Goal: Task Accomplishment & Management: Use online tool/utility

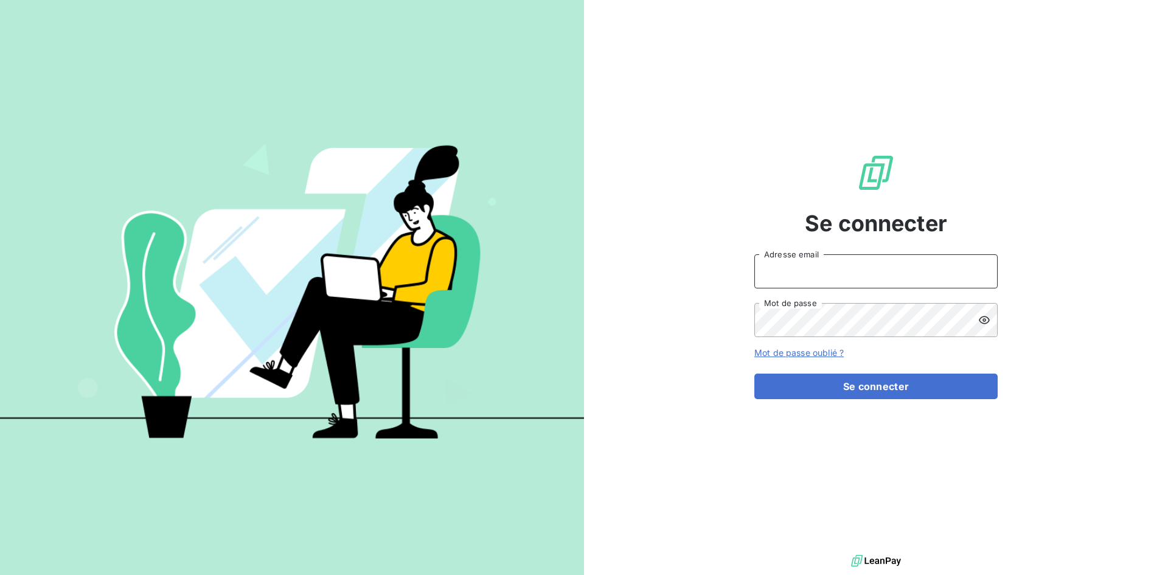
click at [787, 274] on input "Adresse email" at bounding box center [875, 271] width 243 height 34
type input "[EMAIL_ADDRESS][DOMAIN_NAME]"
click at [754, 374] on button "Se connecter" at bounding box center [875, 387] width 243 height 26
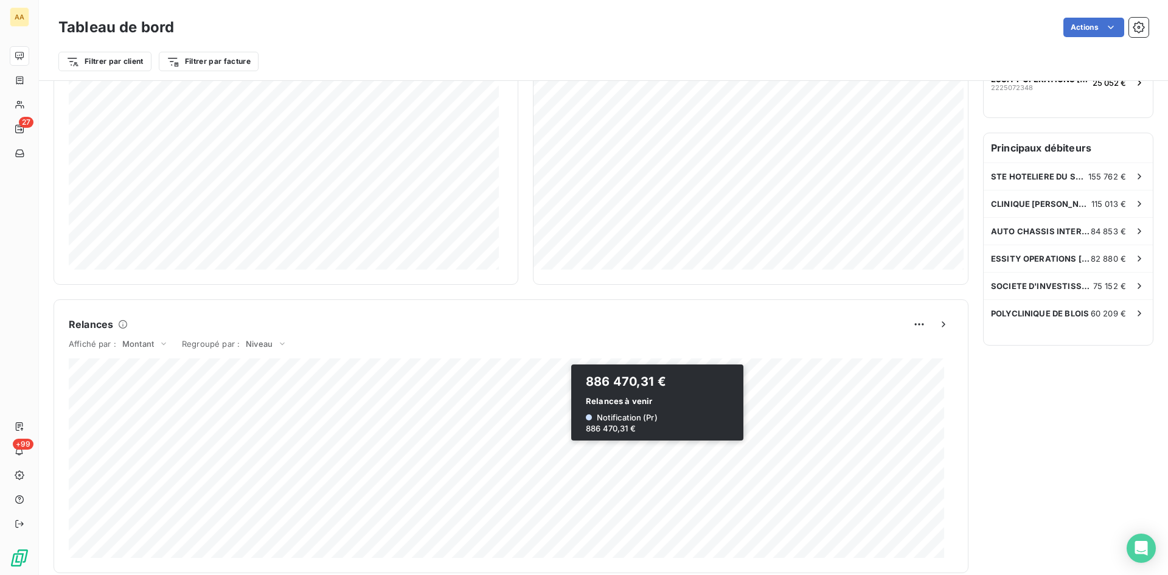
scroll to position [61, 0]
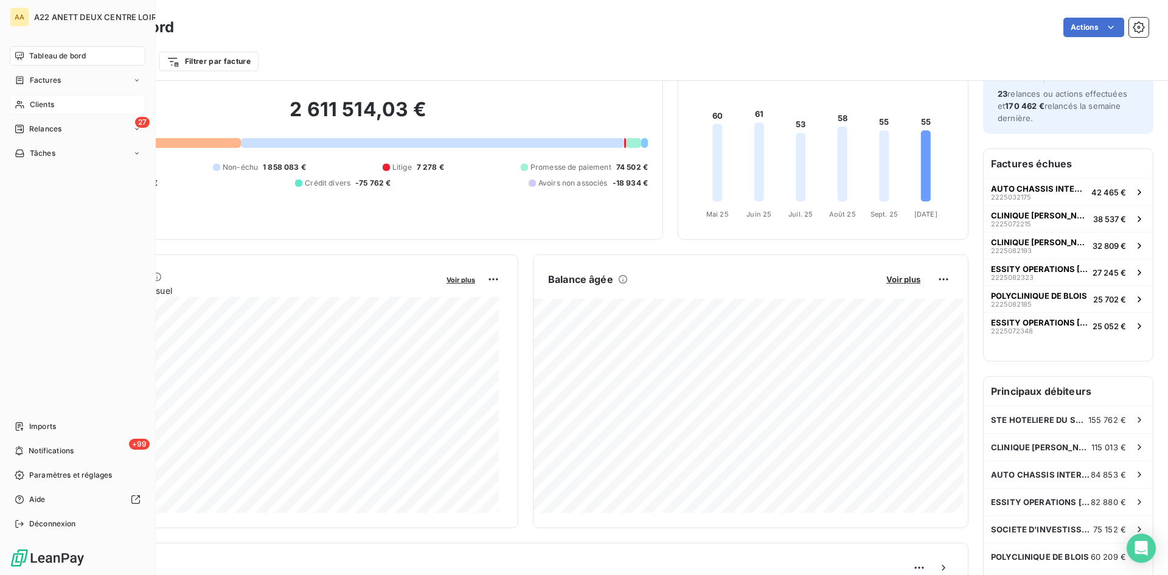
click at [29, 108] on div "Clients" at bounding box center [78, 104] width 136 height 19
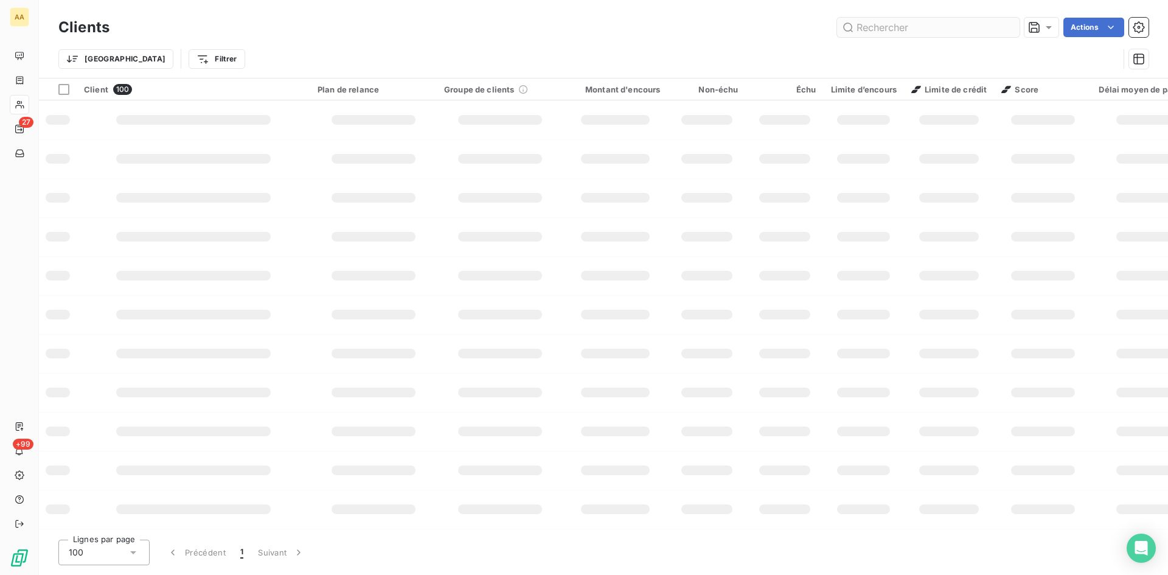
click at [844, 23] on input "text" at bounding box center [928, 27] width 183 height 19
click at [874, 25] on input "text" at bounding box center [928, 27] width 183 height 19
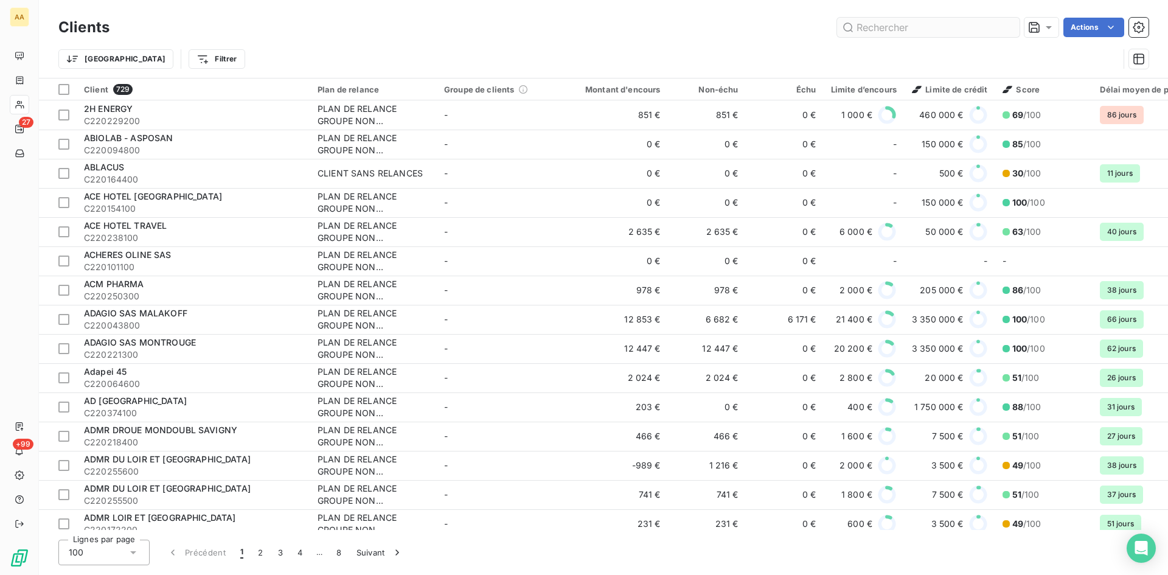
click at [867, 26] on input "text" at bounding box center [928, 27] width 183 height 19
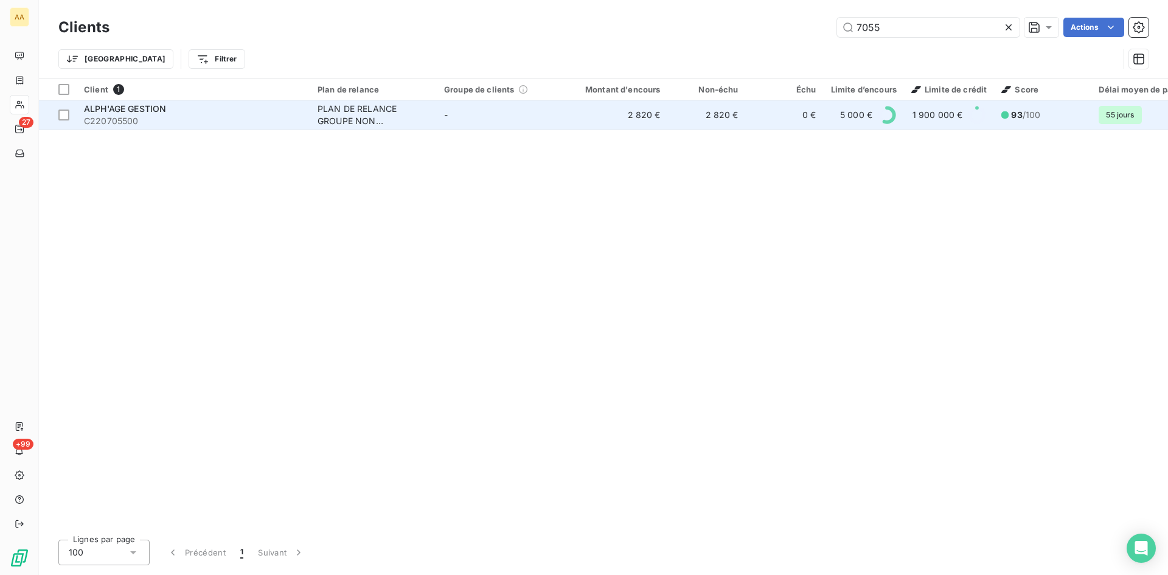
type input "7055"
click at [367, 115] on div "PLAN DE RELANCE GROUPE NON AUTOMATIQUE" at bounding box center [374, 115] width 112 height 24
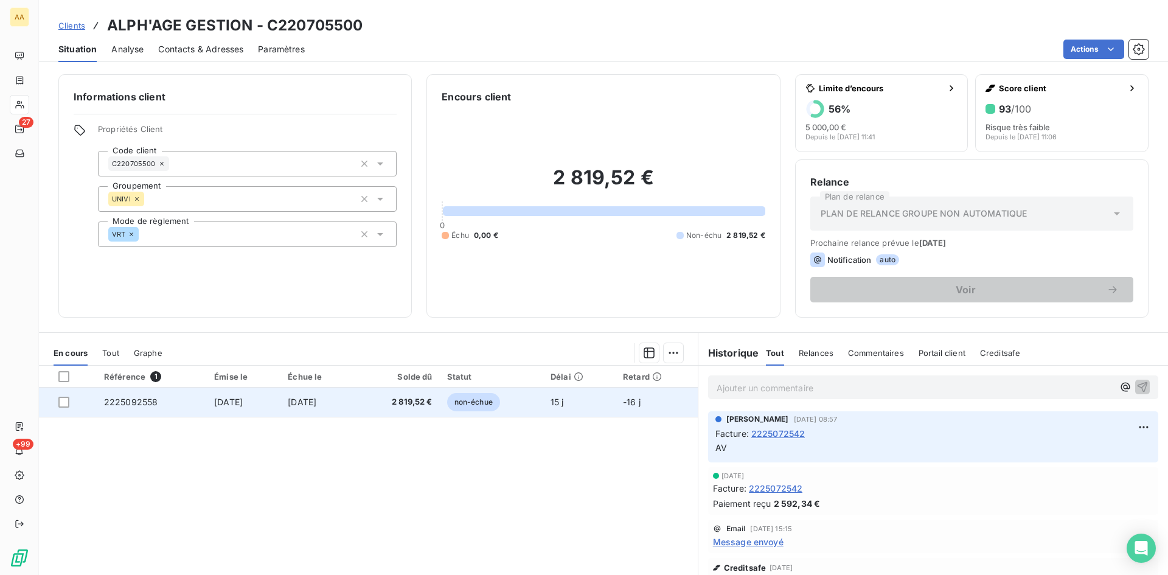
click at [134, 397] on span "2225092558" at bounding box center [131, 402] width 54 height 10
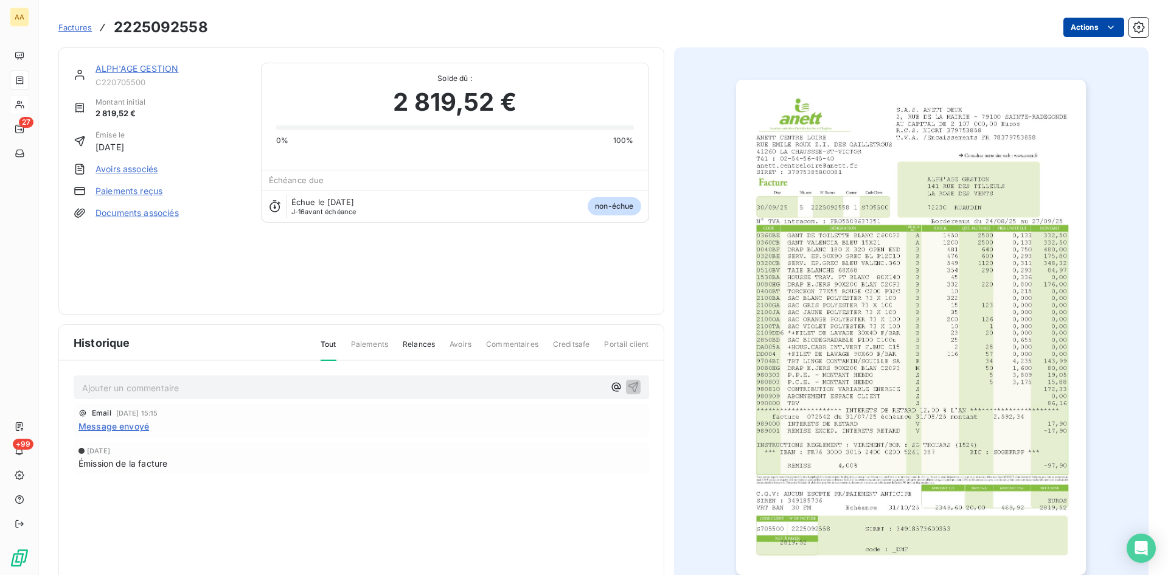
click at [1086, 30] on html "AA 27 +99 Factures 2225092558 Actions ALPH'AGE GESTION C220705500 Montant initi…" at bounding box center [584, 287] width 1168 height 575
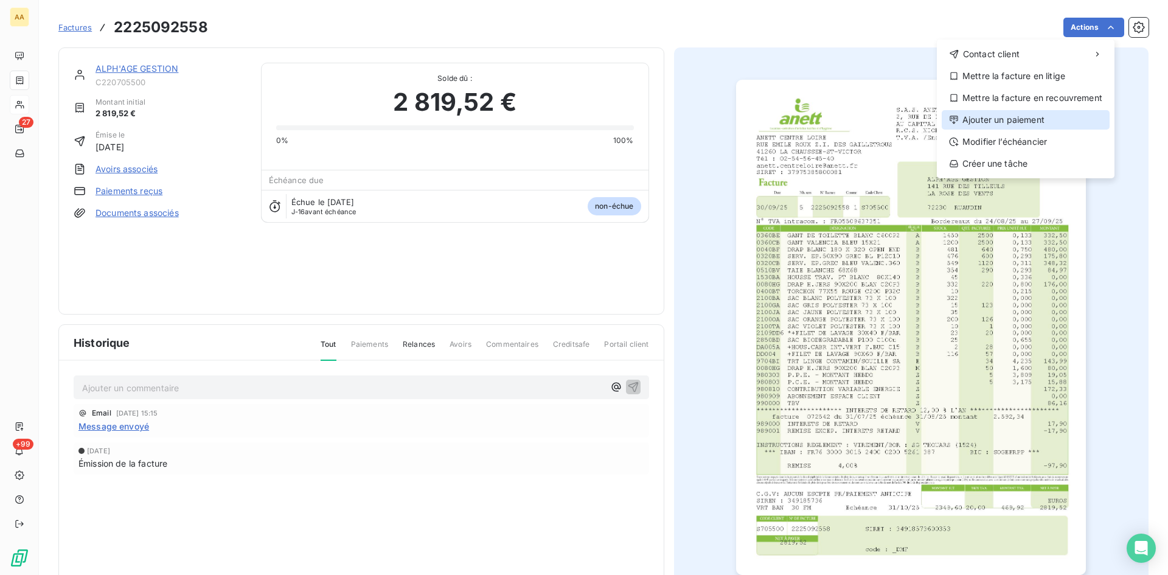
click at [996, 117] on div "Ajouter un paiement" at bounding box center [1026, 119] width 168 height 19
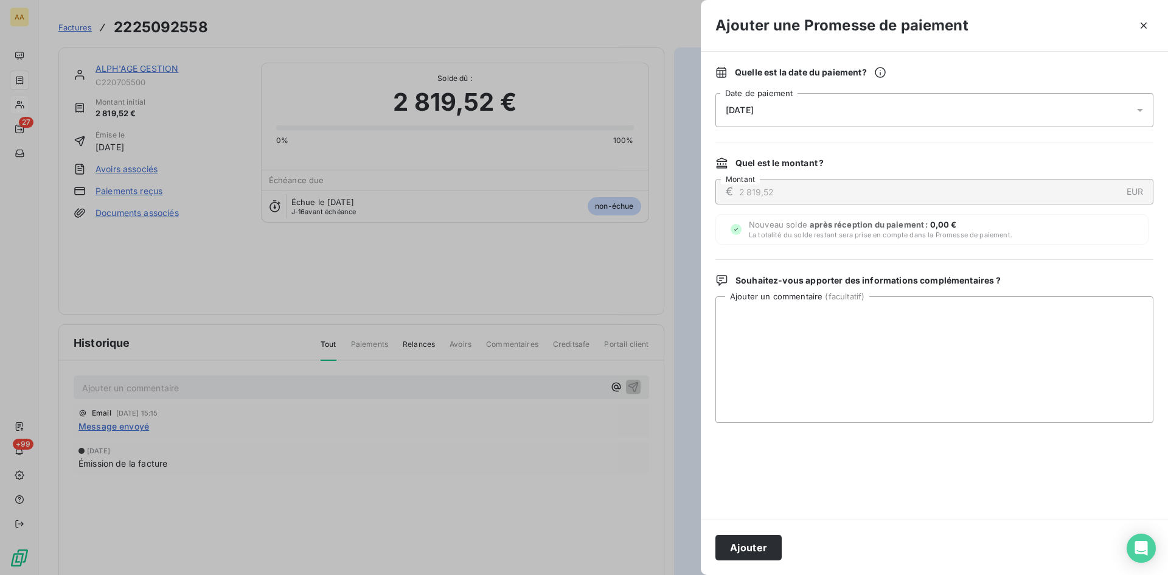
click at [813, 110] on div "[DATE]" at bounding box center [934, 110] width 438 height 34
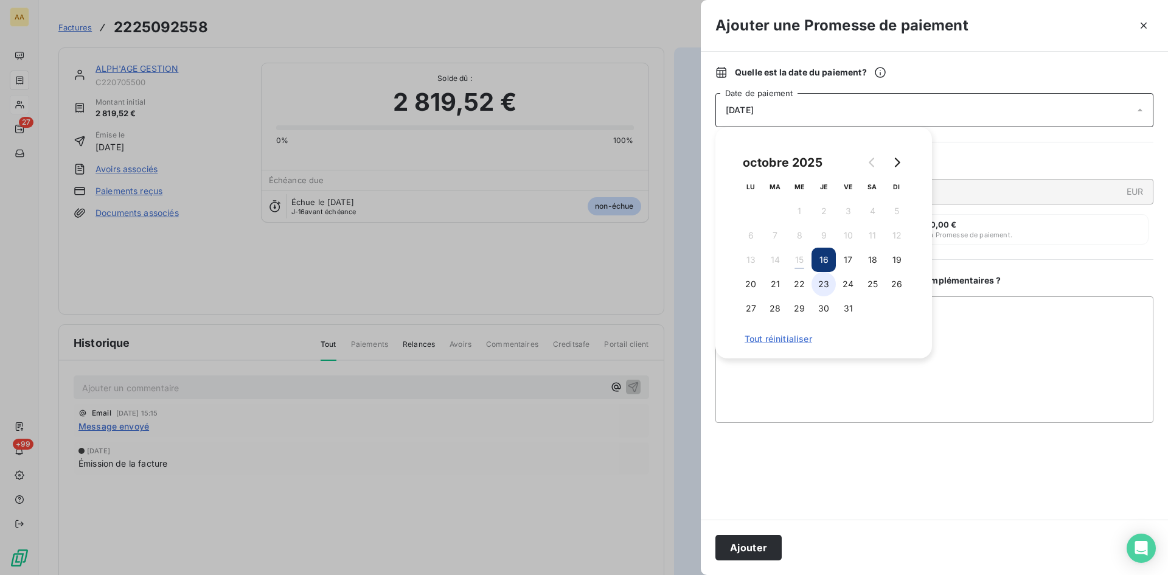
click at [824, 293] on button "23" at bounding box center [824, 284] width 24 height 24
drag, startPoint x: 764, startPoint y: 545, endPoint x: 628, endPoint y: 464, distance: 158.8
click at [764, 546] on button "Ajouter" at bounding box center [748, 548] width 66 height 26
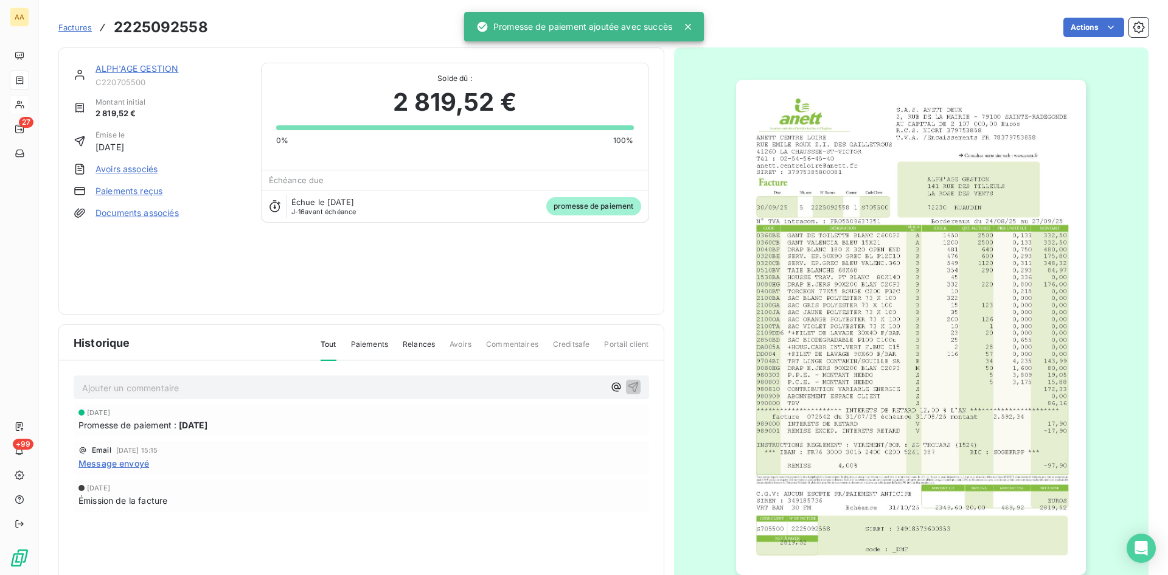
click at [396, 381] on p "Ajouter un commentaire ﻿" at bounding box center [343, 387] width 522 height 15
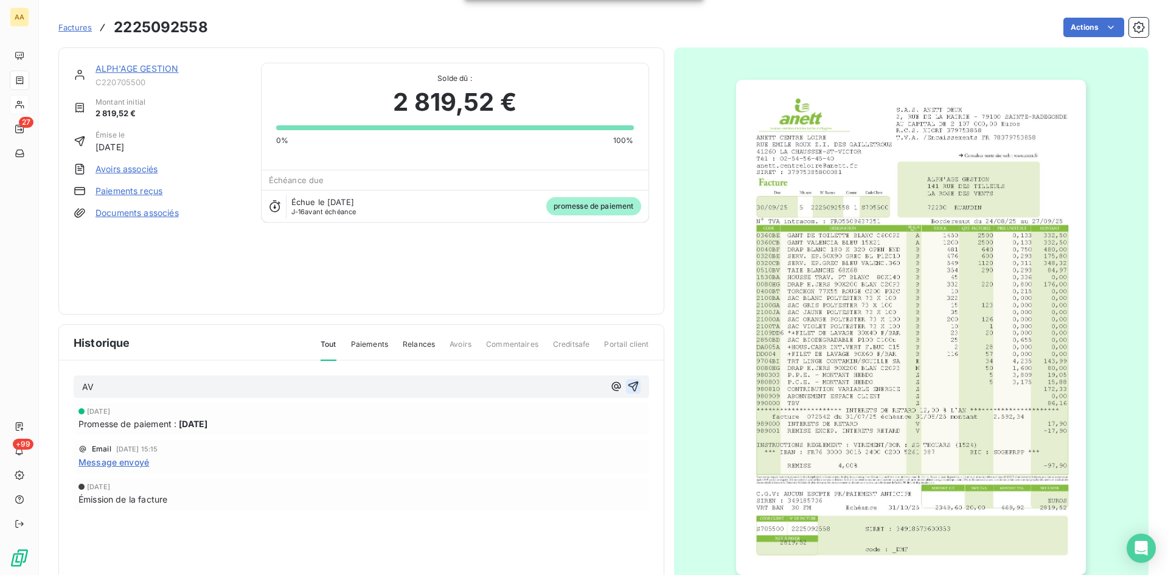
drag, startPoint x: 627, startPoint y: 383, endPoint x: 437, endPoint y: 151, distance: 299.7
click at [627, 383] on icon "button" at bounding box center [633, 386] width 12 height 12
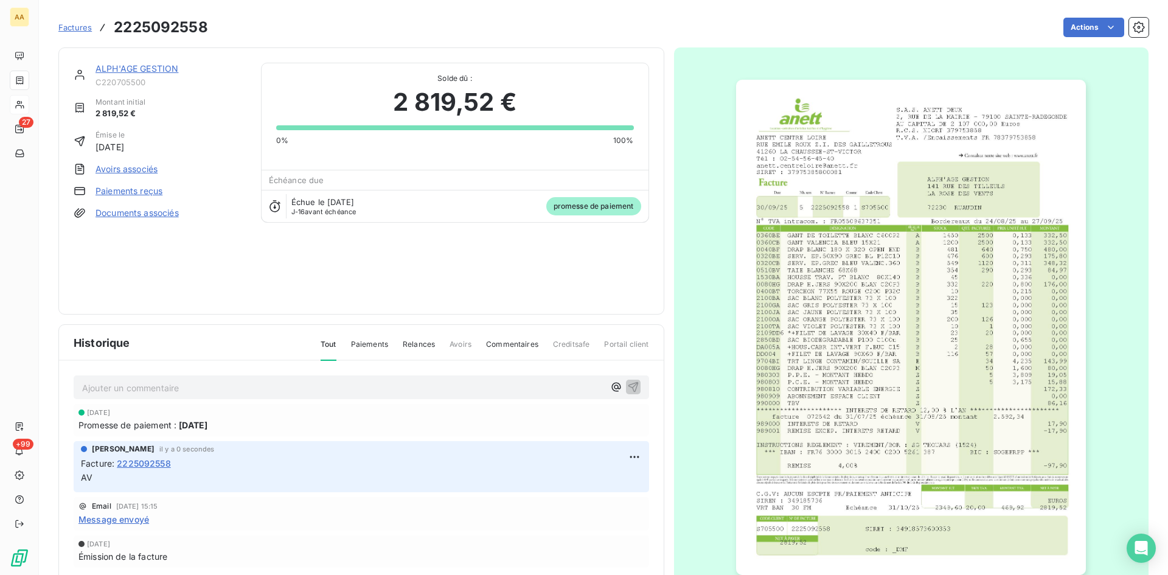
click at [141, 68] on link "ALPH'AGE GESTION" at bounding box center [137, 68] width 83 height 10
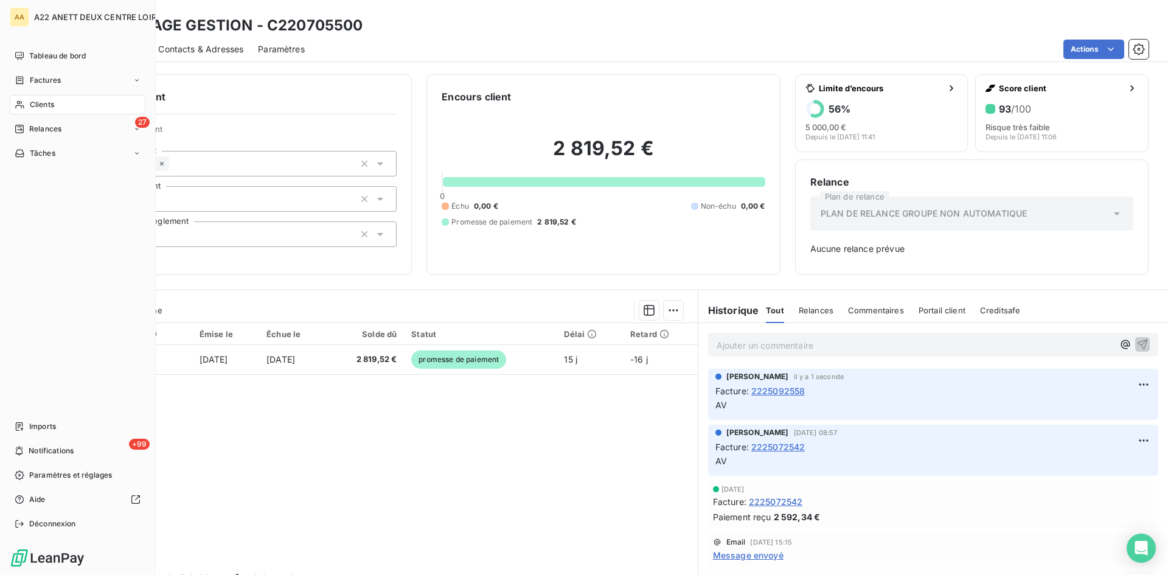
click at [37, 100] on span "Clients" at bounding box center [42, 104] width 24 height 11
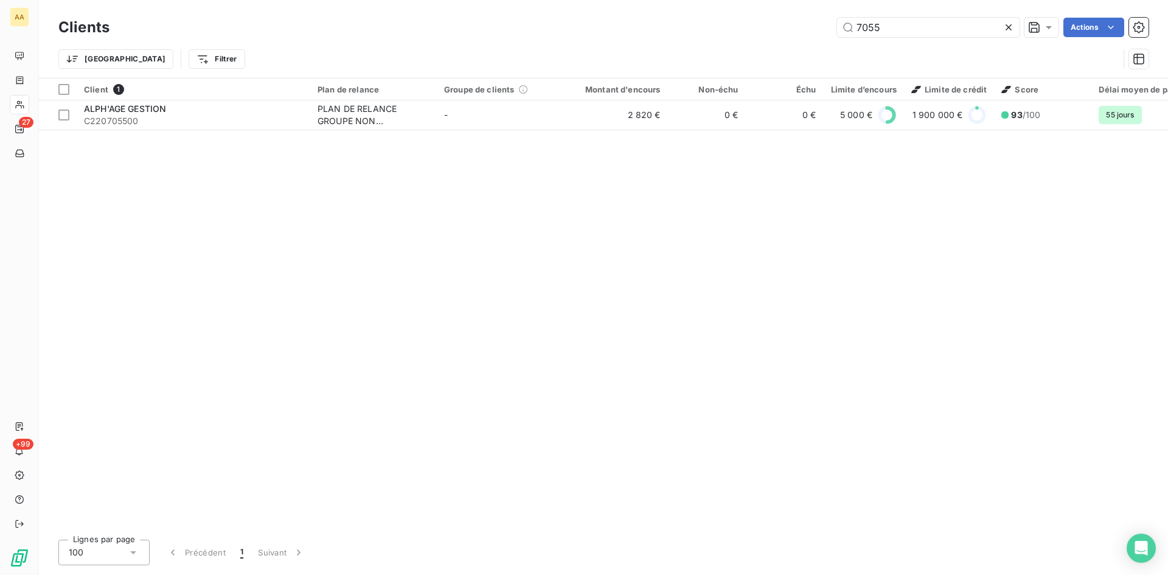
drag, startPoint x: 898, startPoint y: 25, endPoint x: 750, endPoint y: 29, distance: 147.9
click at [750, 29] on div "7055 Actions" at bounding box center [636, 27] width 1024 height 19
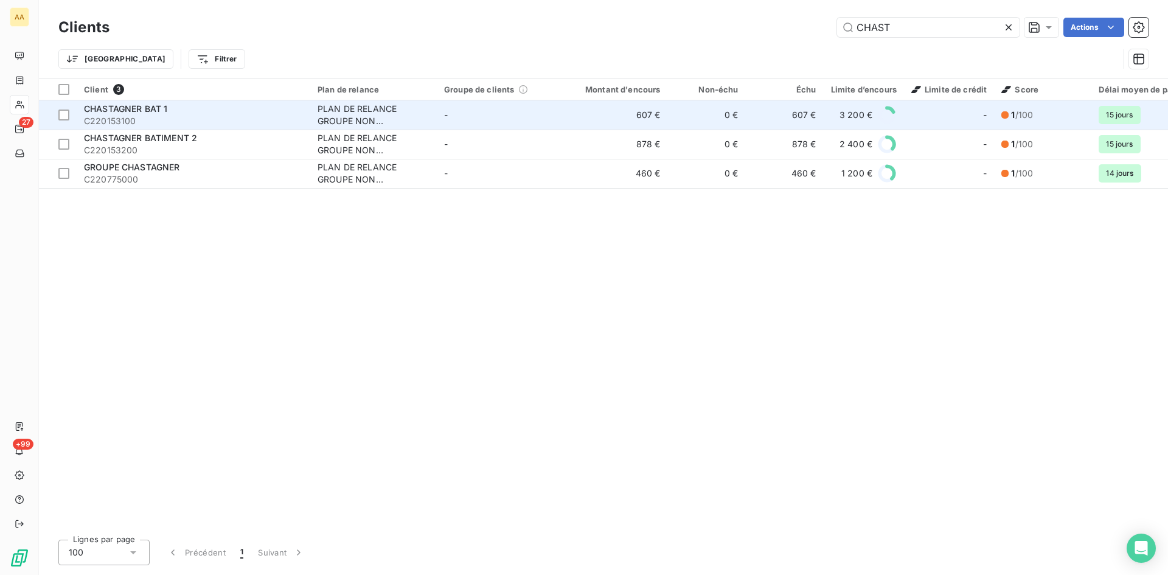
type input "CHAST"
click at [350, 112] on div "PLAN DE RELANCE GROUPE NON AUTOMATIQUE" at bounding box center [374, 115] width 112 height 24
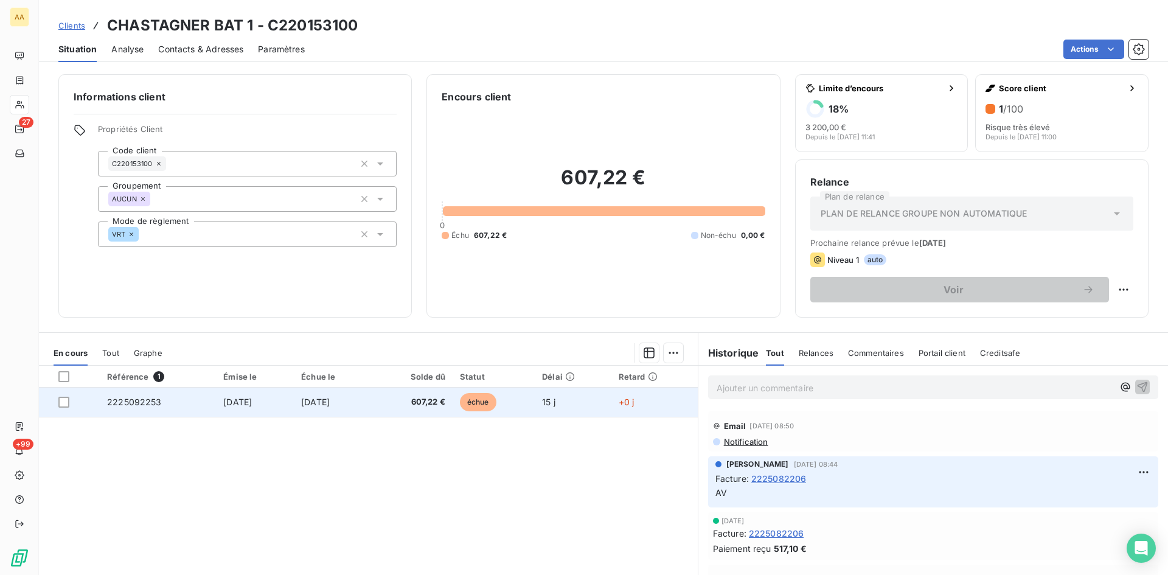
click at [128, 399] on span "2225092253" at bounding box center [134, 402] width 55 height 10
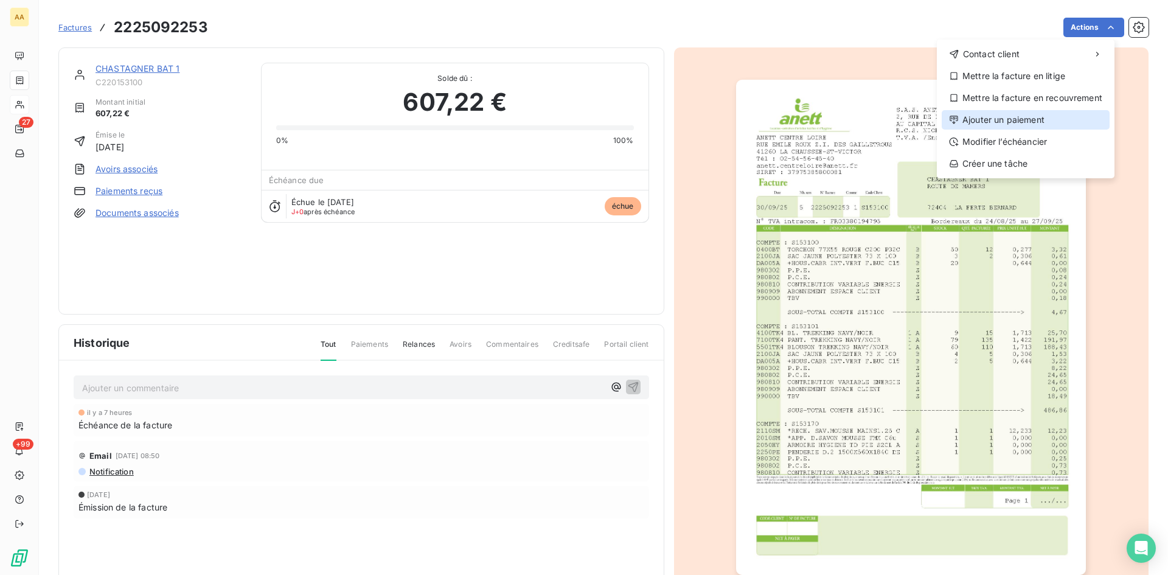
click at [1049, 127] on div "Ajouter un paiement" at bounding box center [1026, 119] width 168 height 19
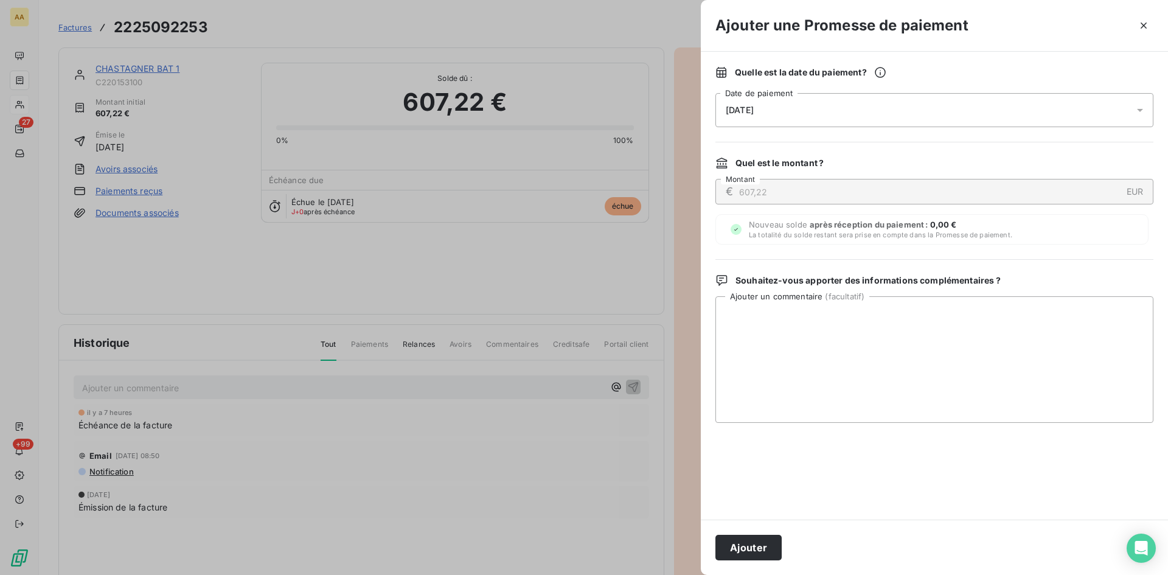
click at [822, 120] on div "[DATE]" at bounding box center [934, 110] width 438 height 34
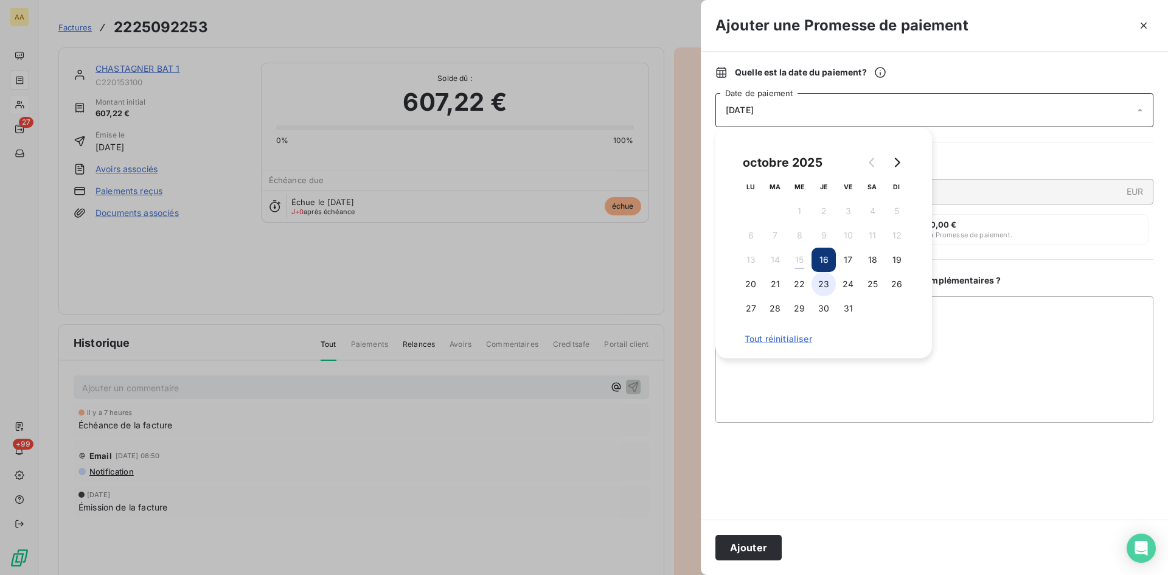
click at [827, 276] on button "23" at bounding box center [824, 284] width 24 height 24
drag, startPoint x: 769, startPoint y: 548, endPoint x: 636, endPoint y: 483, distance: 147.7
click at [768, 548] on button "Ajouter" at bounding box center [748, 548] width 66 height 26
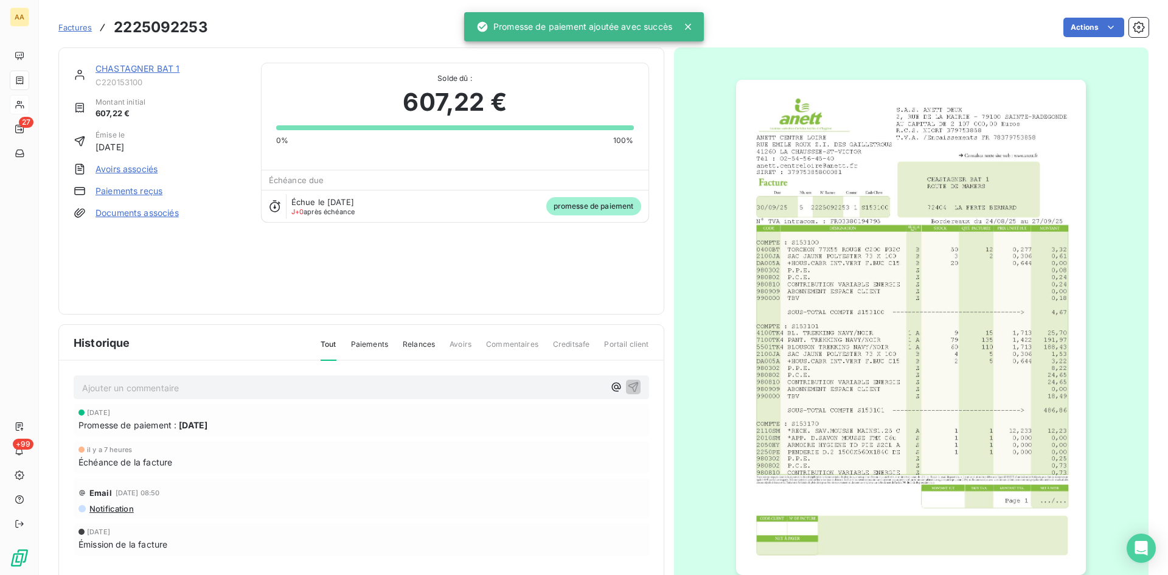
click at [302, 378] on div "Ajouter un commentaire ﻿" at bounding box center [361, 387] width 575 height 24
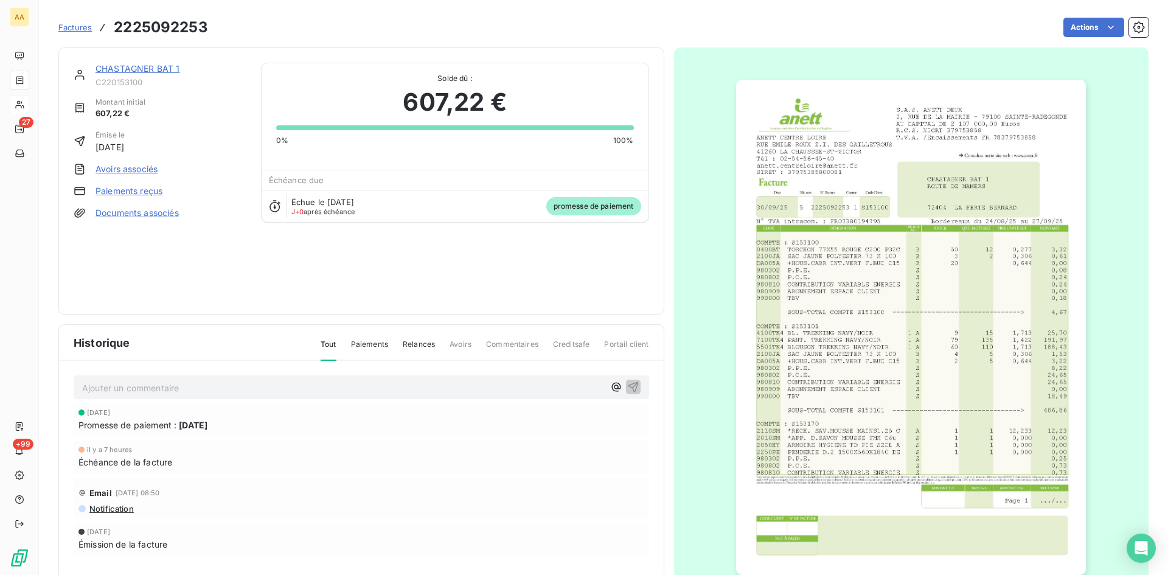
click at [158, 392] on p "Ajouter un commentaire ﻿" at bounding box center [343, 387] width 522 height 15
drag, startPoint x: 624, startPoint y: 385, endPoint x: 459, endPoint y: 232, distance: 224.7
click at [628, 385] on icon "button" at bounding box center [633, 386] width 10 height 10
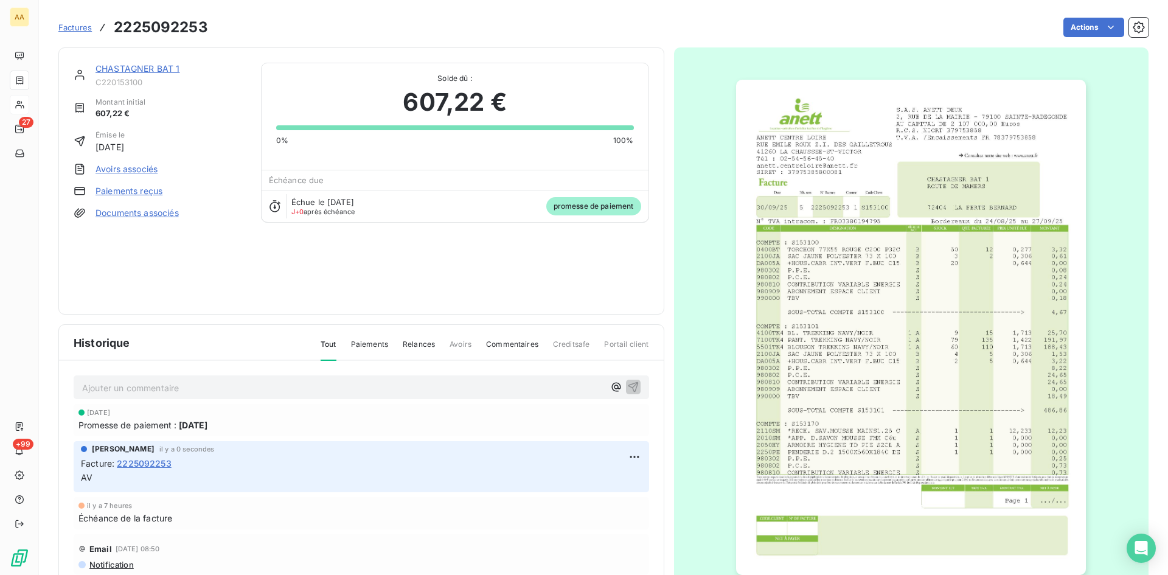
click at [147, 73] on link "CHASTAGNER BAT 1" at bounding box center [138, 68] width 84 height 10
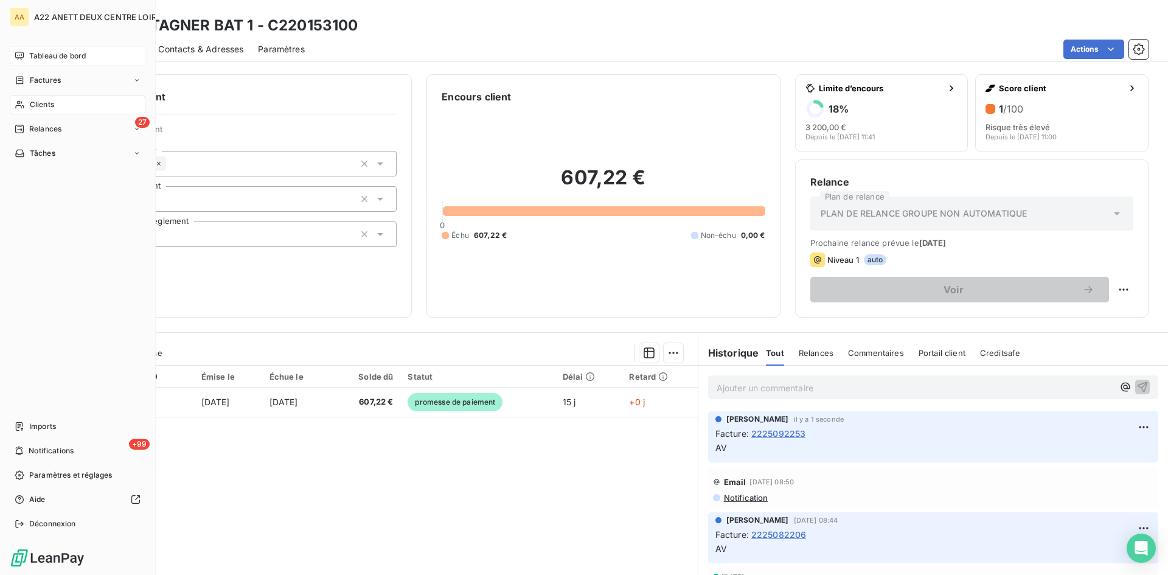
click at [38, 53] on span "Tableau de bord" at bounding box center [57, 55] width 57 height 11
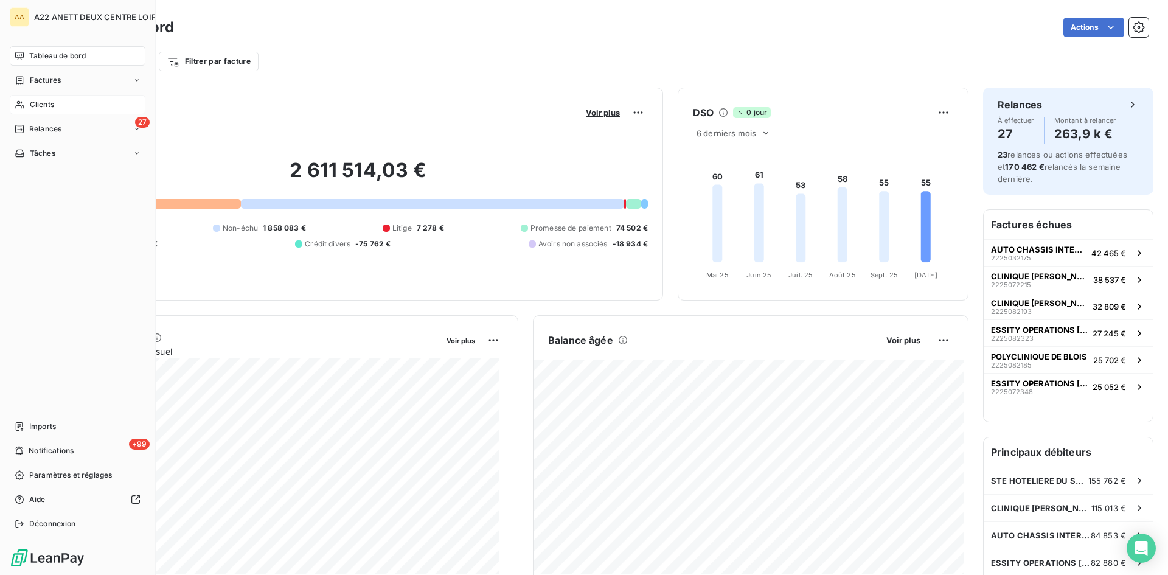
click at [40, 105] on span "Clients" at bounding box center [42, 104] width 24 height 11
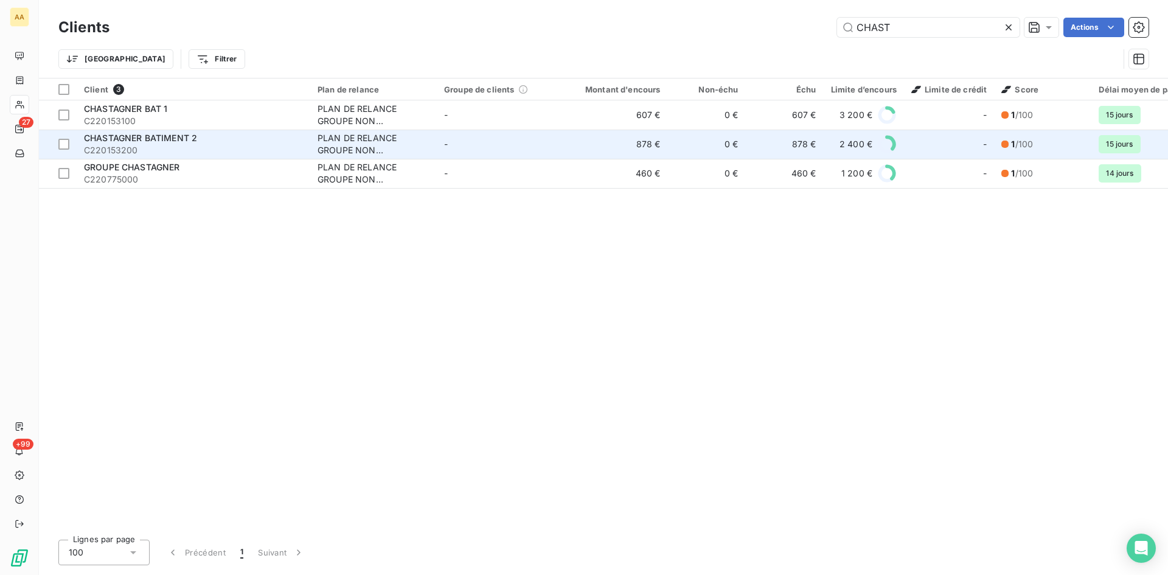
click at [139, 141] on span "CHASTAGNER BATIMENT 2" at bounding box center [140, 138] width 113 height 10
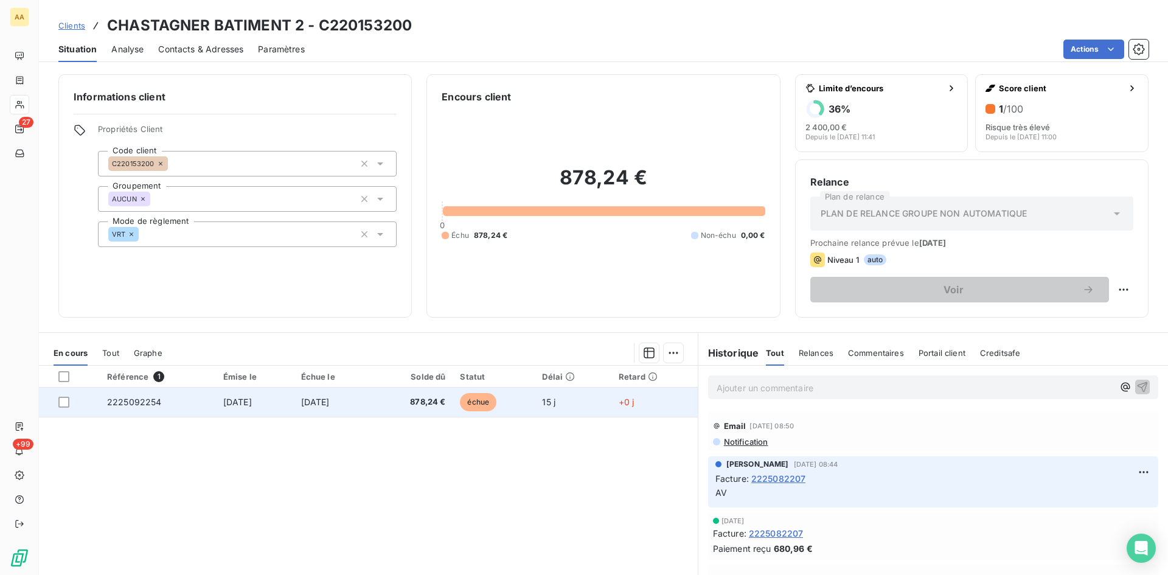
click at [133, 400] on span "2225092254" at bounding box center [134, 402] width 55 height 10
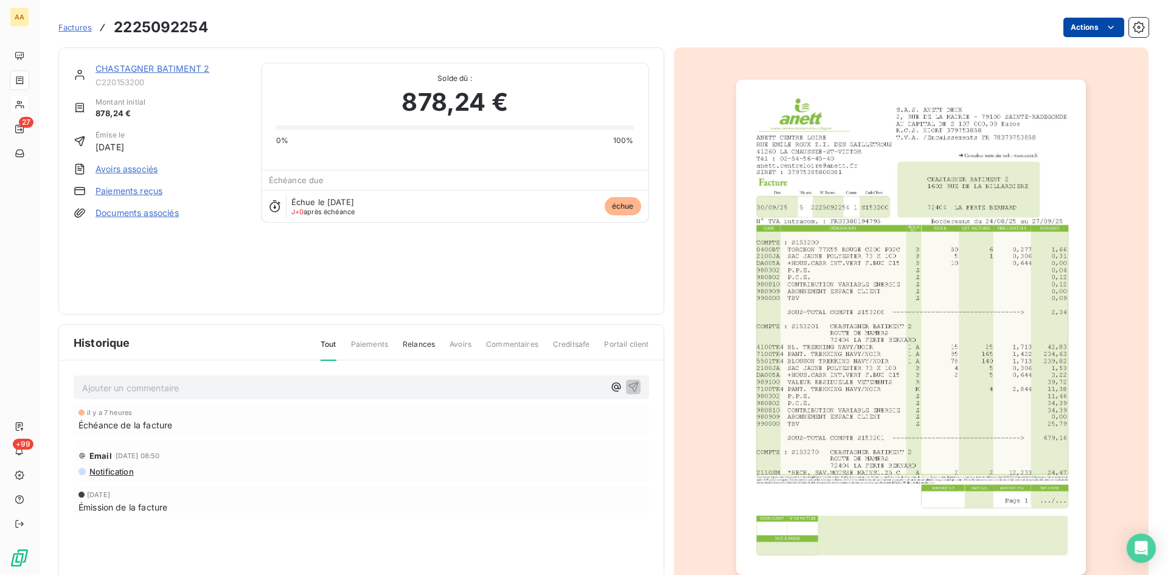
click at [1091, 28] on html "AA 27 +99 Factures 2225092254 Actions CHASTAGNER BATIMENT 2 C220153200 Montant …" at bounding box center [584, 287] width 1168 height 575
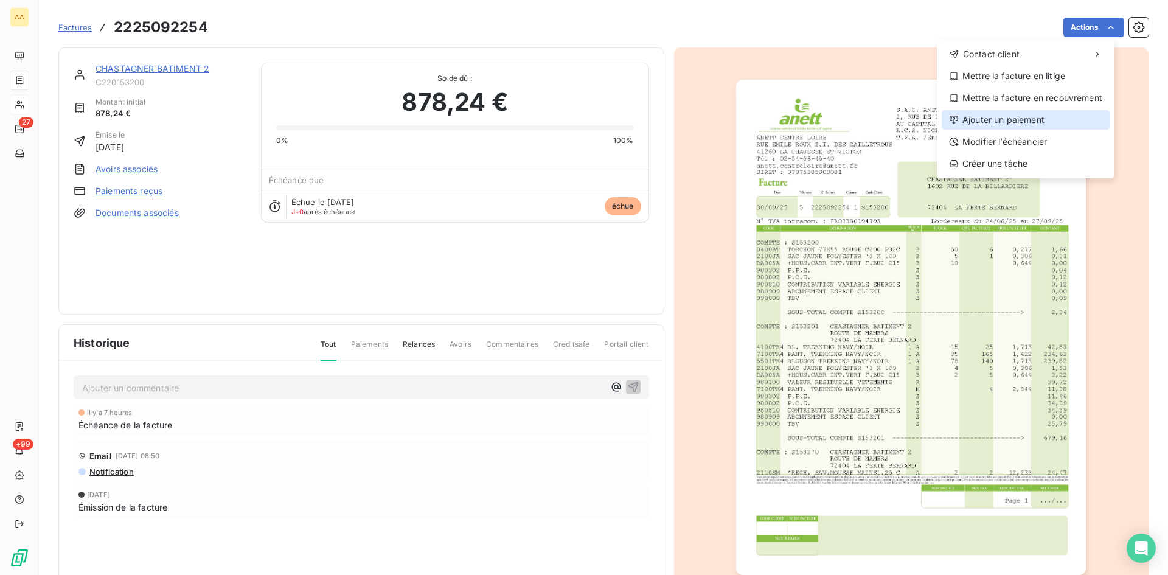
click at [1022, 119] on div "Ajouter un paiement" at bounding box center [1026, 119] width 168 height 19
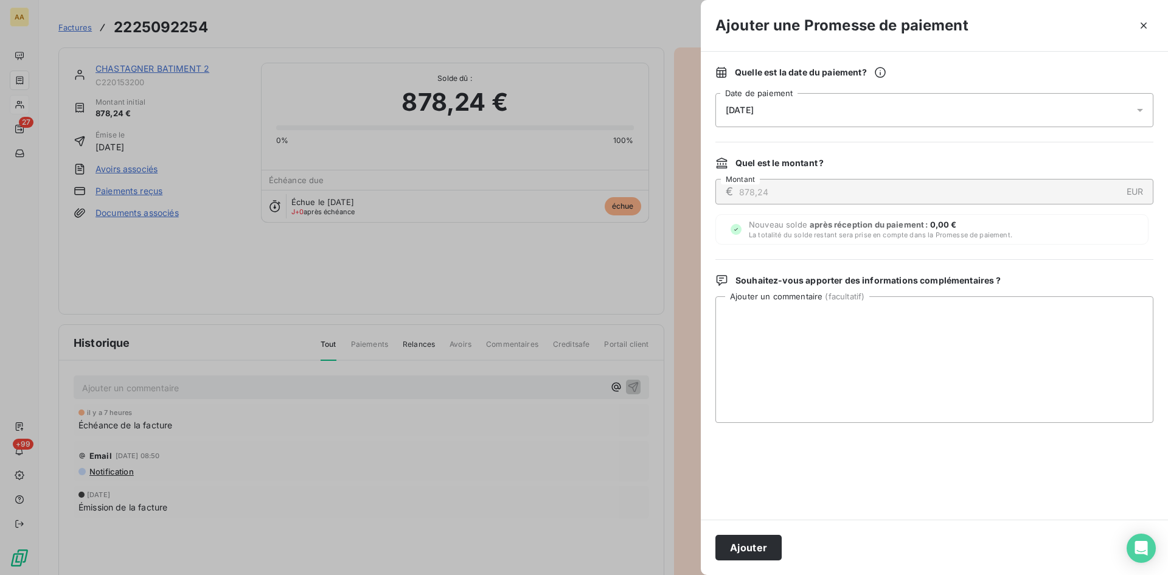
click at [813, 113] on div "[DATE]" at bounding box center [934, 110] width 438 height 34
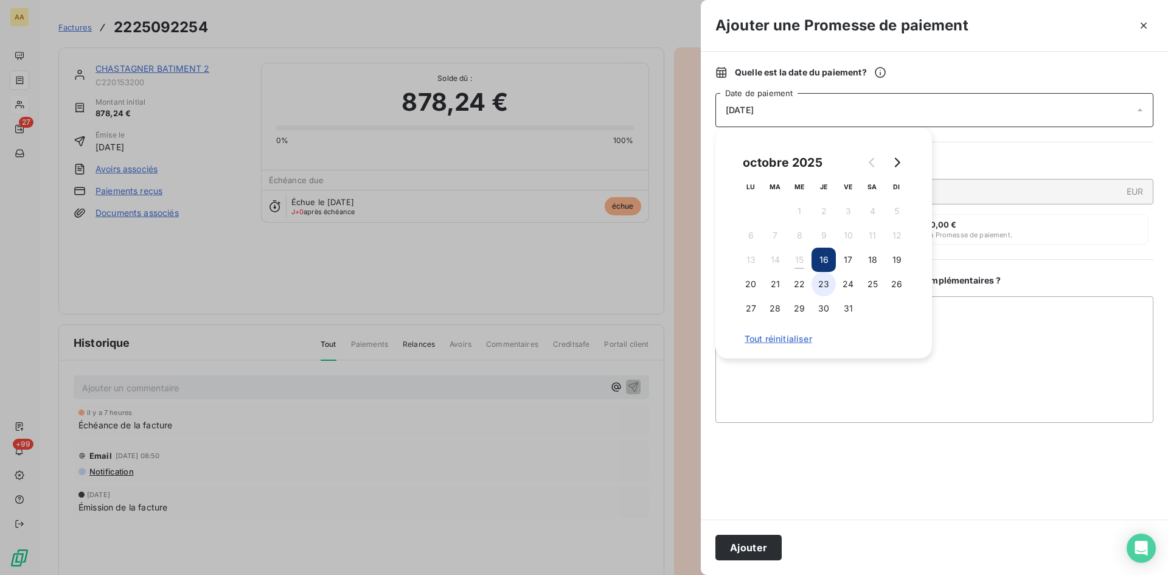
click at [827, 281] on button "23" at bounding box center [824, 284] width 24 height 24
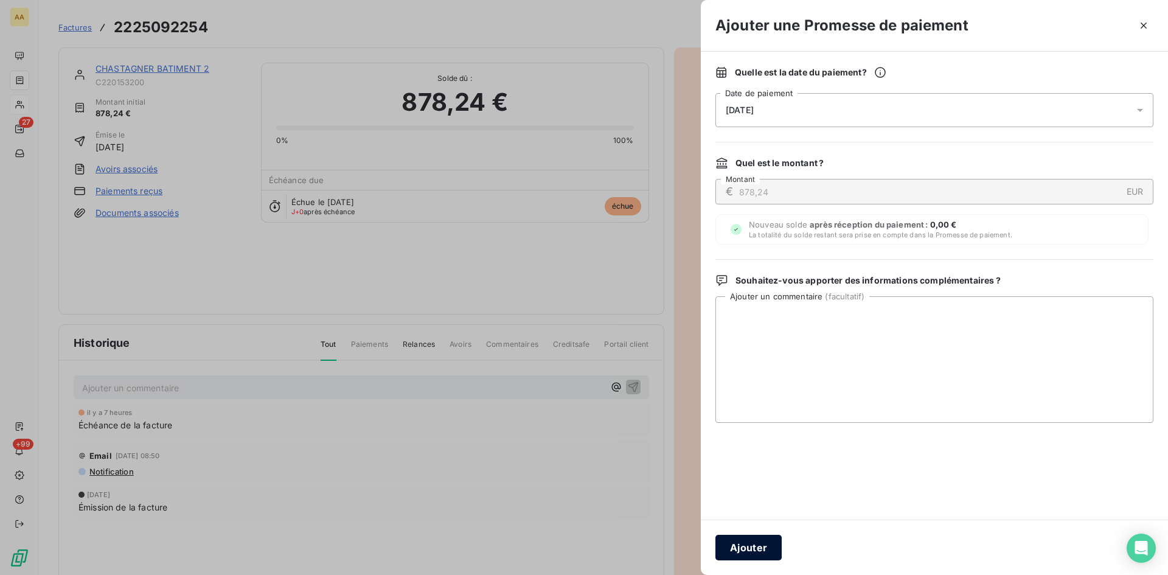
click at [757, 550] on button "Ajouter" at bounding box center [748, 548] width 66 height 26
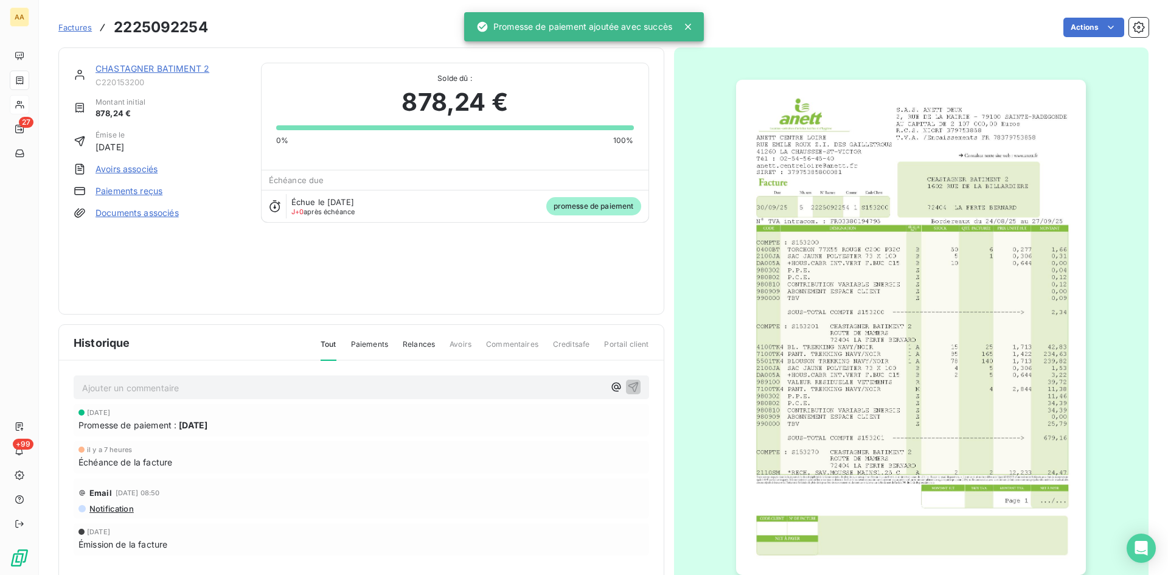
click at [139, 385] on p "Ajouter un commentaire ﻿" at bounding box center [343, 387] width 522 height 15
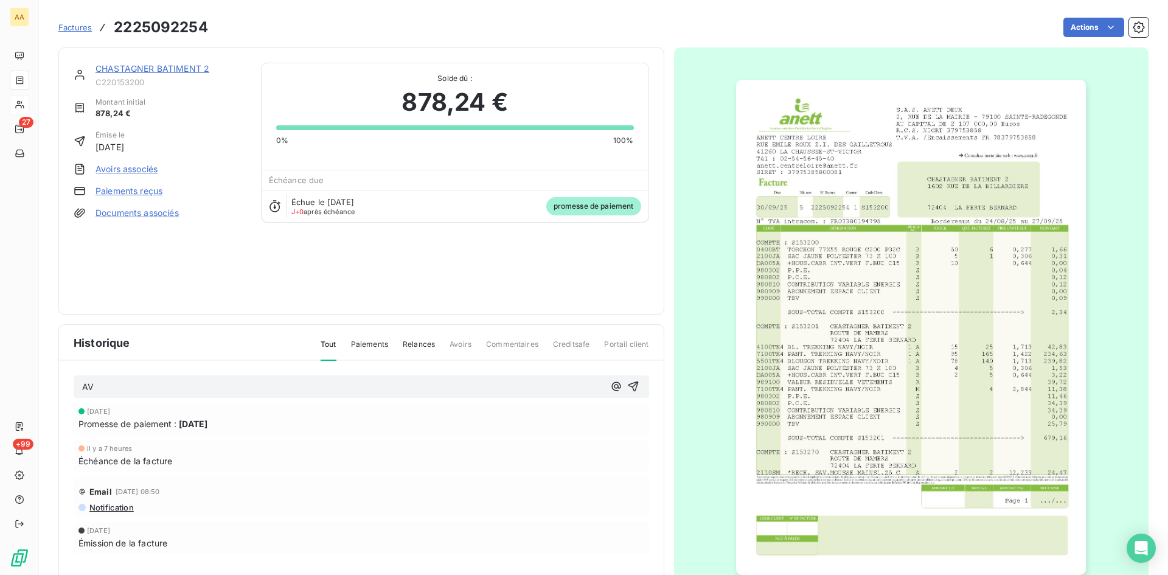
click at [621, 389] on div "AV" at bounding box center [361, 386] width 558 height 15
click at [628, 381] on icon "button" at bounding box center [633, 386] width 12 height 12
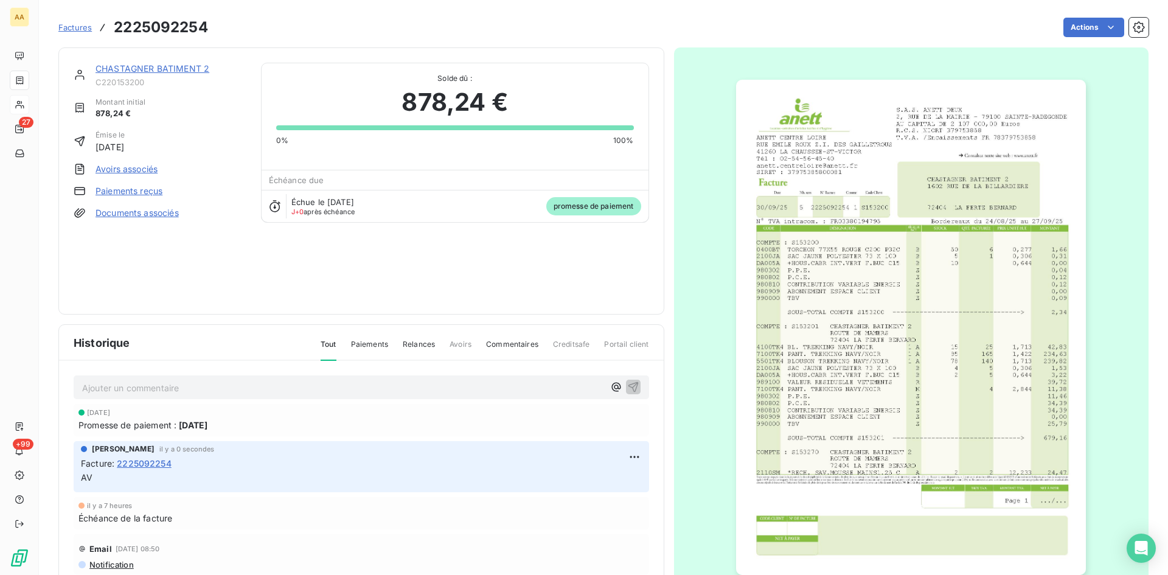
click at [144, 66] on link "CHASTAGNER BATIMENT 2" at bounding box center [153, 68] width 114 height 10
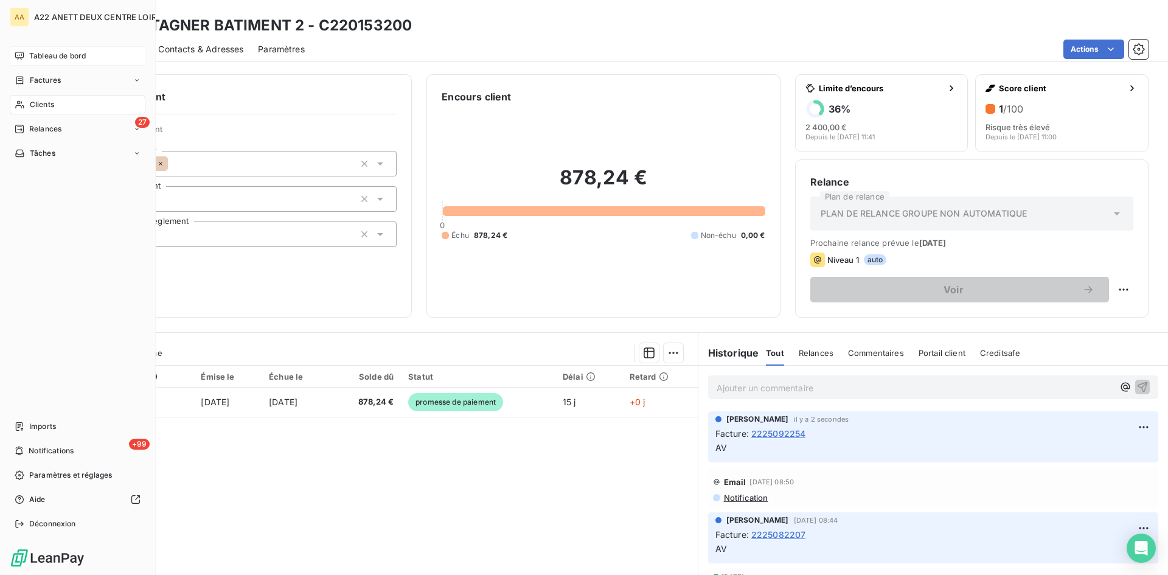
click at [32, 51] on span "Tableau de bord" at bounding box center [57, 55] width 57 height 11
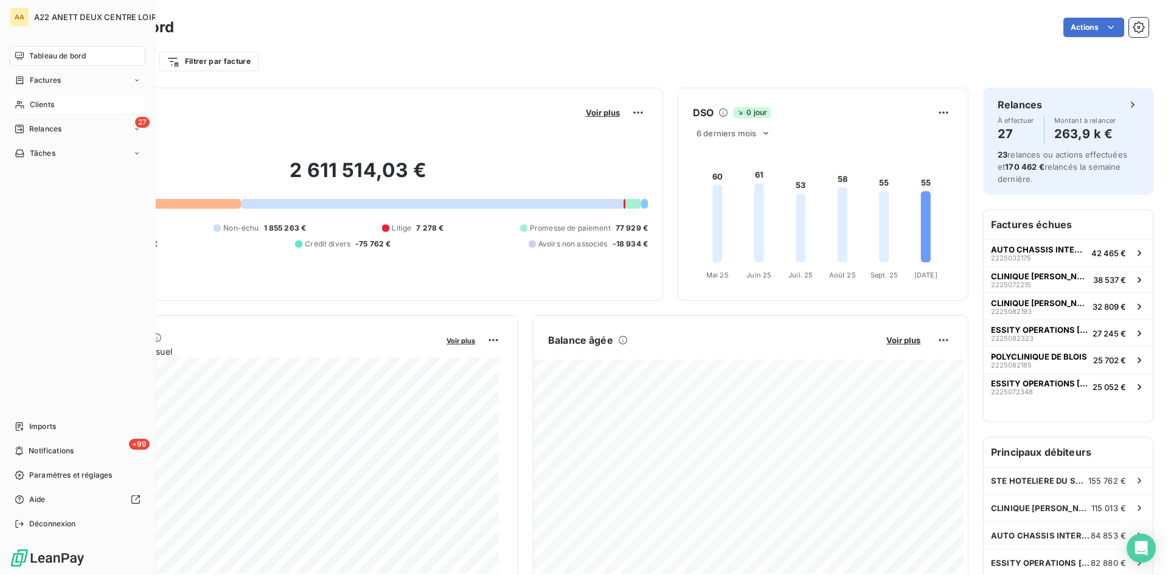
click at [38, 106] on span "Clients" at bounding box center [42, 104] width 24 height 11
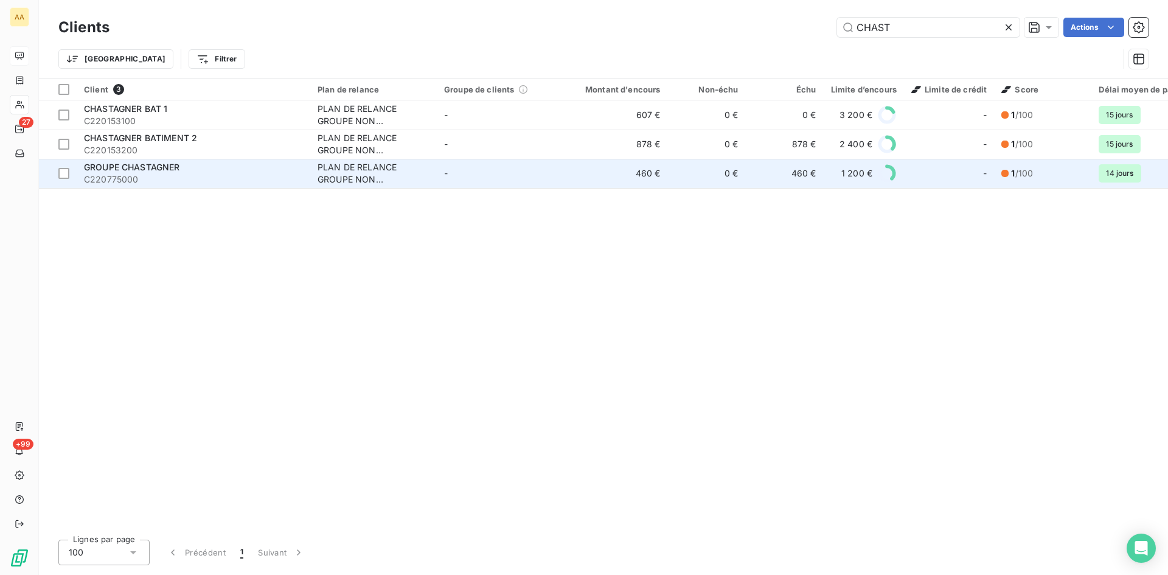
click at [139, 173] on span "C220775000" at bounding box center [193, 179] width 219 height 12
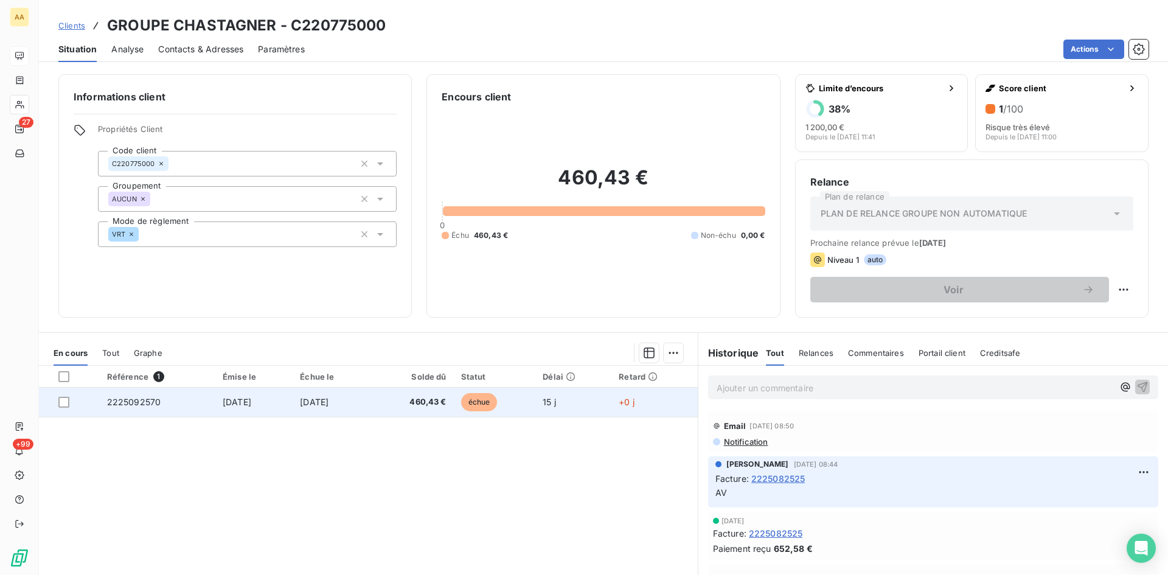
click at [132, 403] on span "2225092570" at bounding box center [134, 402] width 54 height 10
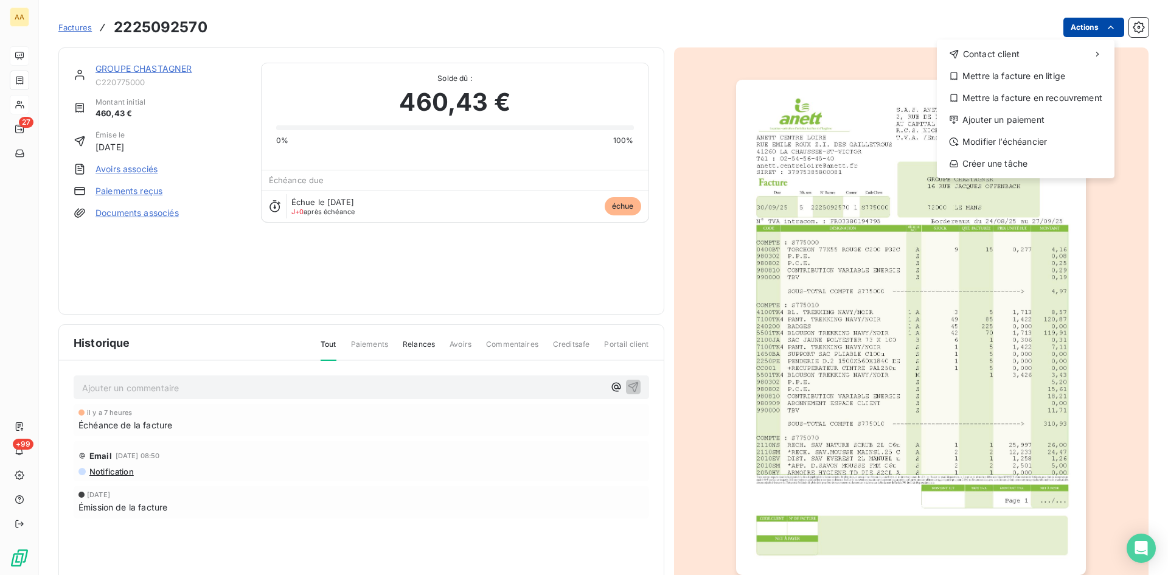
click at [1067, 21] on html "AA 27 +99 Factures [PHONE_NUMBER] Actions Contact client Mettre la facture en l…" at bounding box center [584, 287] width 1168 height 575
click at [985, 125] on div "Ajouter un paiement" at bounding box center [1026, 119] width 168 height 19
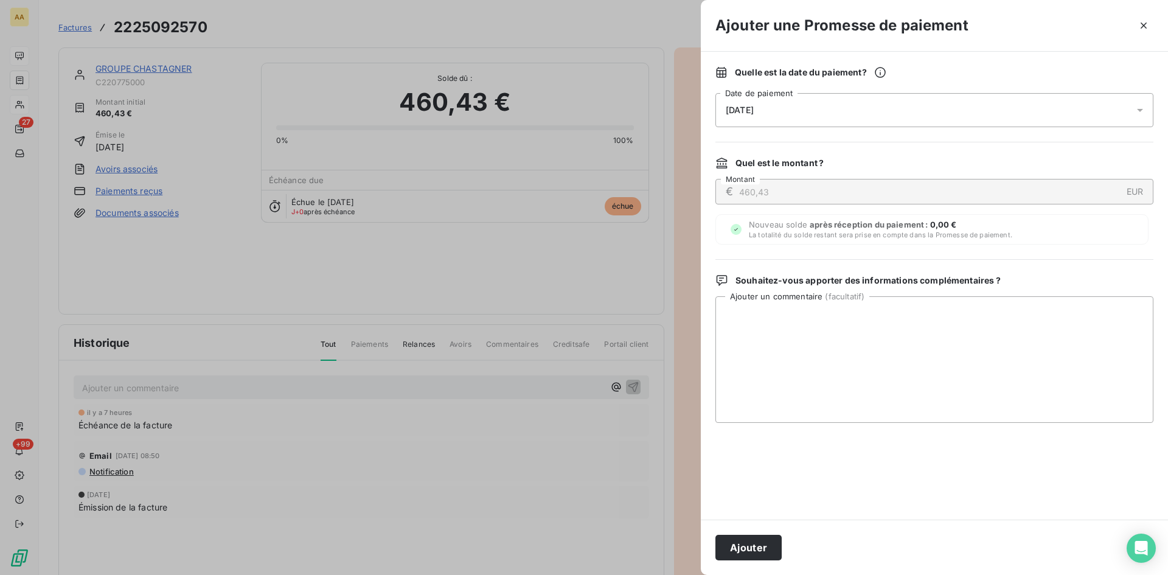
click at [754, 111] on span "[DATE]" at bounding box center [740, 110] width 28 height 10
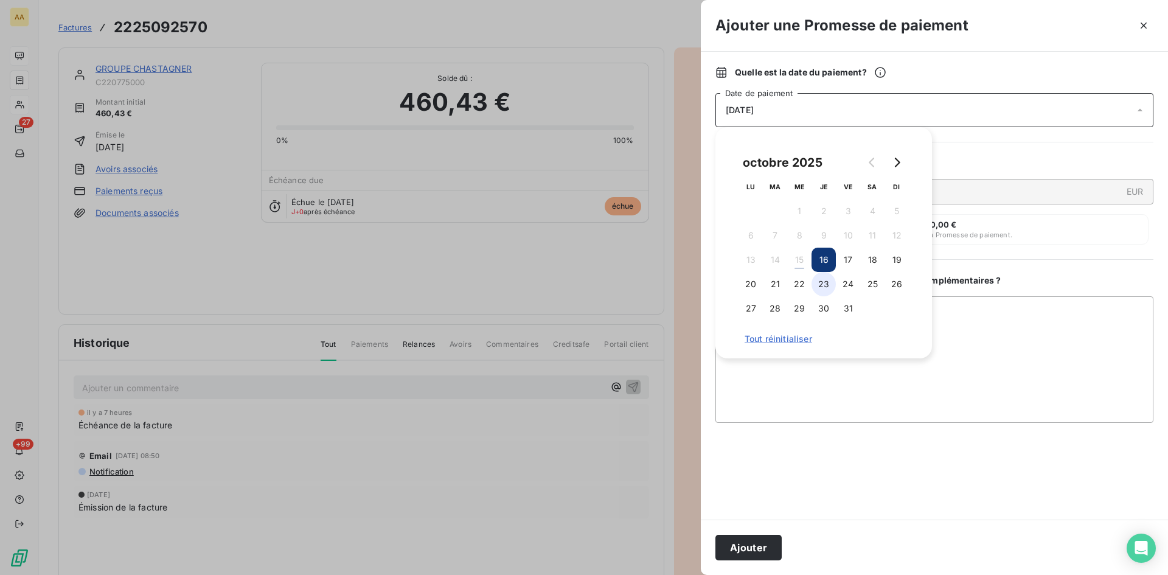
click at [826, 285] on button "23" at bounding box center [824, 284] width 24 height 24
drag, startPoint x: 770, startPoint y: 545, endPoint x: 689, endPoint y: 485, distance: 101.0
click at [769, 544] on button "Ajouter" at bounding box center [748, 548] width 66 height 26
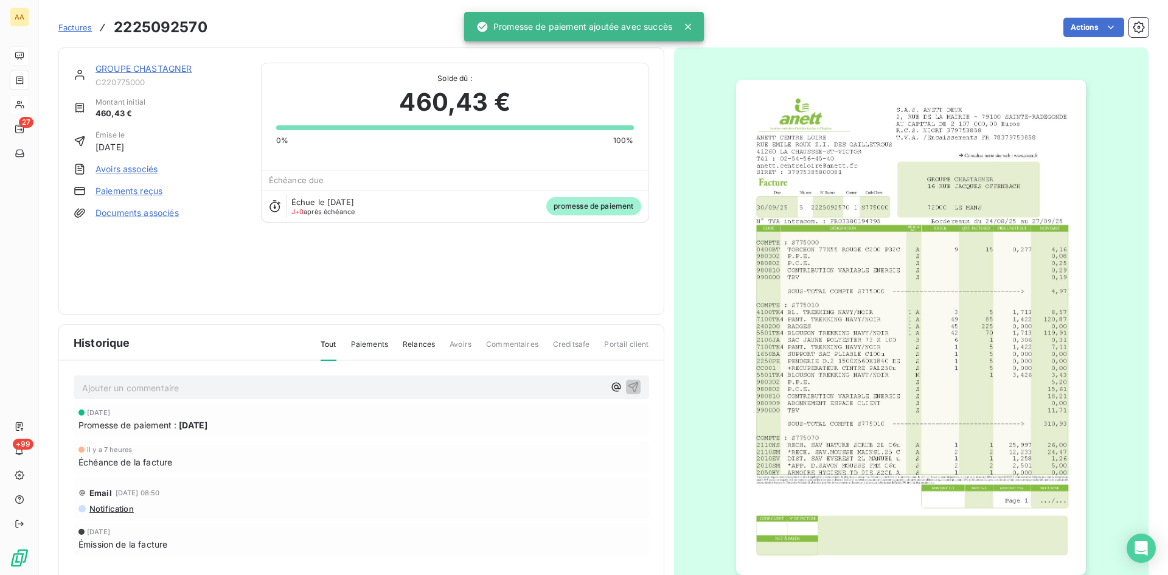
click at [464, 384] on p "Ajouter un commentaire ﻿" at bounding box center [343, 387] width 522 height 15
drag, startPoint x: 625, startPoint y: 388, endPoint x: 312, endPoint y: 129, distance: 405.7
click at [627, 387] on icon "button" at bounding box center [633, 386] width 12 height 12
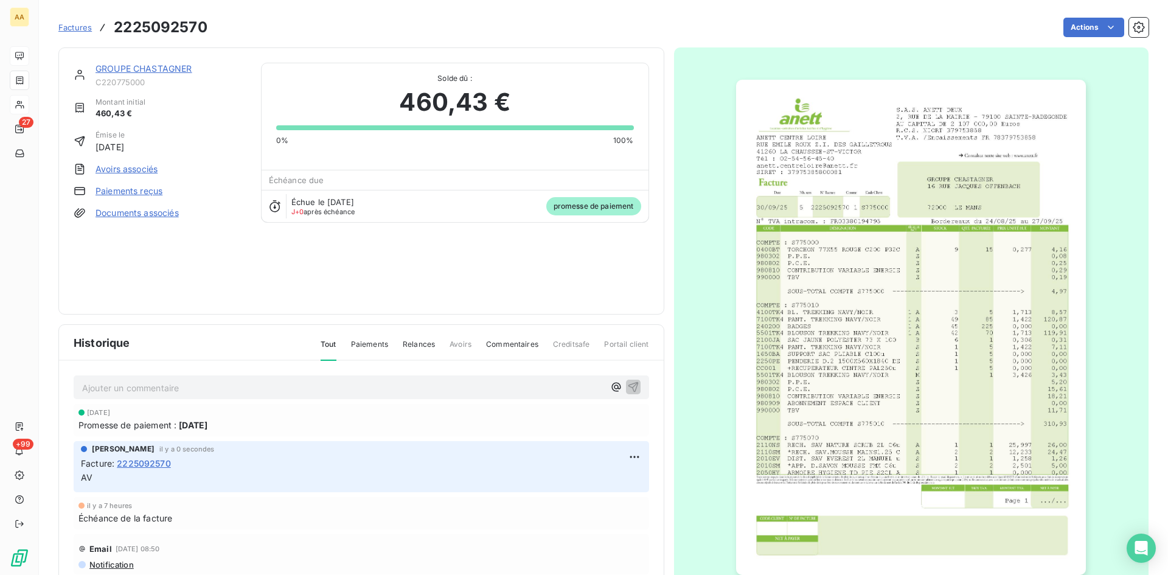
click at [163, 68] on link "GROUPE CHASTAGNER" at bounding box center [144, 68] width 97 height 10
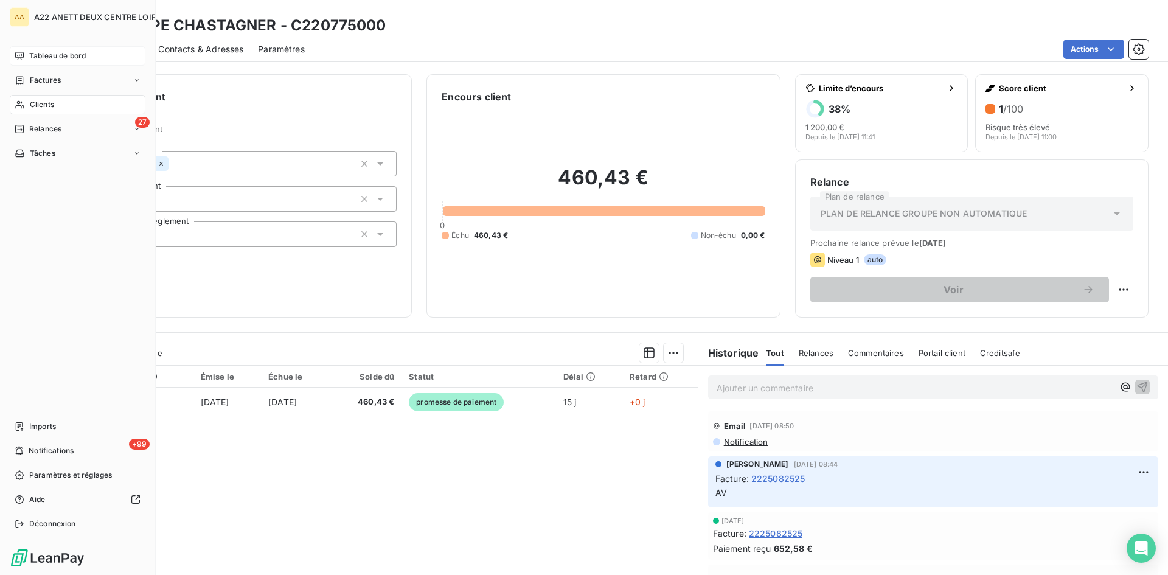
click at [33, 104] on span "Clients" at bounding box center [42, 104] width 24 height 11
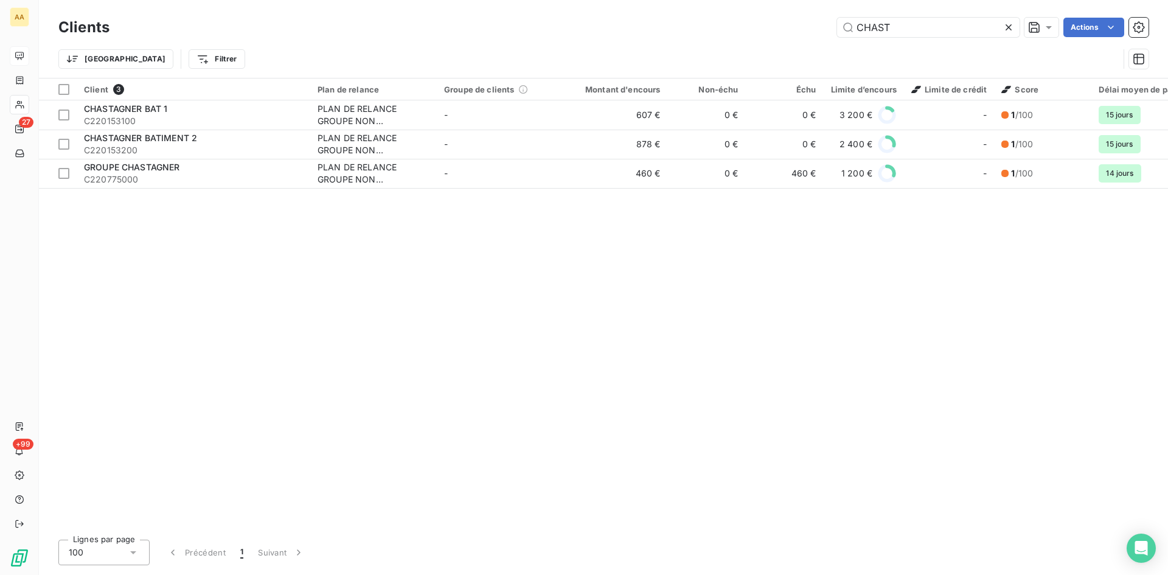
drag, startPoint x: 905, startPoint y: 33, endPoint x: 723, endPoint y: 33, distance: 181.9
click at [723, 33] on div "CHAST Actions" at bounding box center [636, 27] width 1024 height 19
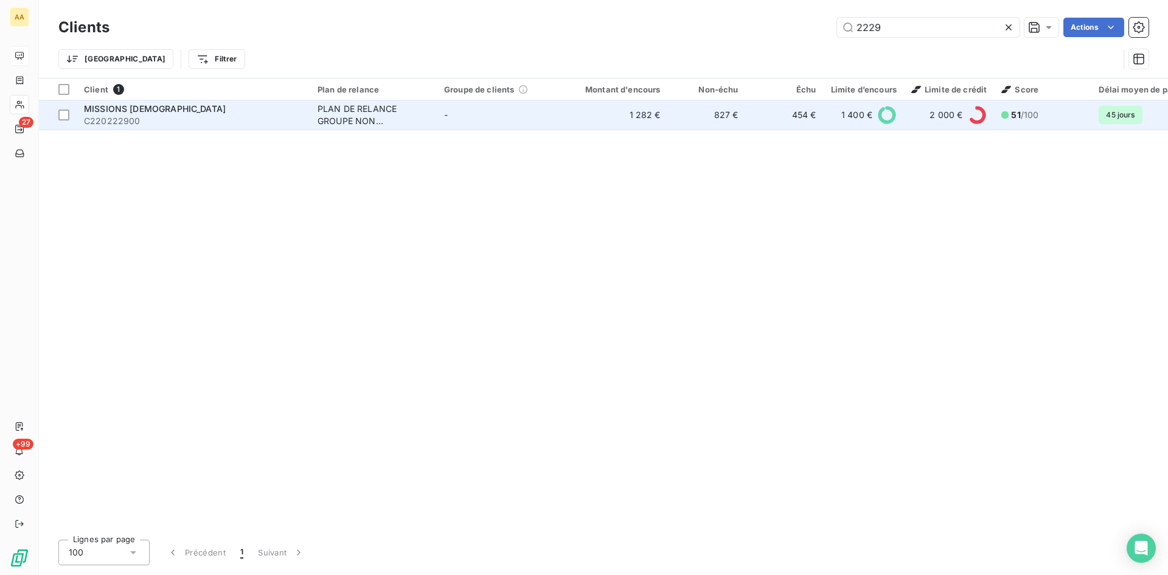
type input "2229"
click at [356, 112] on div "PLAN DE RELANCE GROUPE NON AUTOMATIQUE" at bounding box center [374, 115] width 112 height 24
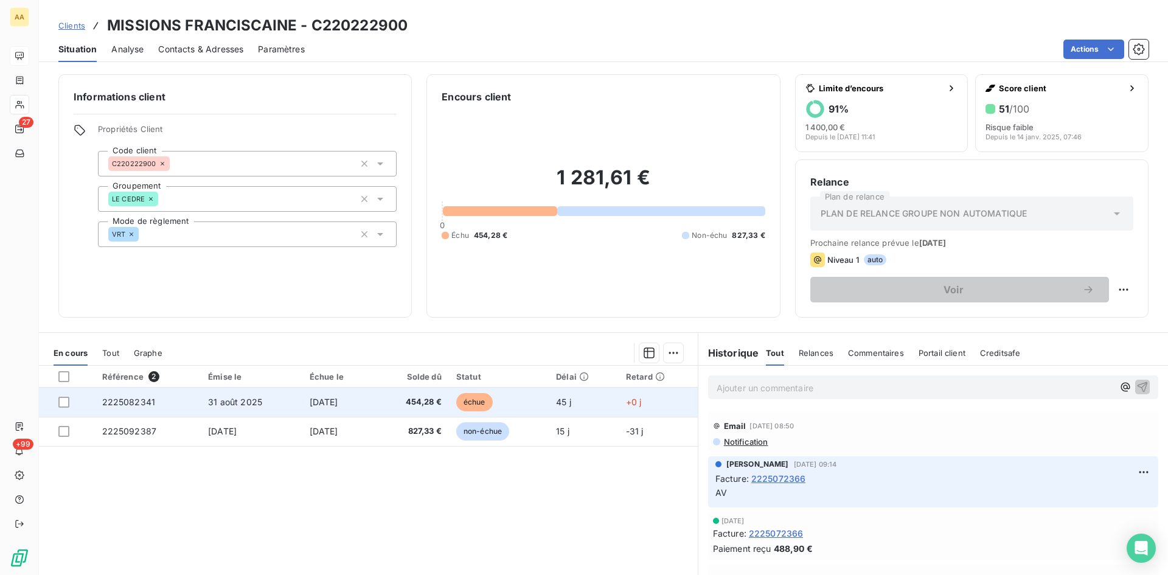
click at [130, 403] on span "2225082341" at bounding box center [129, 402] width 54 height 10
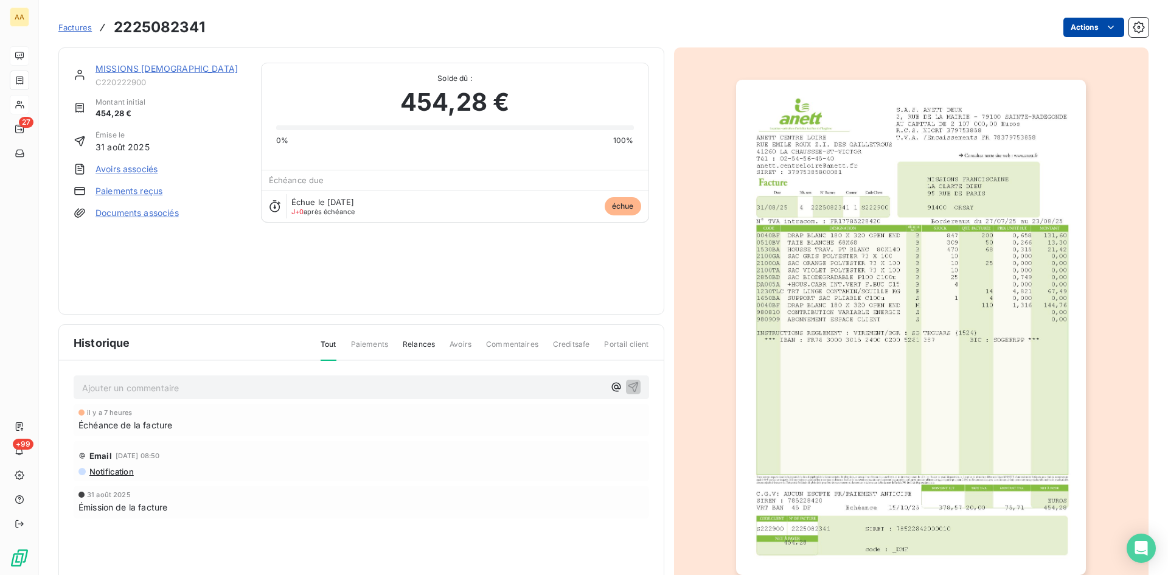
click at [1072, 31] on html "AA 27 +99 Factures 2225082341 Actions MISSIONS FRANCISCAINE C220222900 Montant …" at bounding box center [584, 287] width 1168 height 575
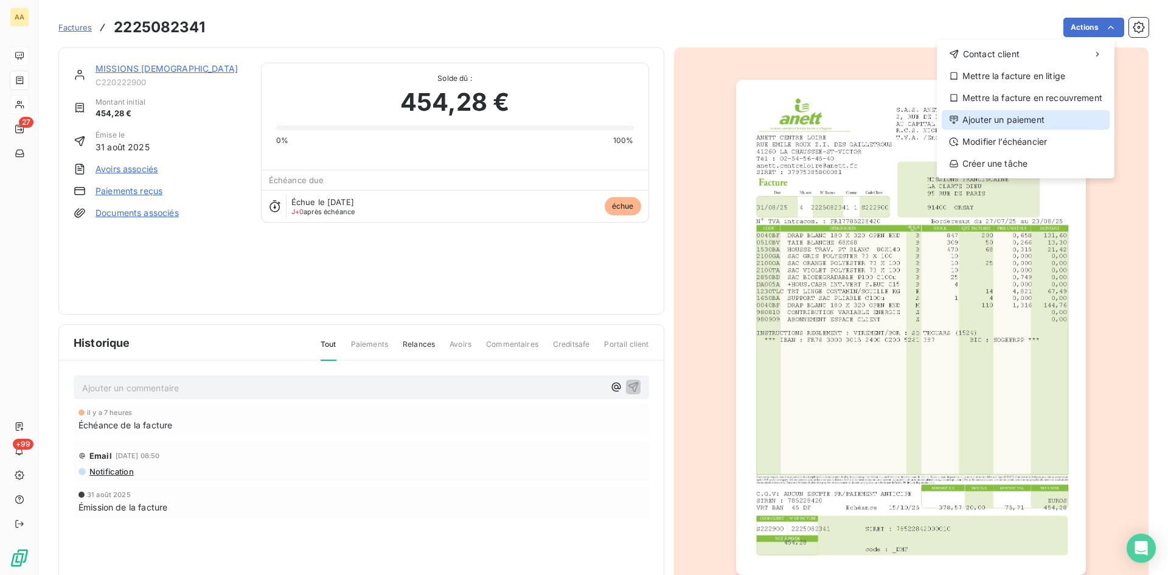
click at [1006, 123] on div "Ajouter un paiement" at bounding box center [1026, 119] width 168 height 19
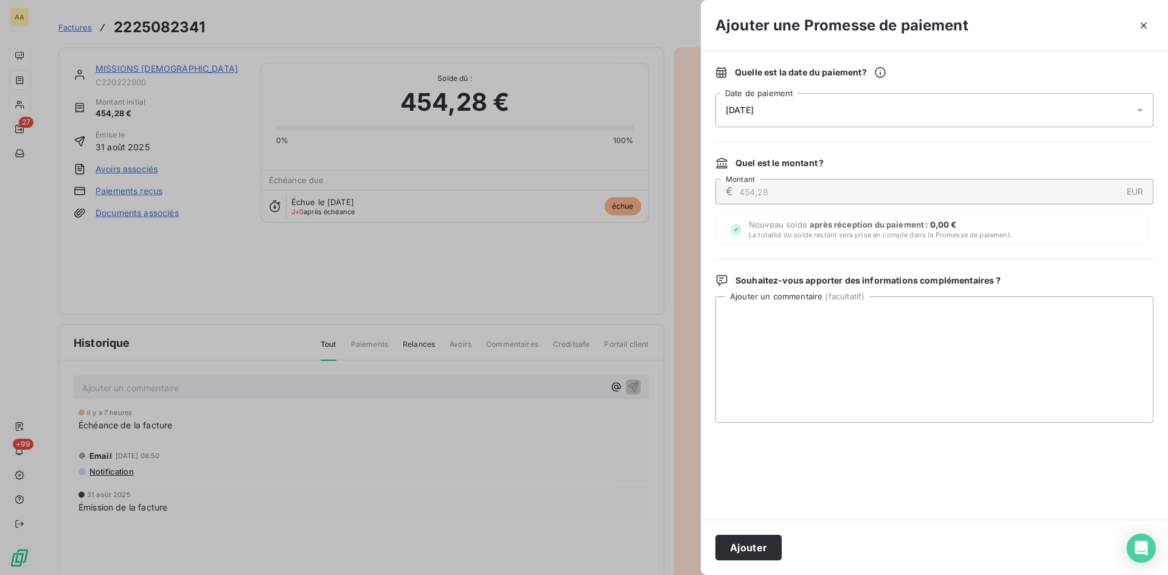
click at [754, 112] on span "[DATE]" at bounding box center [740, 110] width 28 height 10
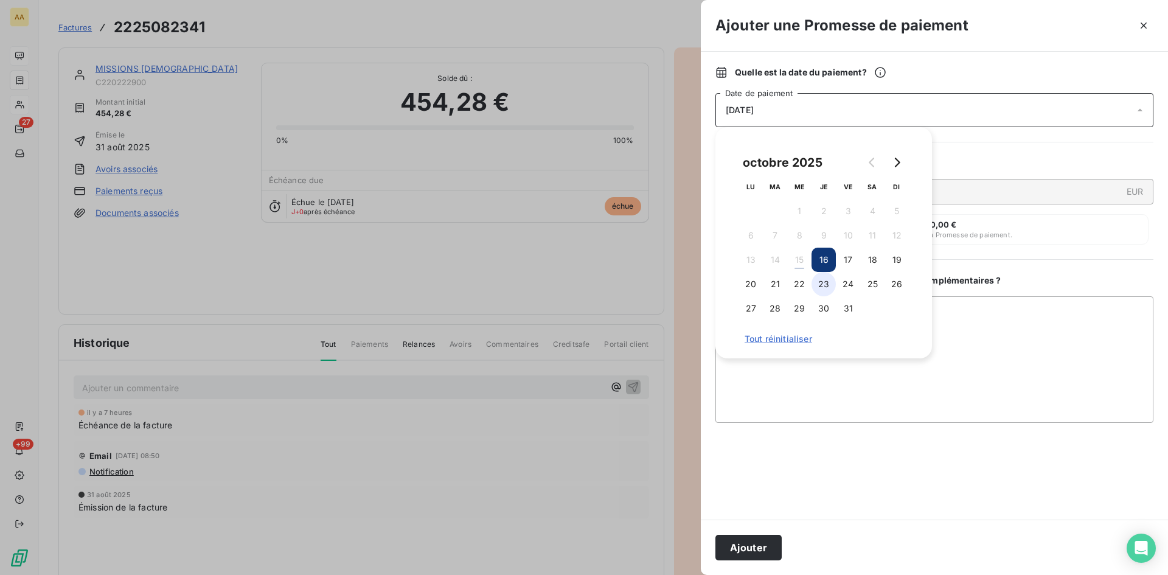
click at [831, 287] on button "23" at bounding box center [824, 284] width 24 height 24
click at [726, 539] on button "Ajouter" at bounding box center [748, 548] width 66 height 26
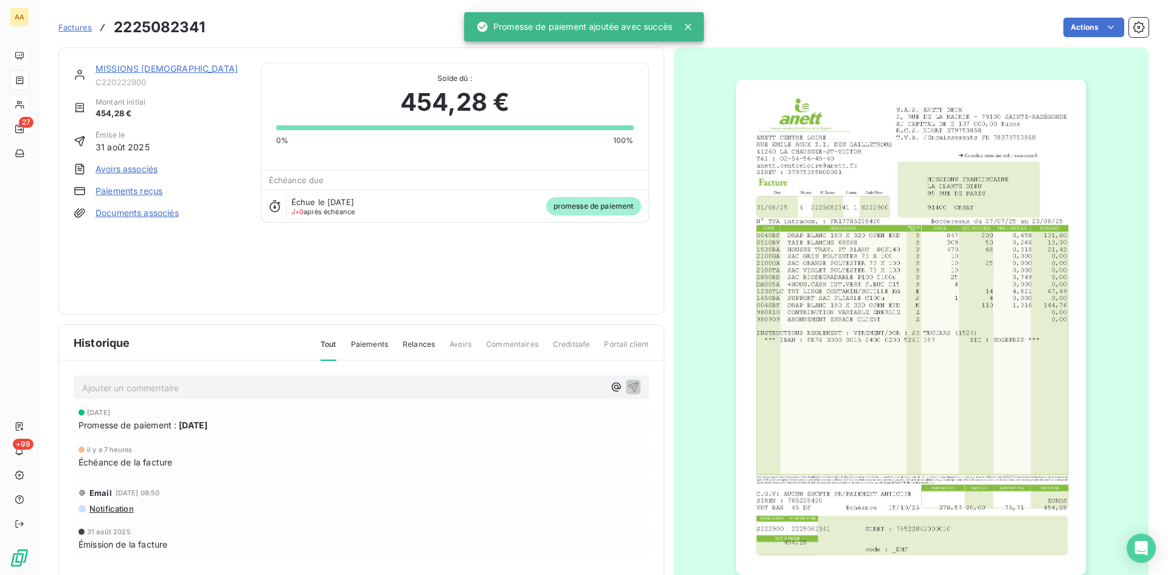
click at [397, 382] on p "Ajouter un commentaire ﻿" at bounding box center [343, 387] width 522 height 15
drag, startPoint x: 631, startPoint y: 384, endPoint x: 529, endPoint y: 274, distance: 150.6
click at [630, 384] on icon "button" at bounding box center [633, 386] width 12 height 12
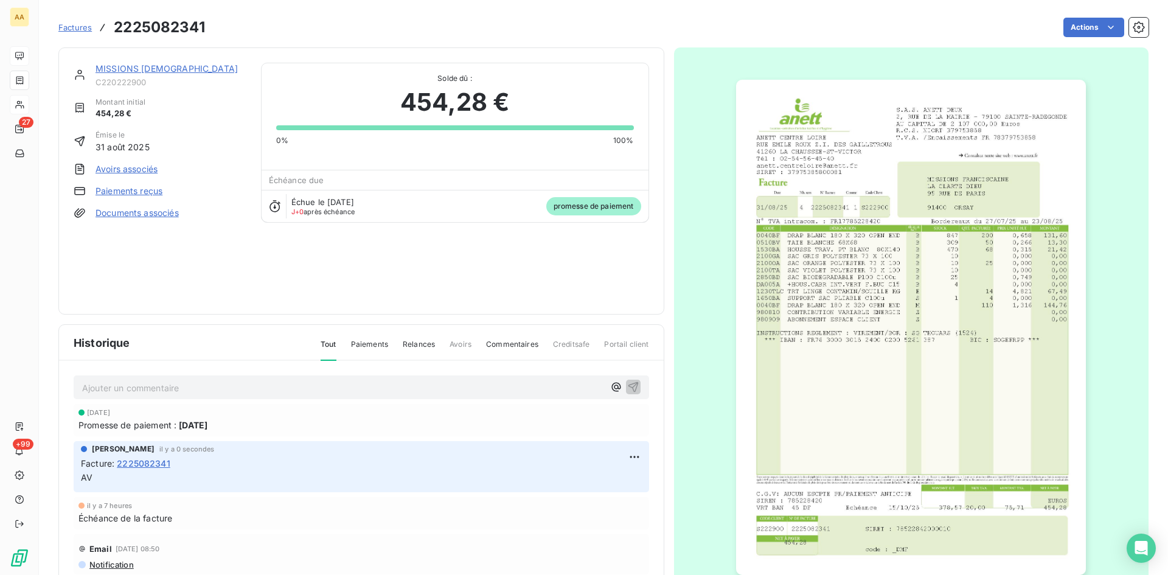
click at [164, 67] on link "MISSIONS [DEMOGRAPHIC_DATA]" at bounding box center [167, 68] width 142 height 10
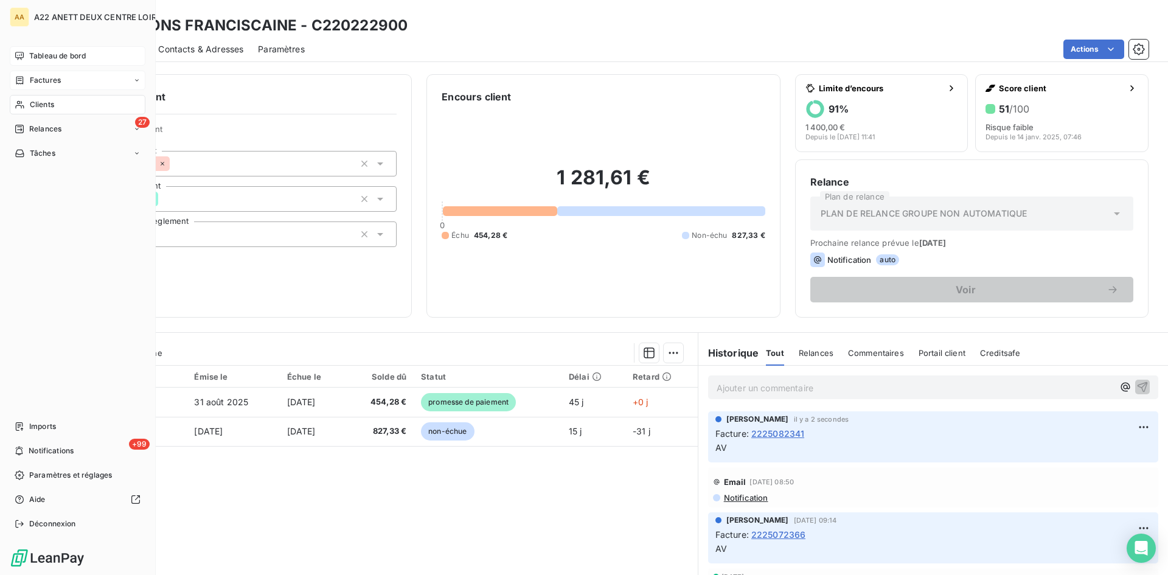
click at [49, 76] on span "Factures" at bounding box center [45, 80] width 31 height 11
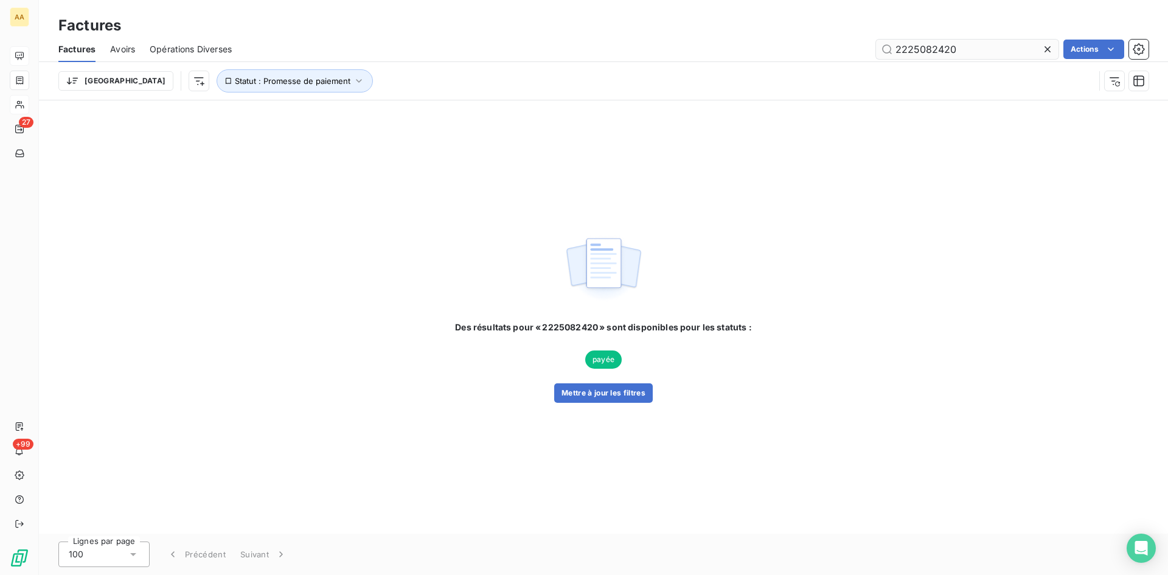
drag, startPoint x: 958, startPoint y: 55, endPoint x: 925, endPoint y: 48, distance: 34.1
click at [925, 48] on input "2225082420" at bounding box center [967, 49] width 183 height 19
type input "2225092083"
click at [597, 399] on button "Mettre à jour les filtres" at bounding box center [603, 392] width 99 height 19
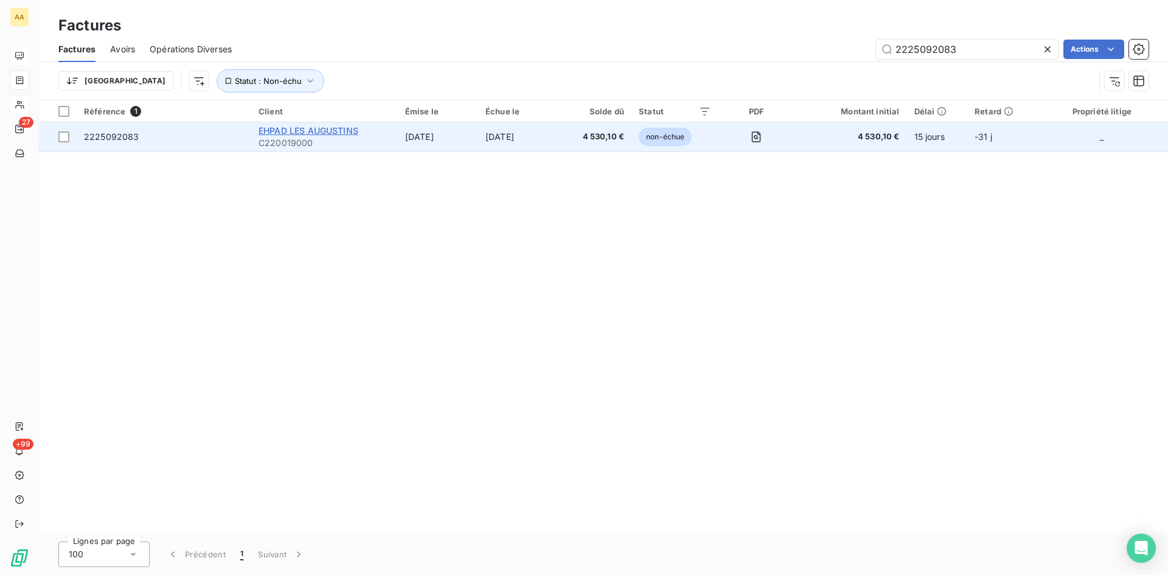
click at [307, 134] on span "EHPAD LES AUGUSTINS" at bounding box center [309, 130] width 100 height 10
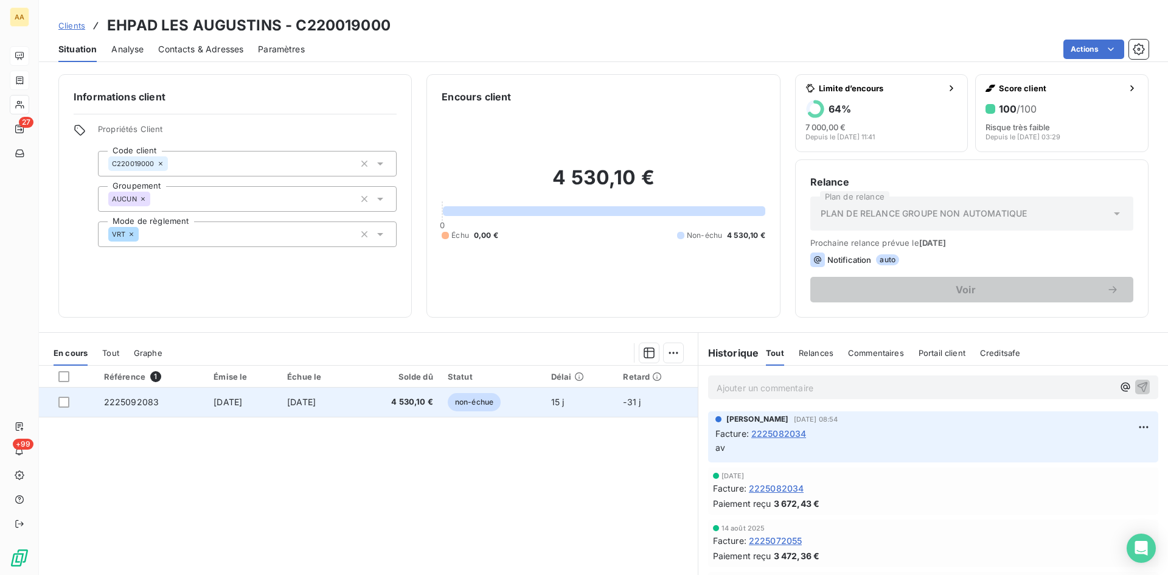
click at [133, 401] on span "2225092083" at bounding box center [131, 402] width 55 height 10
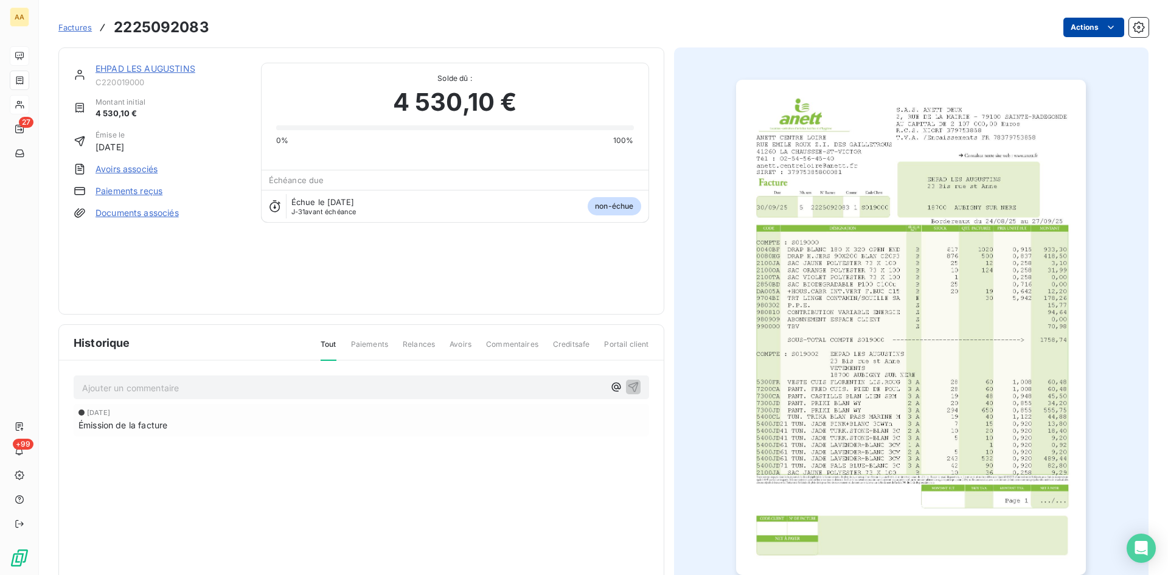
click at [1060, 31] on html "AA 27 +99 Factures 2225092083 Actions EHPAD LES AUGUSTINS C220019000 Montant in…" at bounding box center [584, 287] width 1168 height 575
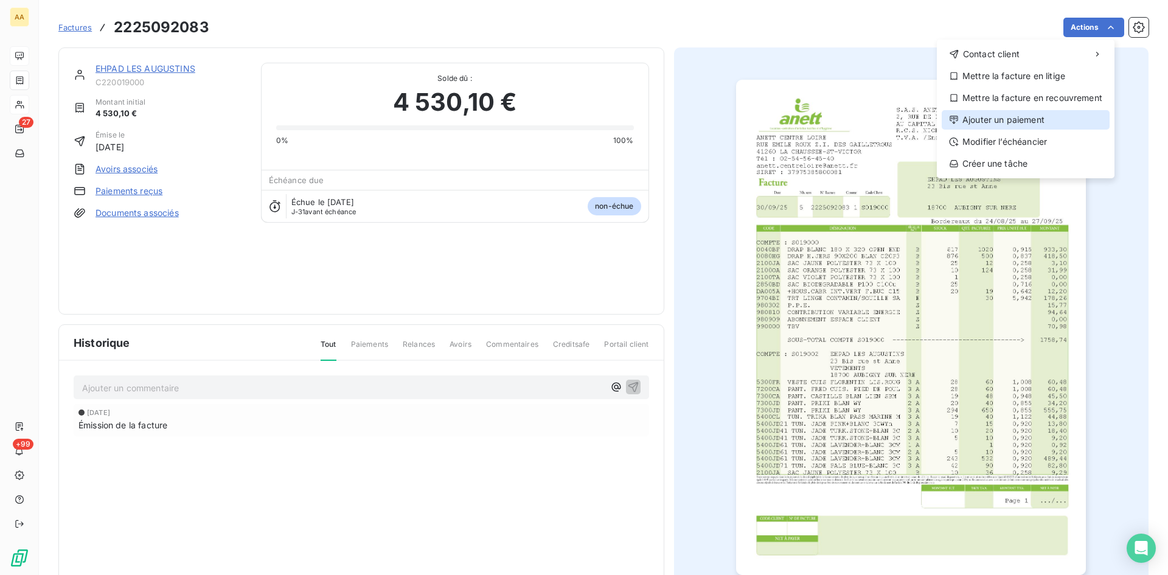
click at [989, 125] on div "Ajouter un paiement" at bounding box center [1026, 119] width 168 height 19
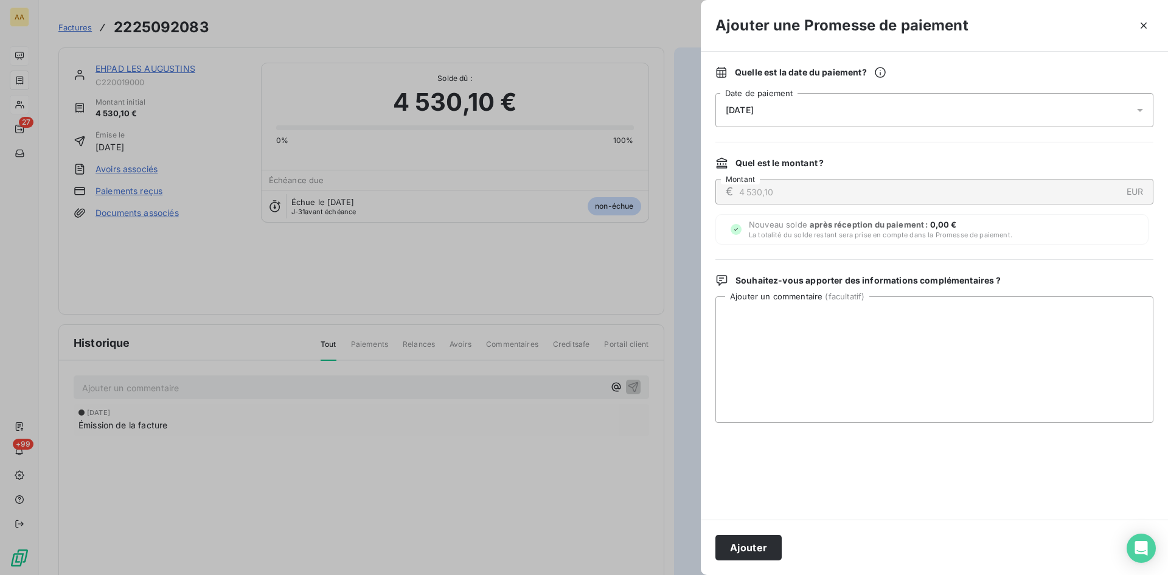
click at [744, 112] on span "[DATE]" at bounding box center [740, 110] width 28 height 10
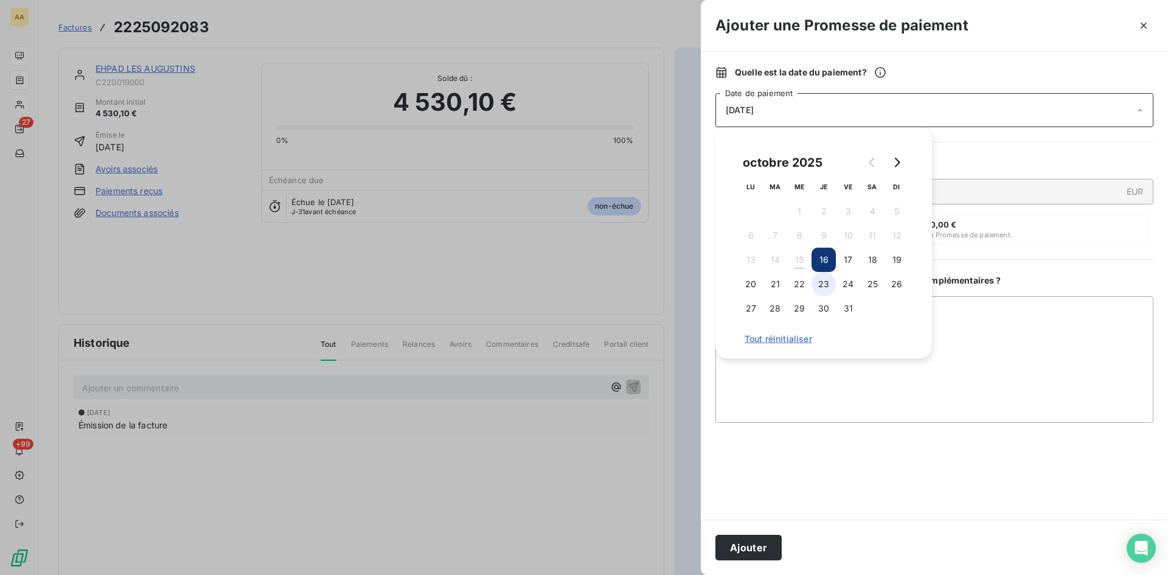
click at [825, 283] on button "23" at bounding box center [824, 284] width 24 height 24
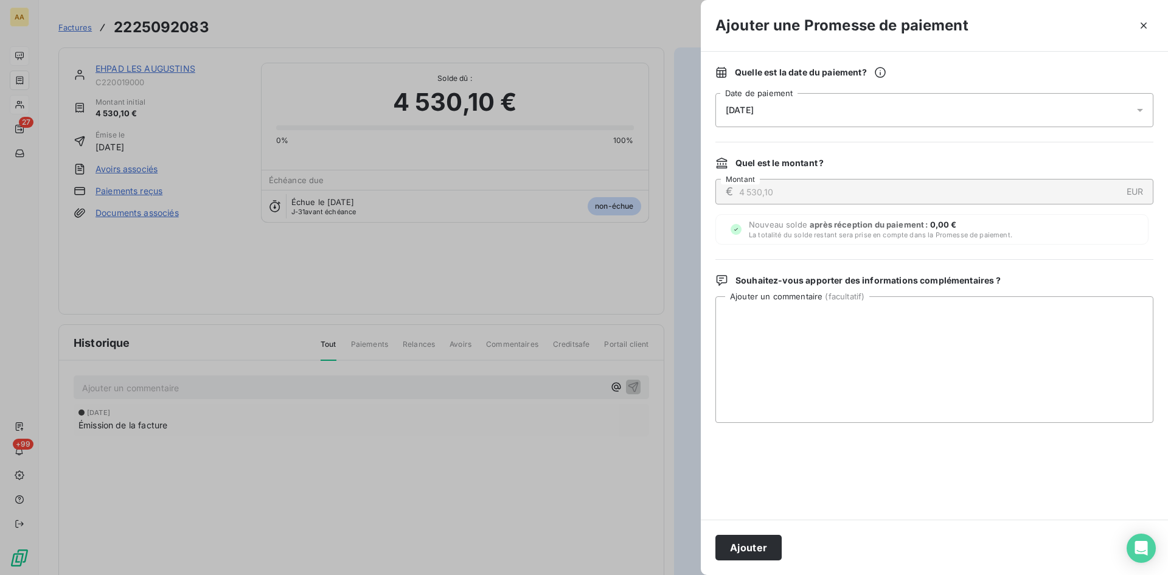
drag, startPoint x: 765, startPoint y: 539, endPoint x: 476, endPoint y: 422, distance: 311.1
click at [762, 539] on button "Ajouter" at bounding box center [748, 548] width 66 height 26
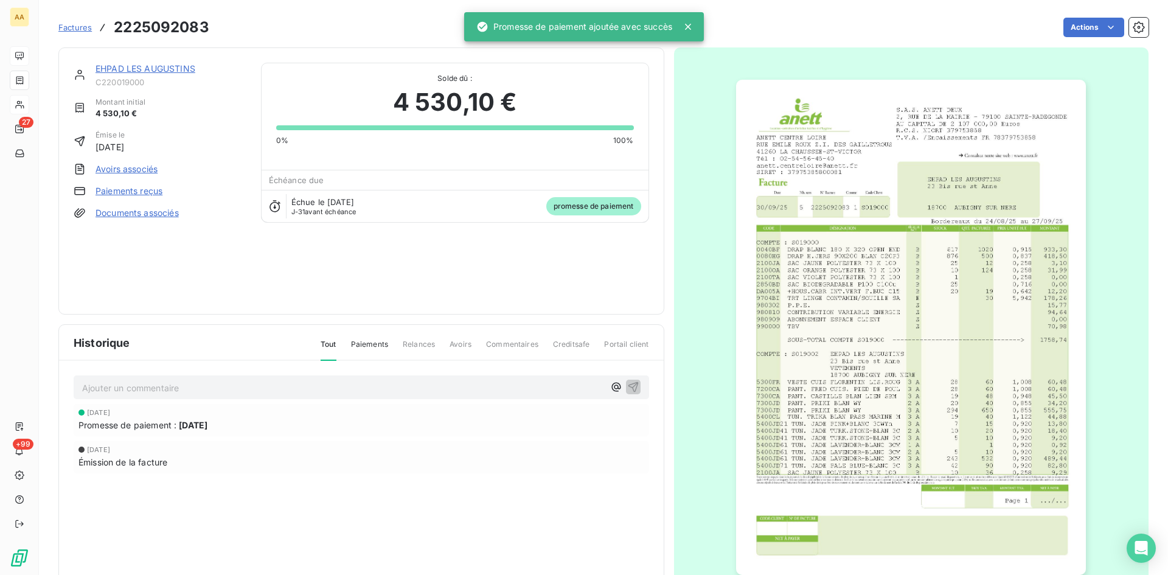
drag, startPoint x: 388, startPoint y: 387, endPoint x: 388, endPoint y: 378, distance: 9.1
click at [388, 386] on p "Ajouter un commentaire ﻿" at bounding box center [343, 387] width 522 height 15
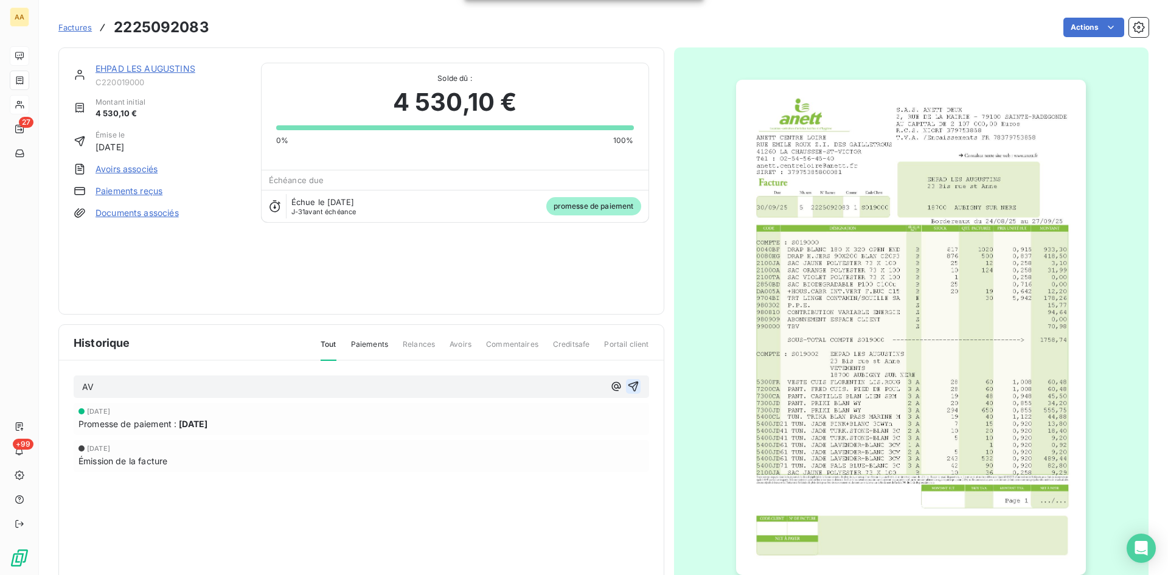
click at [627, 384] on icon "button" at bounding box center [633, 386] width 12 height 12
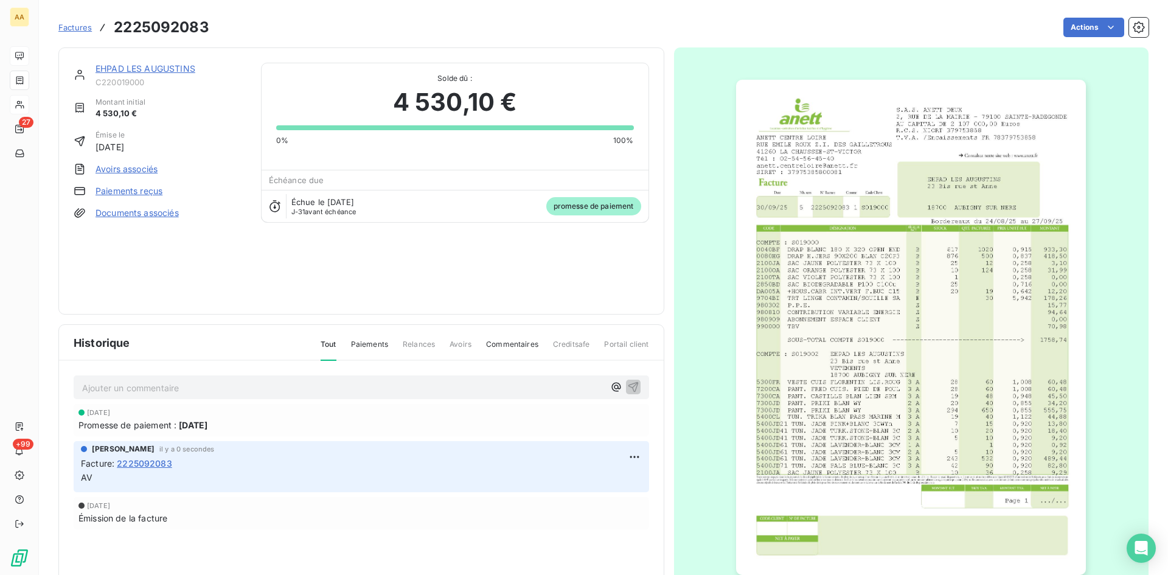
click at [176, 65] on link "EHPAD LES AUGUSTINS" at bounding box center [146, 68] width 100 height 10
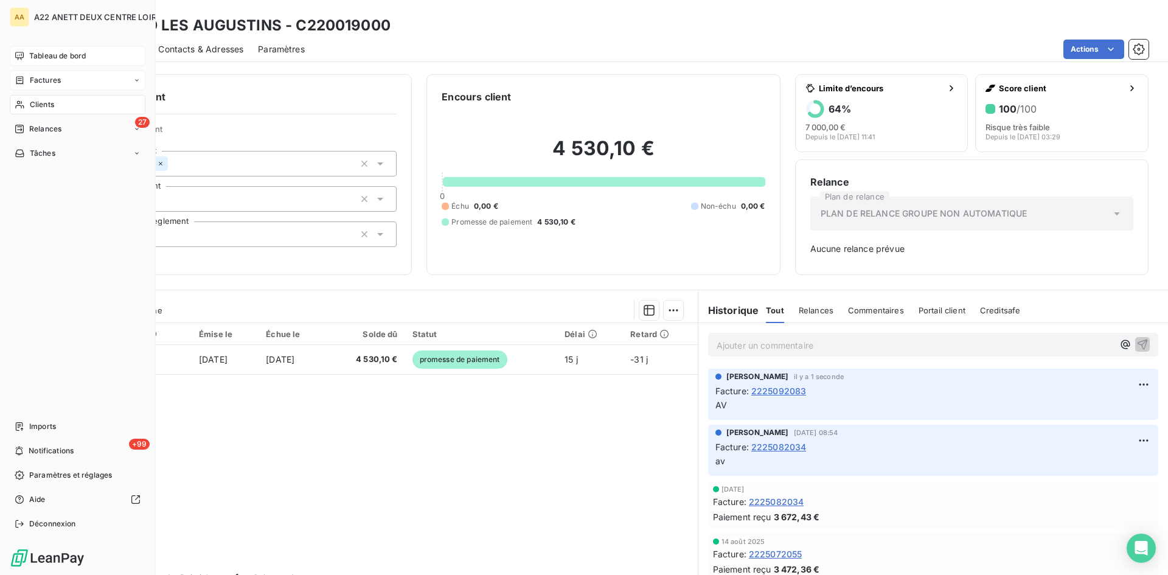
click at [31, 82] on span "Factures" at bounding box center [45, 80] width 31 height 11
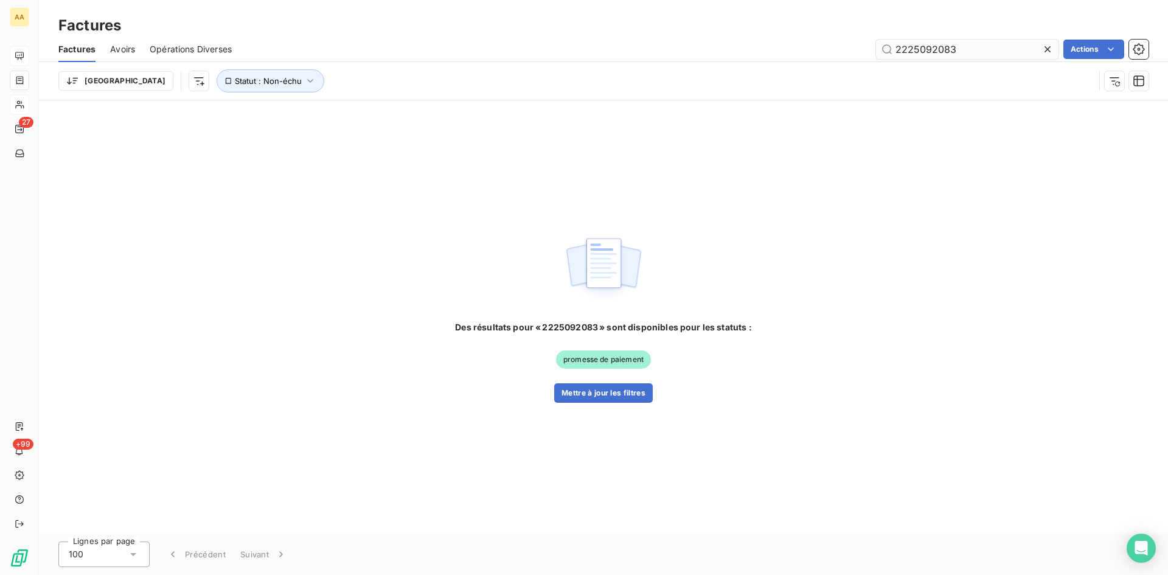
drag, startPoint x: 947, startPoint y: 55, endPoint x: 937, endPoint y: 50, distance: 10.9
click at [935, 50] on input "2225092083" at bounding box center [967, 49] width 183 height 19
drag, startPoint x: 975, startPoint y: 54, endPoint x: 931, endPoint y: 46, distance: 45.2
click at [931, 46] on input "2225092083" at bounding box center [967, 49] width 183 height 19
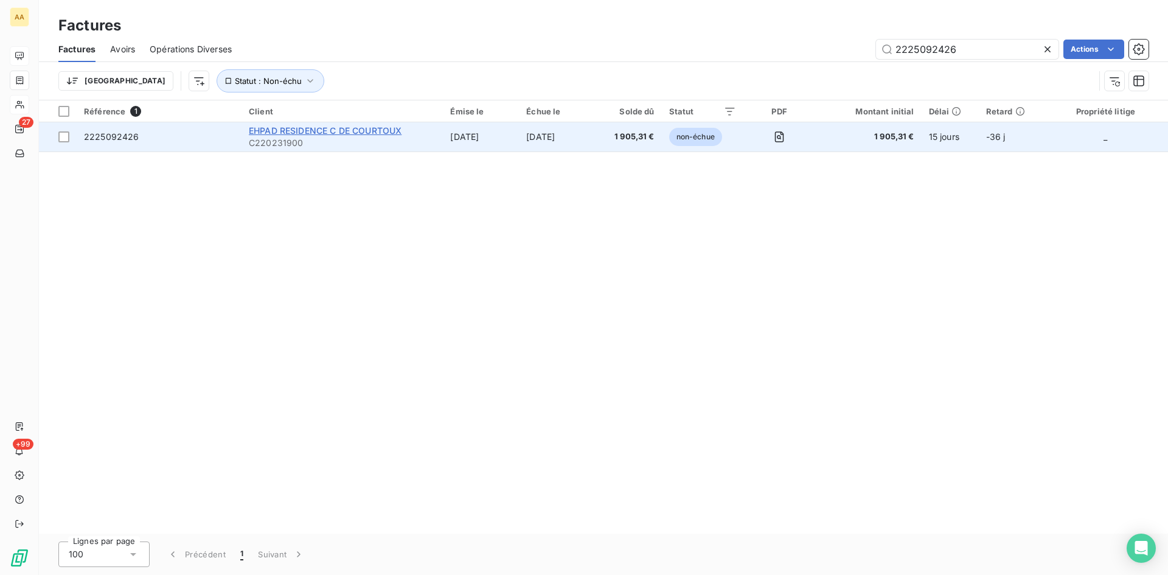
type input "2225092426"
click at [305, 135] on span "EHPAD RESIDENCE C DE COURTOUX" at bounding box center [325, 130] width 153 height 10
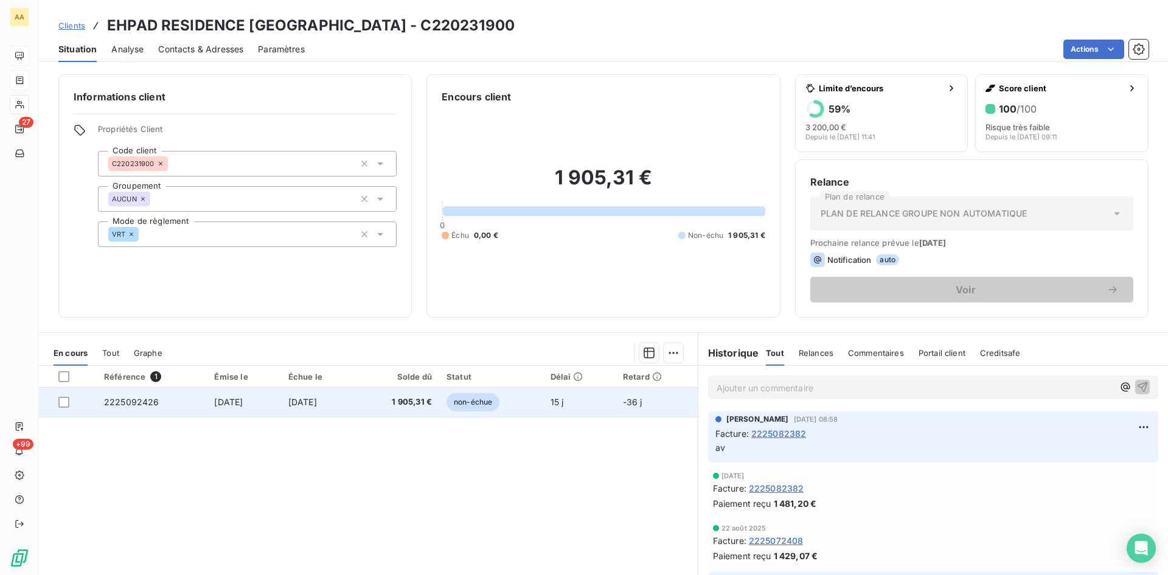
click at [130, 402] on span "2225092426" at bounding box center [131, 402] width 55 height 10
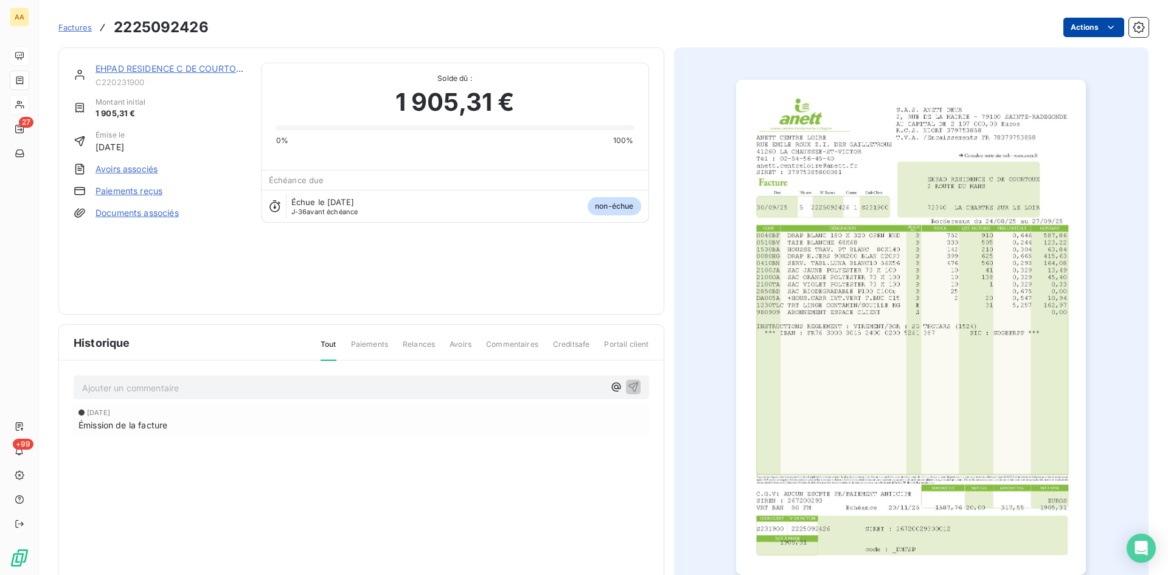
click at [1076, 24] on html "AA 27 +99 Factures 2225092426 Actions EHPAD RESIDENCE C DE COURTOUX C220231900 …" at bounding box center [584, 287] width 1168 height 575
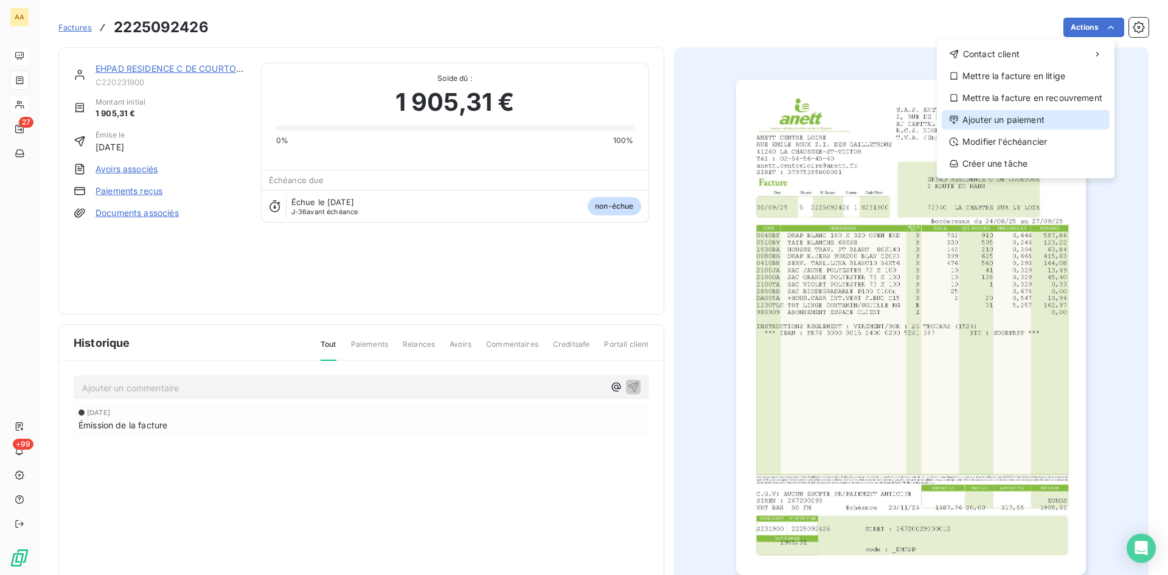
click at [993, 122] on div "Ajouter un paiement" at bounding box center [1026, 119] width 168 height 19
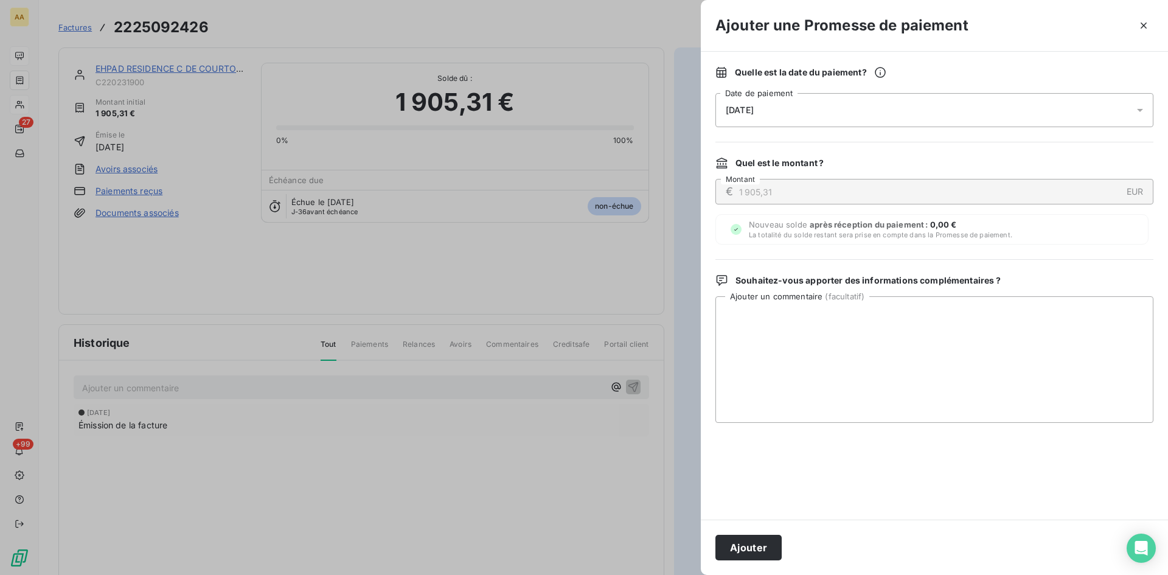
click at [802, 104] on div "[DATE]" at bounding box center [934, 110] width 438 height 34
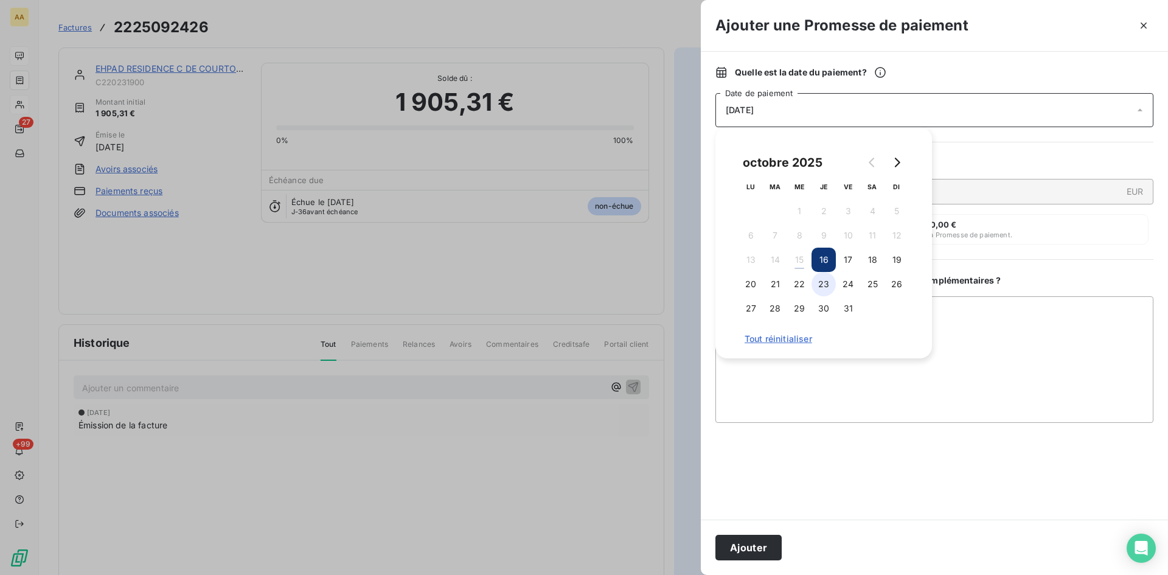
click at [819, 290] on button "23" at bounding box center [824, 284] width 24 height 24
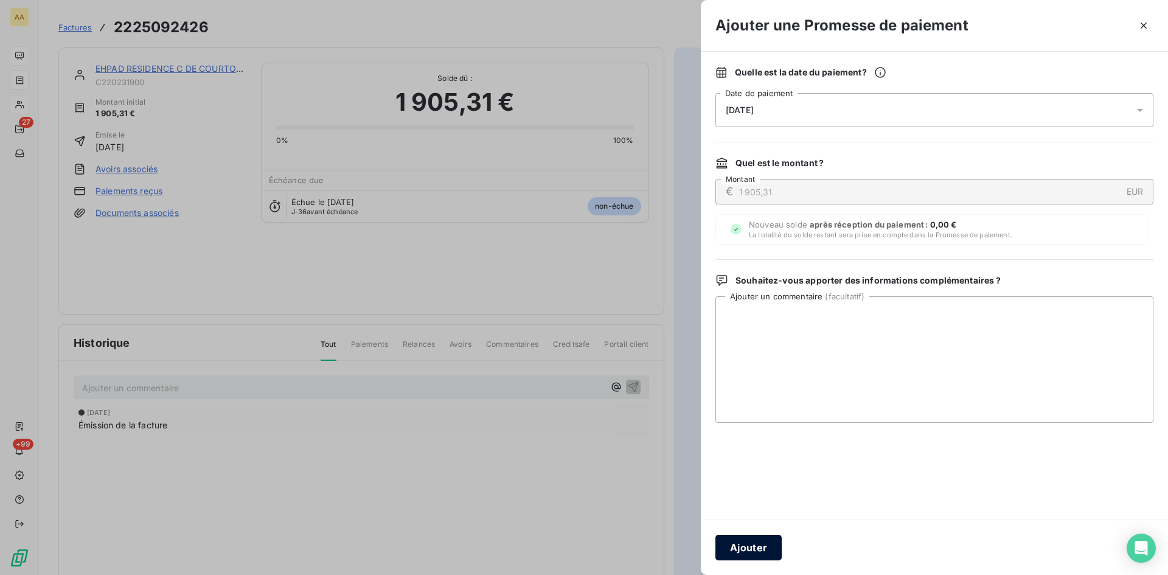
drag, startPoint x: 740, startPoint y: 540, endPoint x: 436, endPoint y: 418, distance: 328.2
click at [740, 540] on button "Ajouter" at bounding box center [748, 548] width 66 height 26
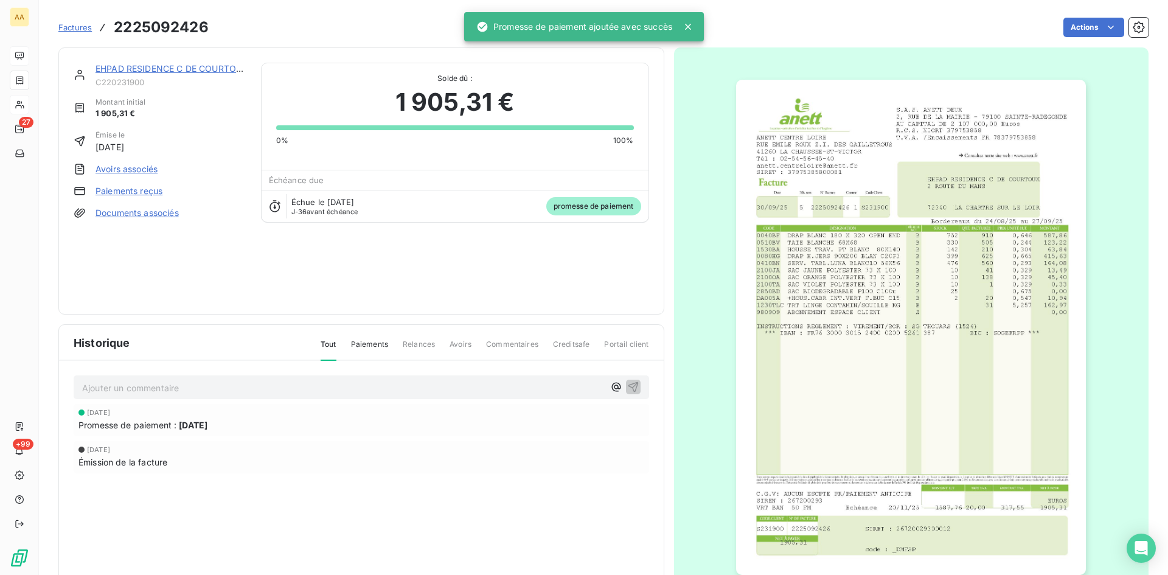
click at [350, 389] on p "Ajouter un commentaire ﻿" at bounding box center [343, 387] width 522 height 15
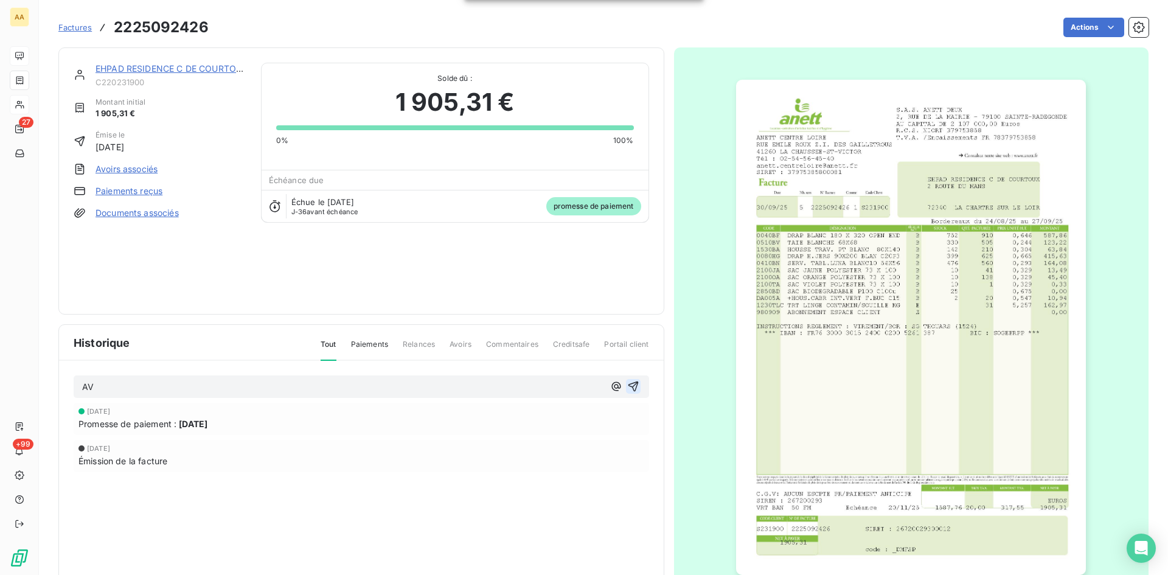
click at [631, 389] on icon "button" at bounding box center [633, 386] width 12 height 12
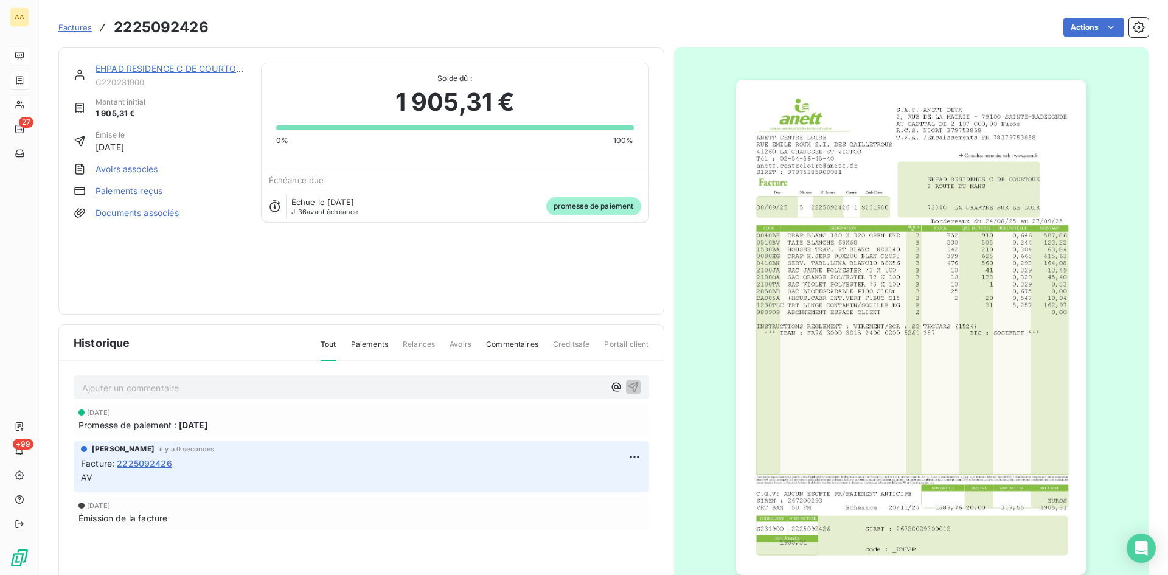
click at [195, 63] on div "EHPAD RESIDENCE C DE COURTOUX" at bounding box center [171, 69] width 151 height 12
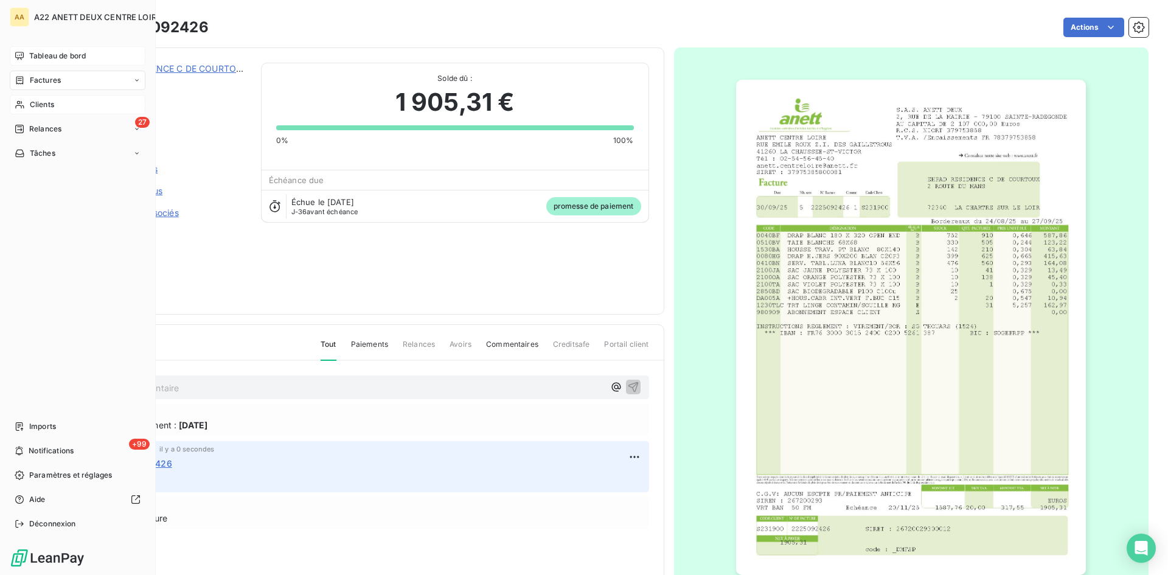
click at [52, 78] on span "Factures" at bounding box center [45, 80] width 31 height 11
click at [38, 77] on span "Factures" at bounding box center [45, 80] width 31 height 11
click at [41, 84] on span "Factures" at bounding box center [45, 80] width 31 height 11
click at [40, 83] on span "Factures" at bounding box center [45, 80] width 31 height 11
click at [52, 102] on span "Clients" at bounding box center [42, 104] width 24 height 11
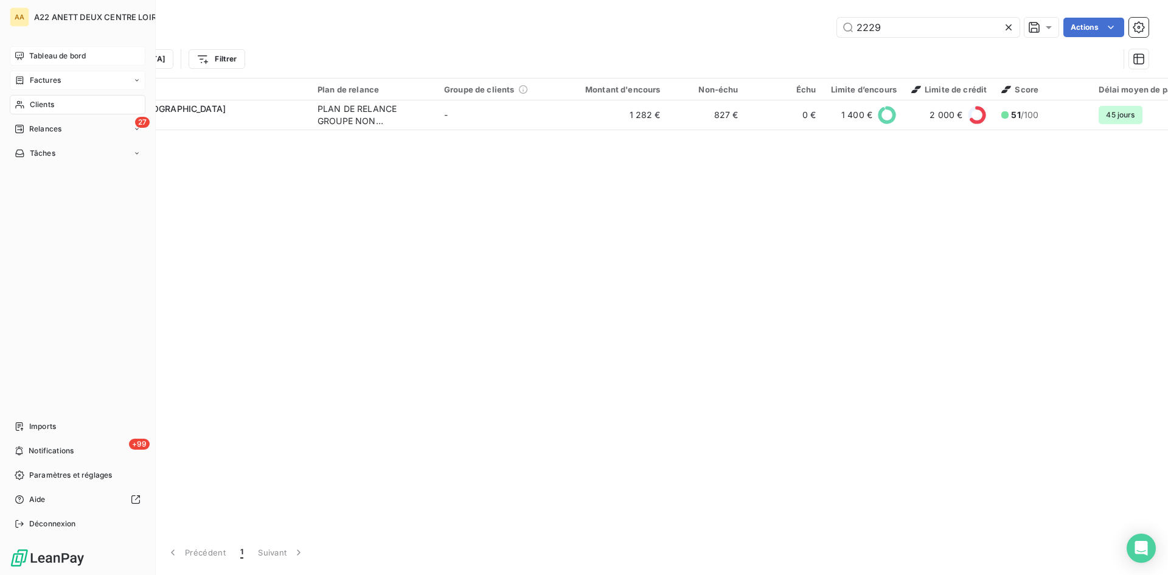
click at [35, 82] on span "Factures" at bounding box center [45, 80] width 31 height 11
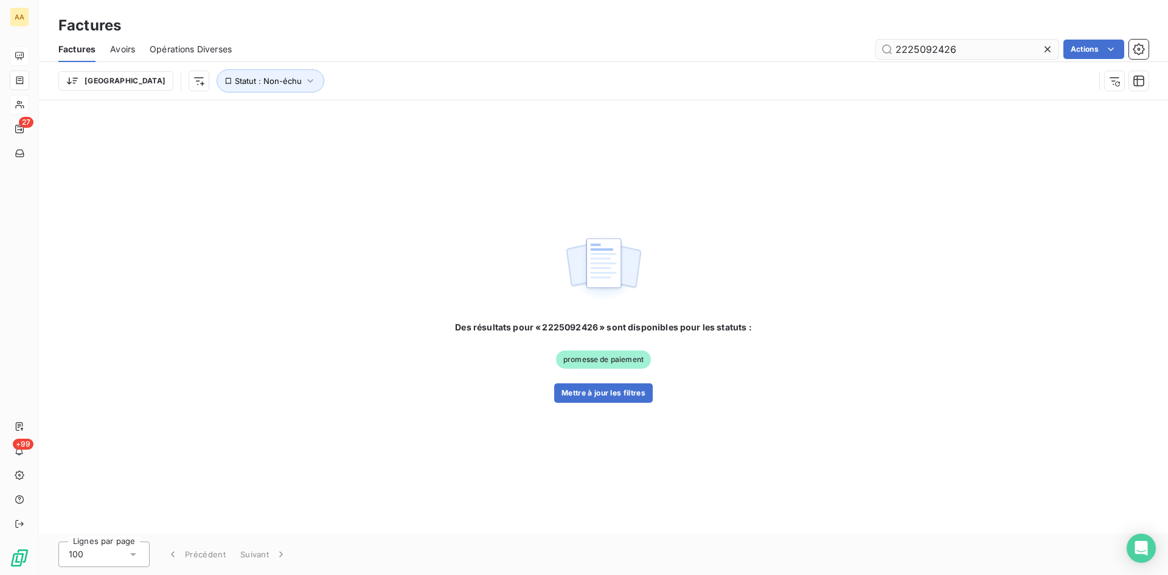
drag, startPoint x: 961, startPoint y: 52, endPoint x: 931, endPoint y: 47, distance: 29.6
click at [932, 47] on input "2225092426" at bounding box center [967, 49] width 183 height 19
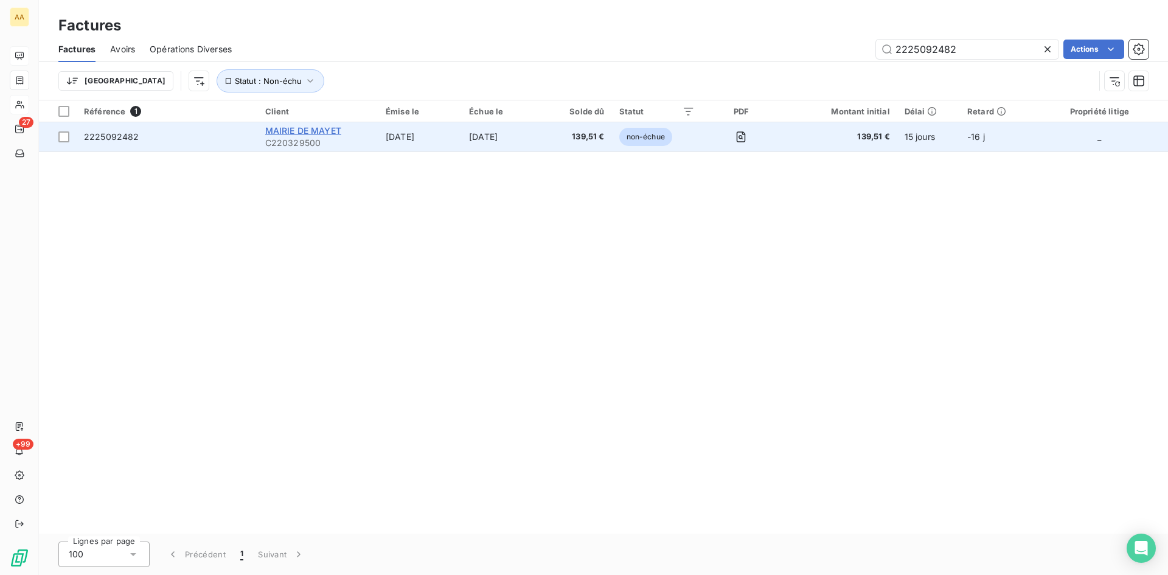
type input "2225092482"
click at [287, 131] on span "MAIRIE DE MAYET" at bounding box center [303, 130] width 76 height 10
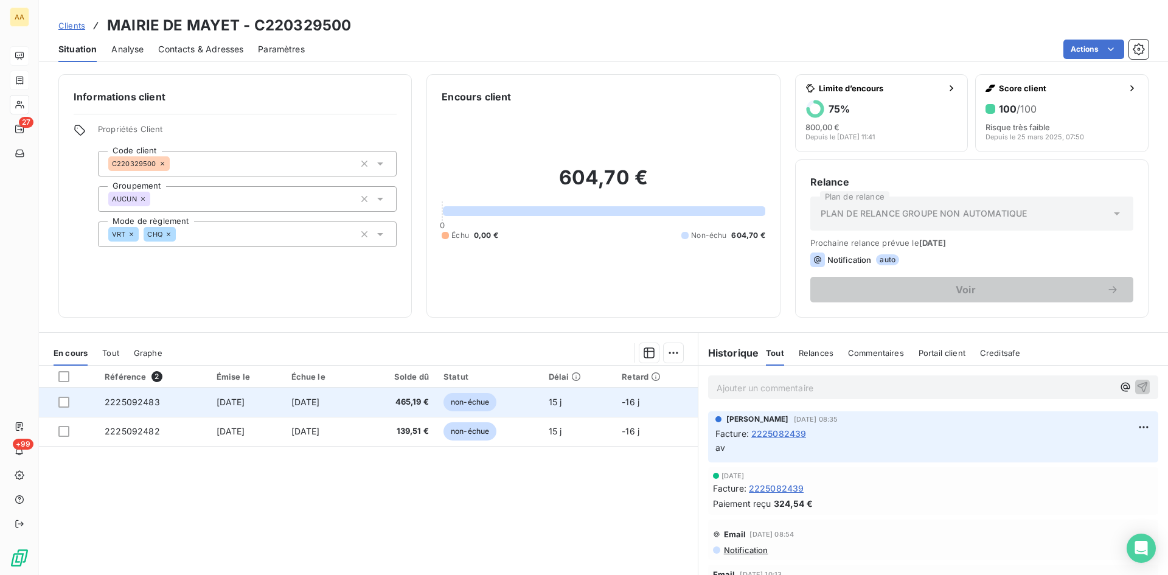
click at [117, 398] on span "2225092483" at bounding box center [132, 402] width 55 height 10
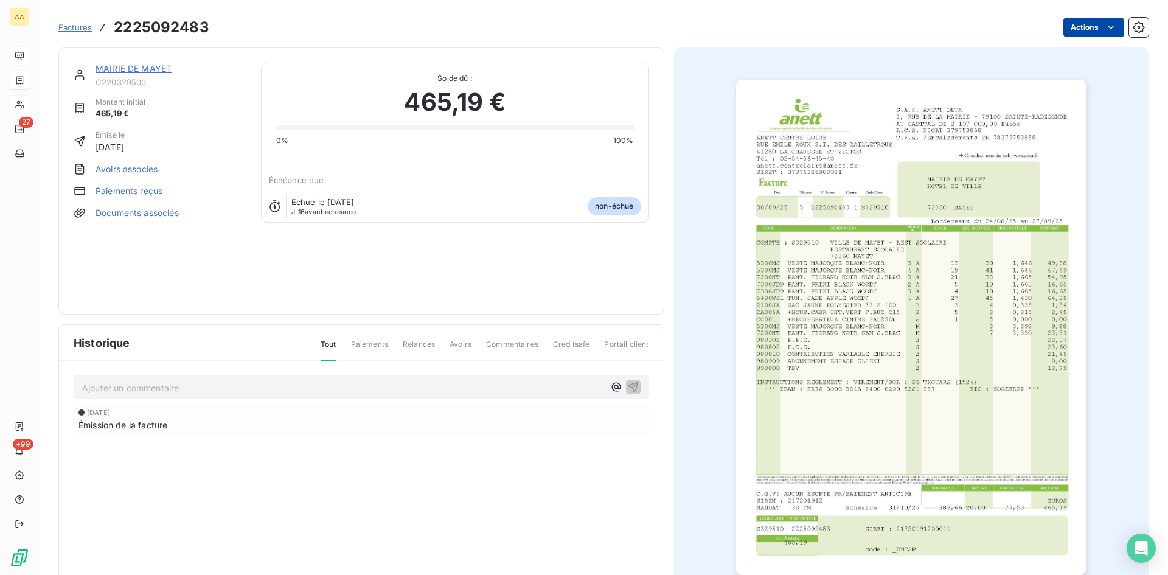
click at [1085, 27] on html "AA 27 +99 Factures 2225092483 Actions MAIRIE DE MAYET C220329500 Montant initia…" at bounding box center [584, 287] width 1168 height 575
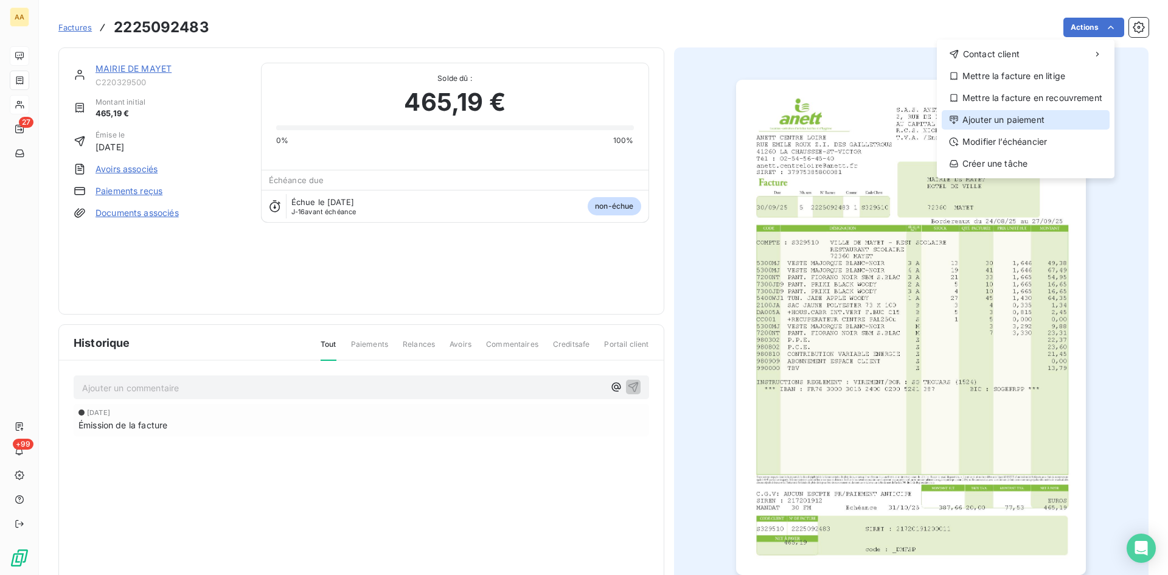
click at [984, 118] on div "Ajouter un paiement" at bounding box center [1026, 119] width 168 height 19
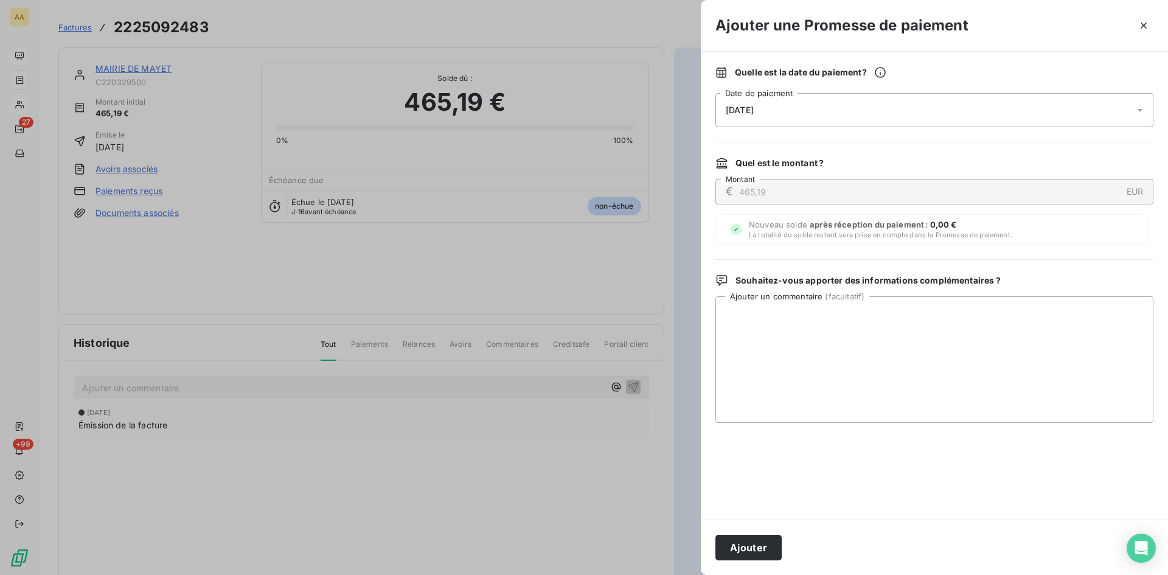
click at [772, 117] on div "[DATE]" at bounding box center [934, 110] width 438 height 34
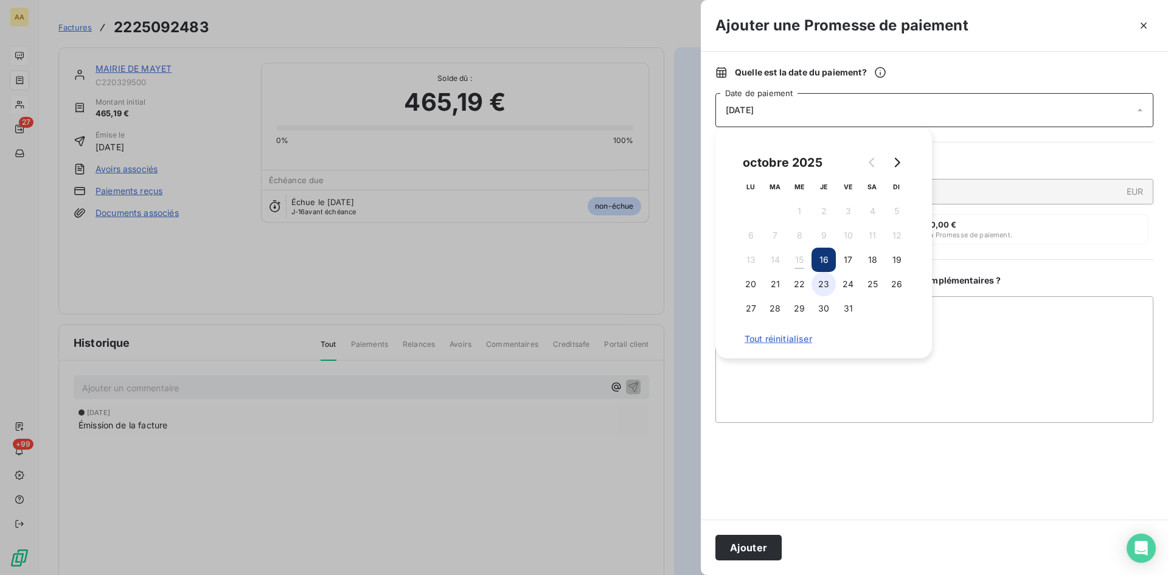
click at [830, 287] on button "23" at bounding box center [824, 284] width 24 height 24
click at [770, 541] on button "Ajouter" at bounding box center [748, 548] width 66 height 26
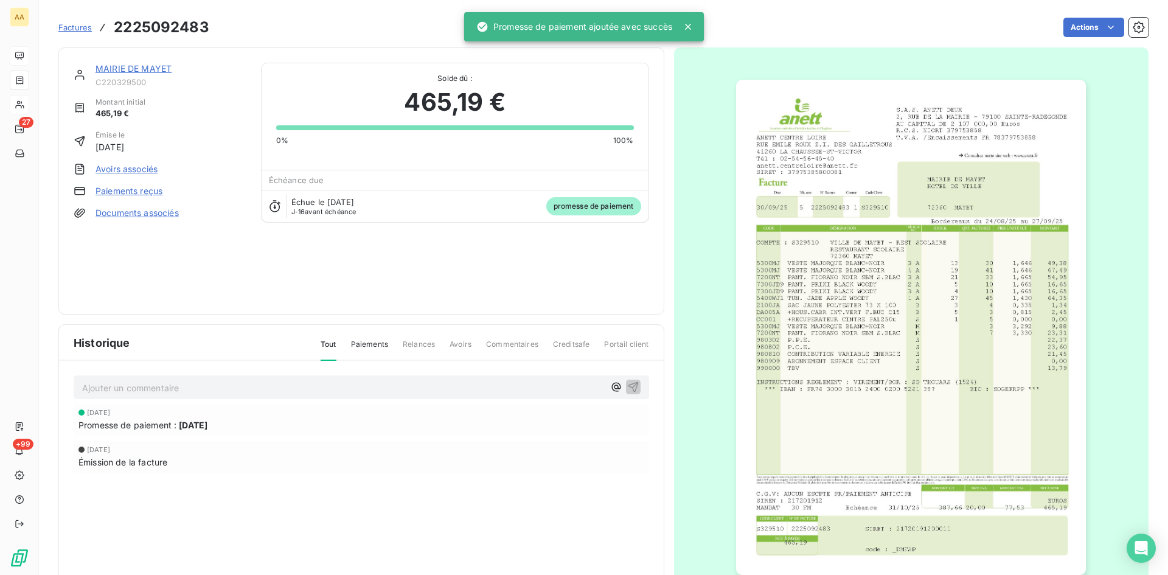
click at [280, 388] on p "Ajouter un commentaire ﻿" at bounding box center [343, 387] width 522 height 15
click at [628, 386] on icon "button" at bounding box center [633, 386] width 10 height 10
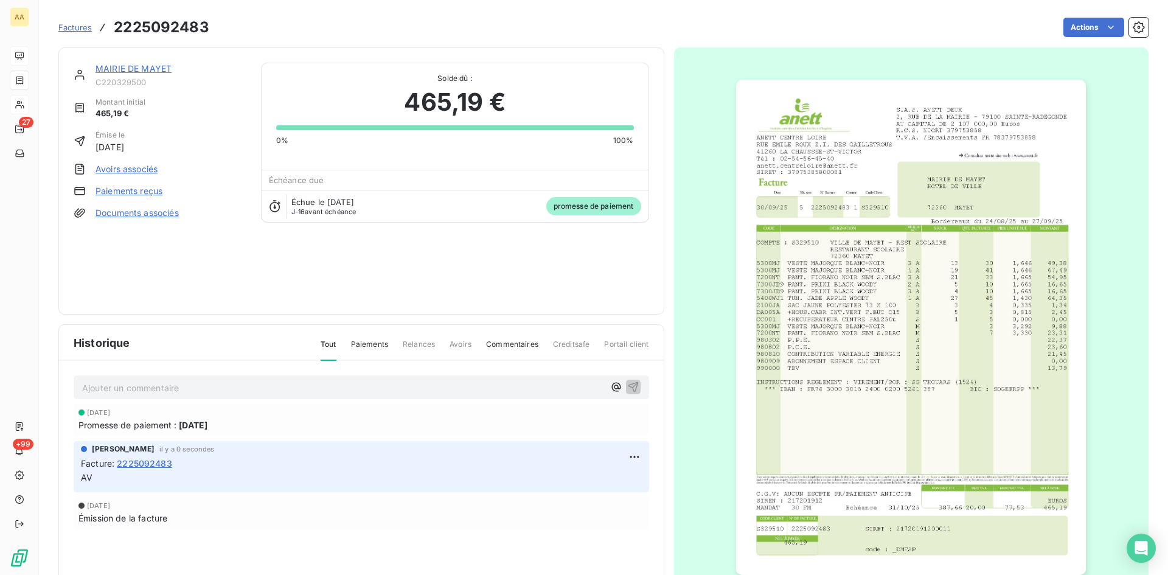
click at [147, 69] on link "MAIRIE DE MAYET" at bounding box center [134, 68] width 76 height 10
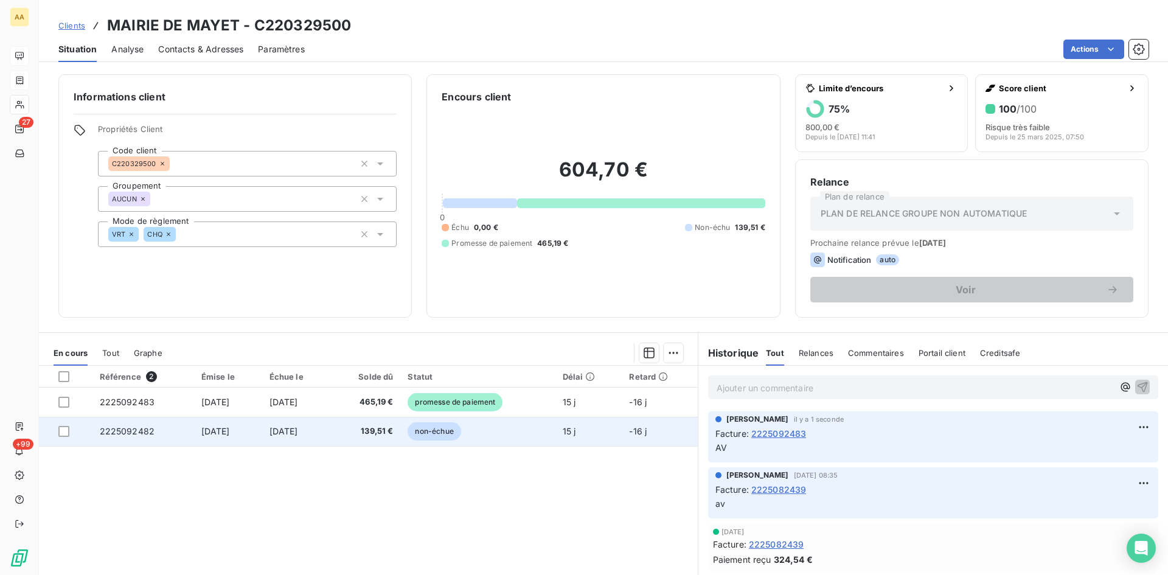
click at [133, 430] on span "2225092482" at bounding box center [127, 431] width 55 height 10
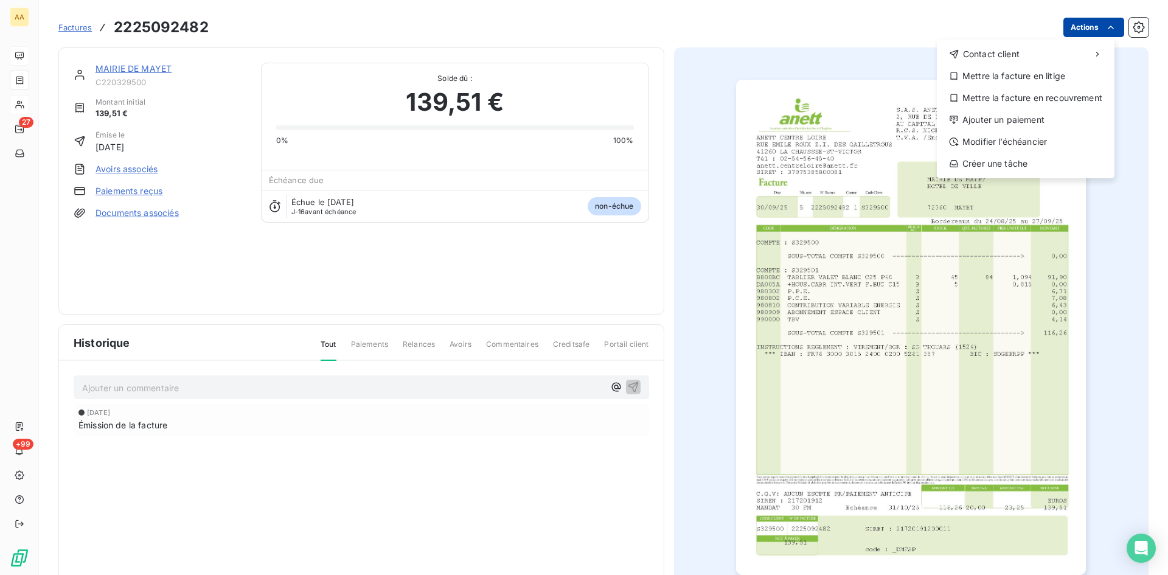
click at [1072, 26] on html "AA 27 +99 Factures [PHONE_NUMBER] Actions Contact client Mettre la facture en l…" at bounding box center [584, 287] width 1168 height 575
click at [1013, 114] on div "Ajouter un paiement" at bounding box center [1026, 119] width 168 height 19
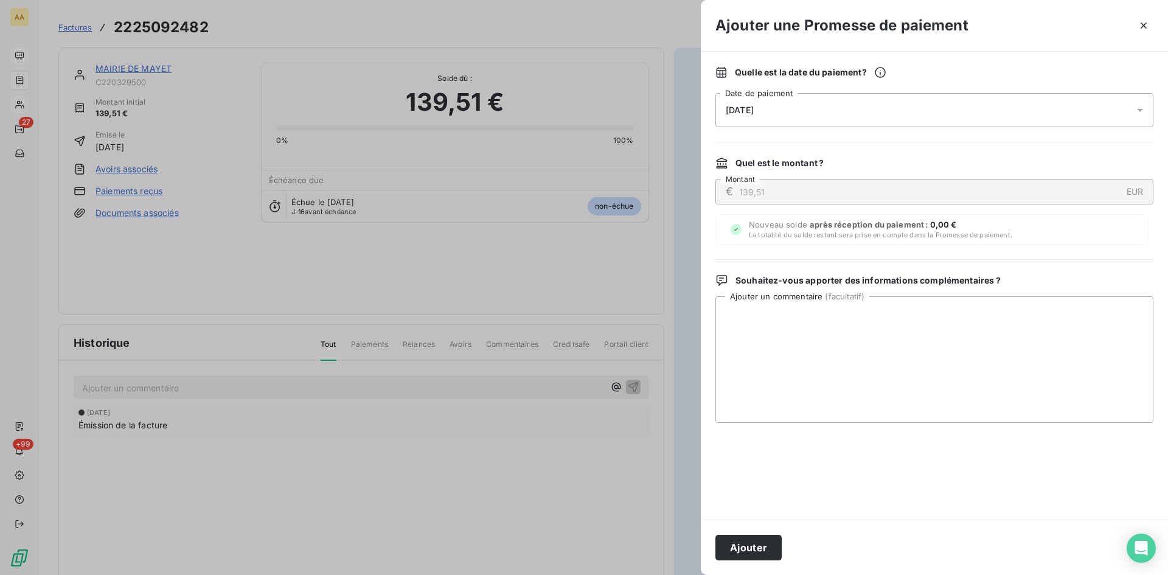
click at [793, 111] on div "[DATE]" at bounding box center [934, 110] width 438 height 34
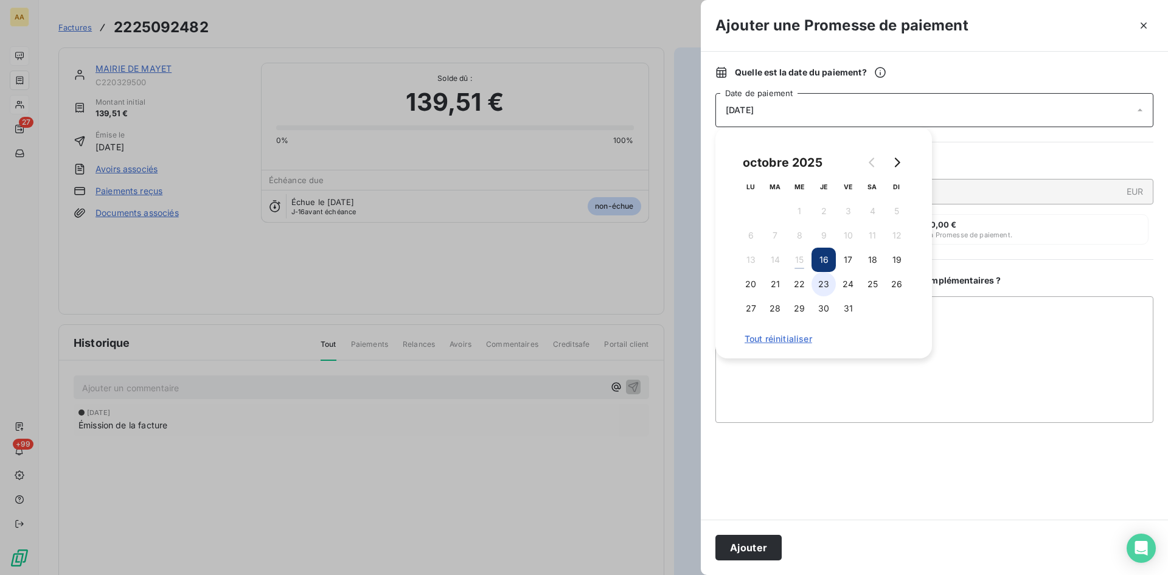
click at [826, 287] on button "23" at bounding box center [824, 284] width 24 height 24
drag, startPoint x: 762, startPoint y: 549, endPoint x: 697, endPoint y: 465, distance: 105.7
click at [755, 538] on button "Ajouter" at bounding box center [748, 548] width 66 height 26
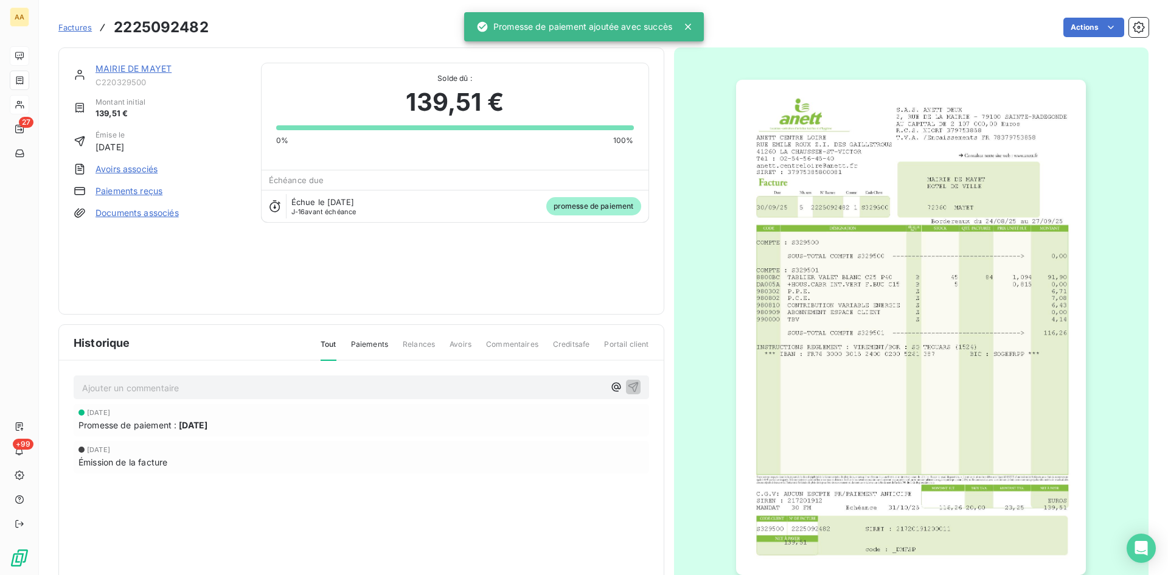
click at [498, 391] on p "Ajouter un commentaire ﻿" at bounding box center [343, 387] width 522 height 15
click at [627, 384] on icon "button" at bounding box center [633, 386] width 12 height 12
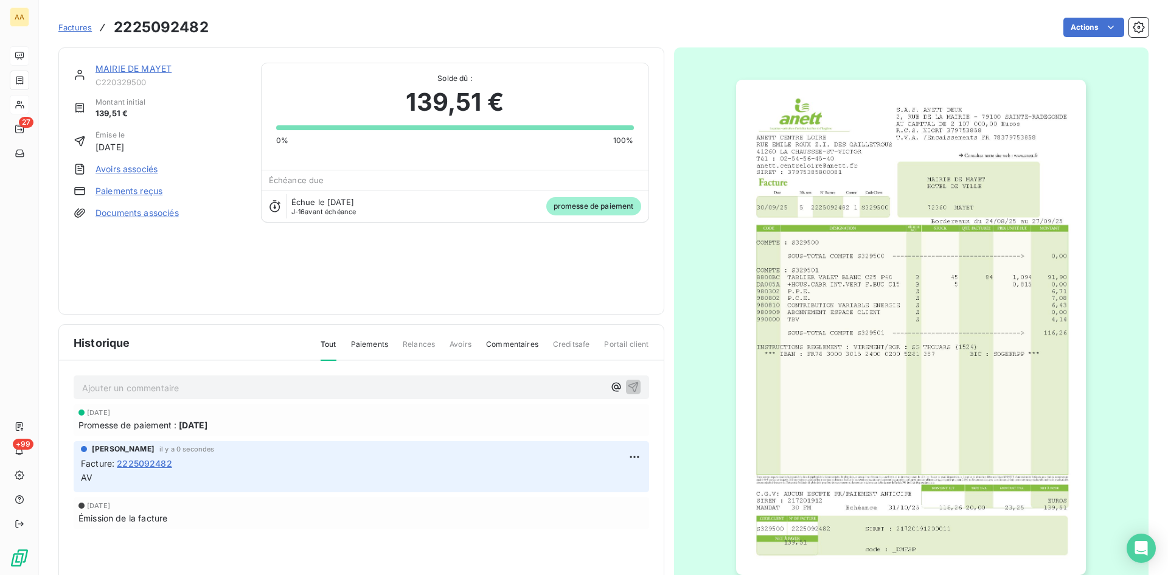
click at [141, 66] on link "MAIRIE DE MAYET" at bounding box center [134, 68] width 76 height 10
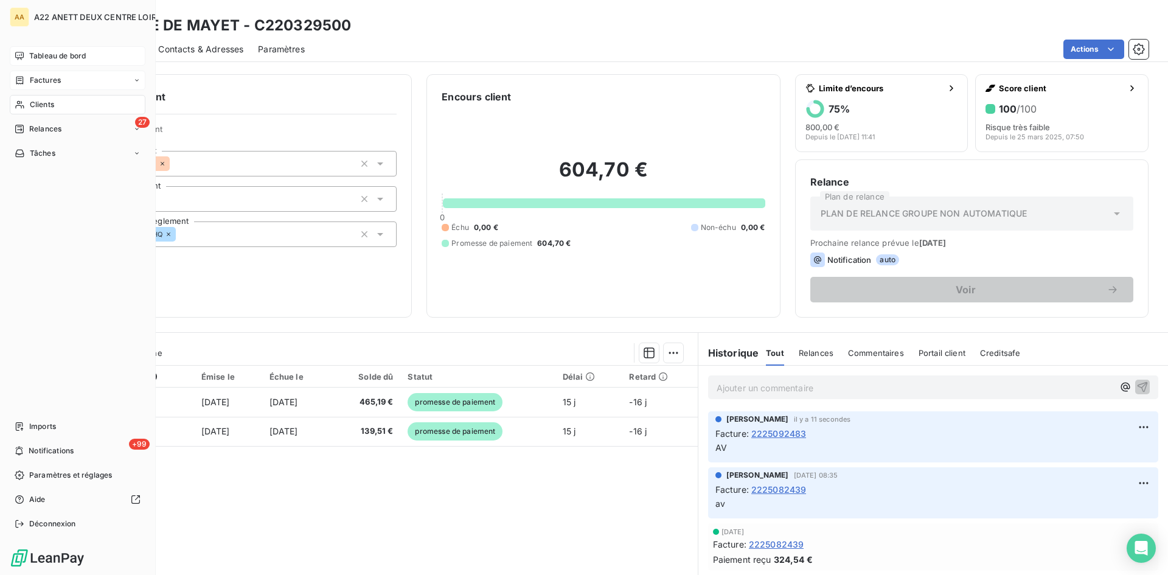
click at [34, 77] on span "Factures" at bounding box center [45, 80] width 31 height 11
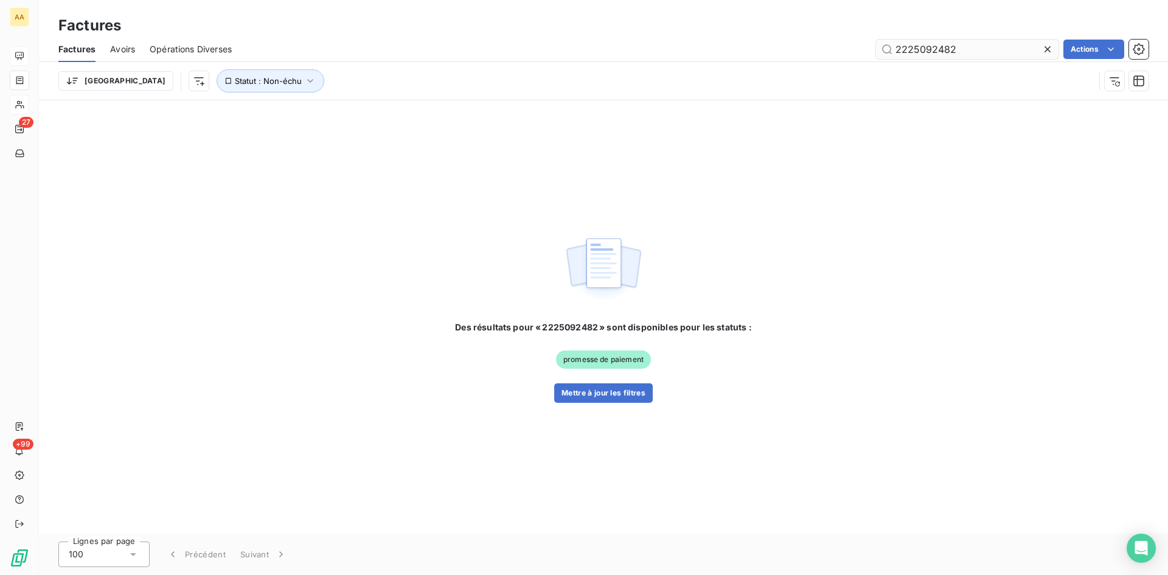
drag, startPoint x: 956, startPoint y: 49, endPoint x: 929, endPoint y: 52, distance: 27.5
click at [929, 52] on input "2225092482" at bounding box center [967, 49] width 183 height 19
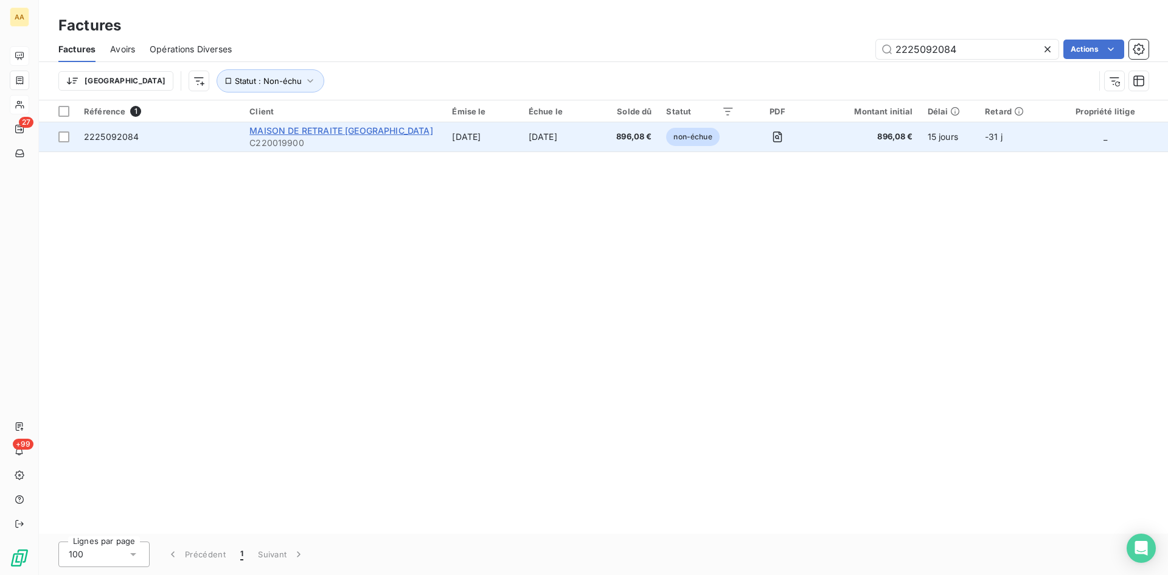
type input "2225092084"
click at [291, 131] on span "MAISON DE RETRAITE [GEOGRAPHIC_DATA]" at bounding box center [340, 130] width 183 height 10
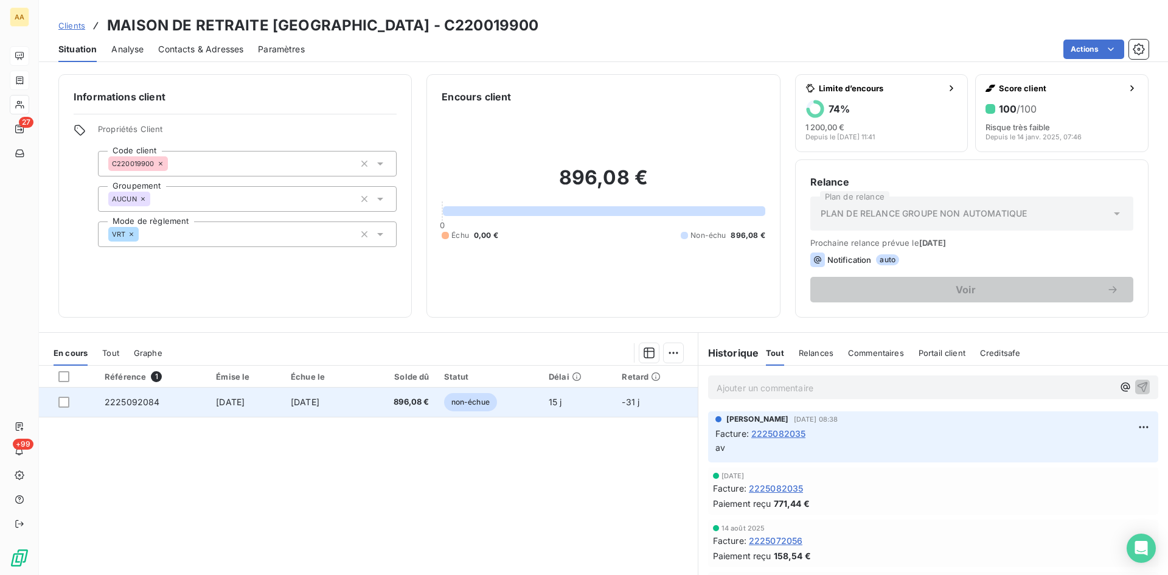
click at [117, 398] on span "2225092084" at bounding box center [132, 402] width 55 height 10
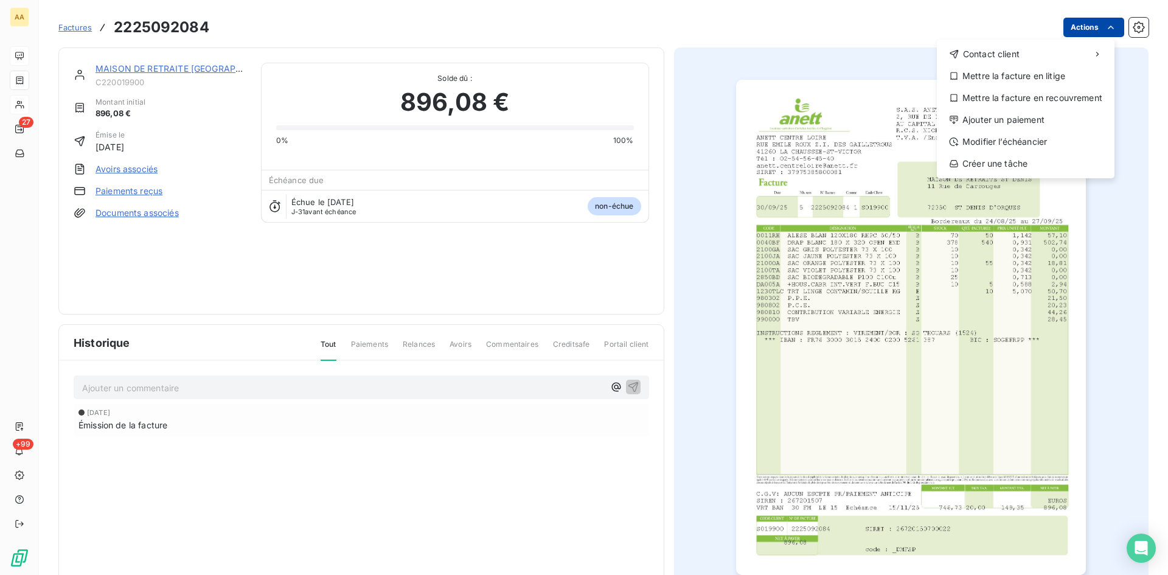
click at [1077, 26] on html "AA 27 +99 Factures [PHONE_NUMBER] Actions Contact client Mettre la facture en l…" at bounding box center [584, 287] width 1168 height 575
click at [989, 116] on div "Ajouter un paiement" at bounding box center [1026, 119] width 168 height 19
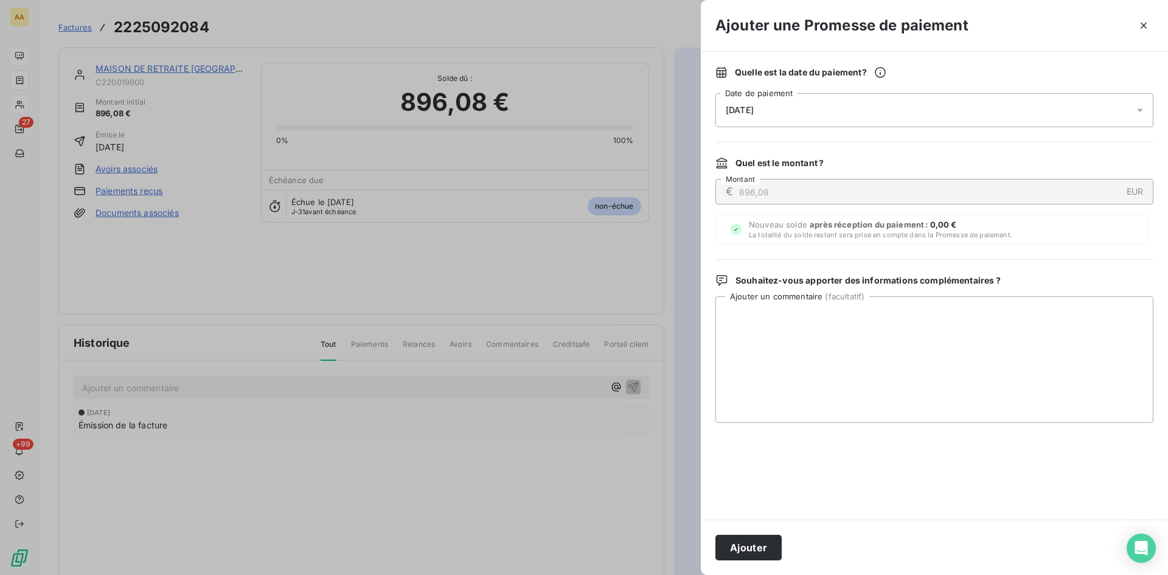
click at [754, 113] on span "[DATE]" at bounding box center [740, 110] width 28 height 10
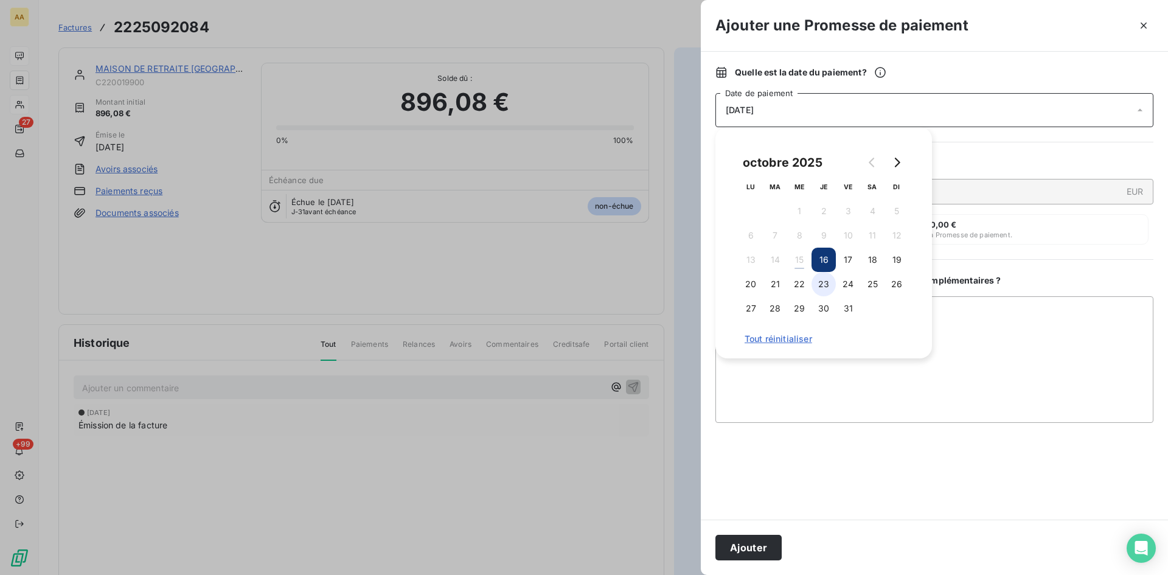
click at [820, 285] on button "23" at bounding box center [824, 284] width 24 height 24
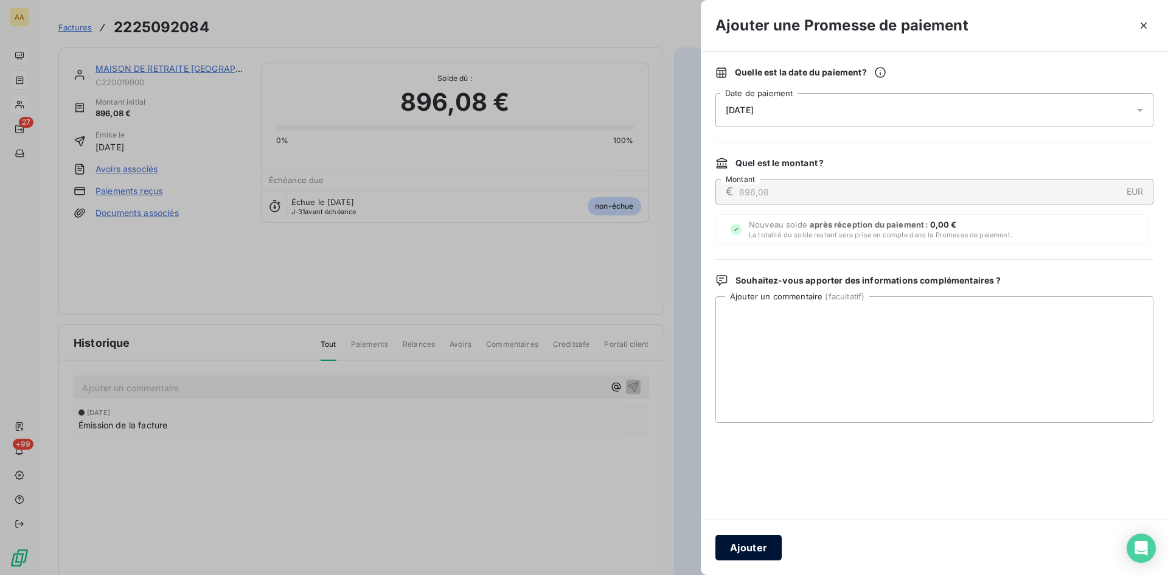
click at [753, 538] on button "Ajouter" at bounding box center [748, 548] width 66 height 26
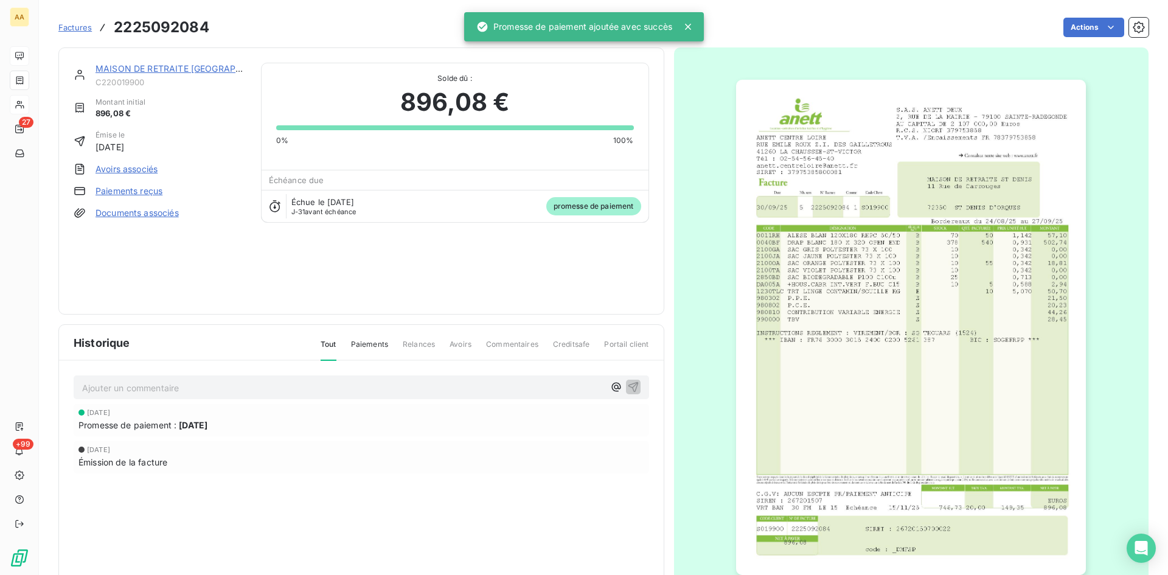
click at [419, 389] on p "Ajouter un commentaire ﻿" at bounding box center [343, 387] width 522 height 15
click at [628, 386] on icon "button" at bounding box center [633, 386] width 10 height 10
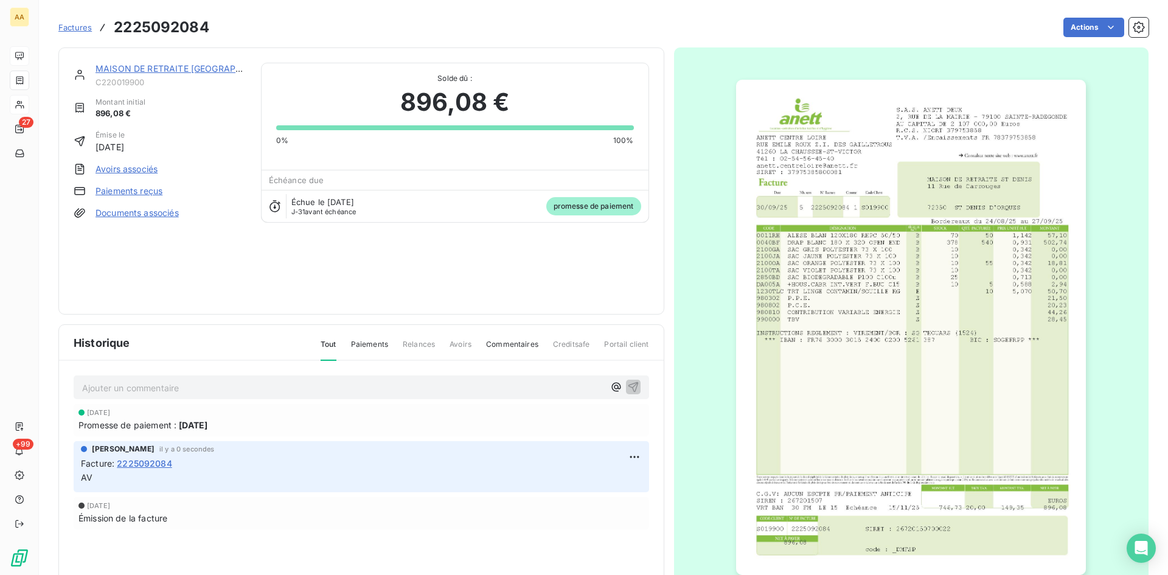
click at [151, 67] on link "MAISON DE RETRAITE [GEOGRAPHIC_DATA]" at bounding box center [188, 68] width 184 height 10
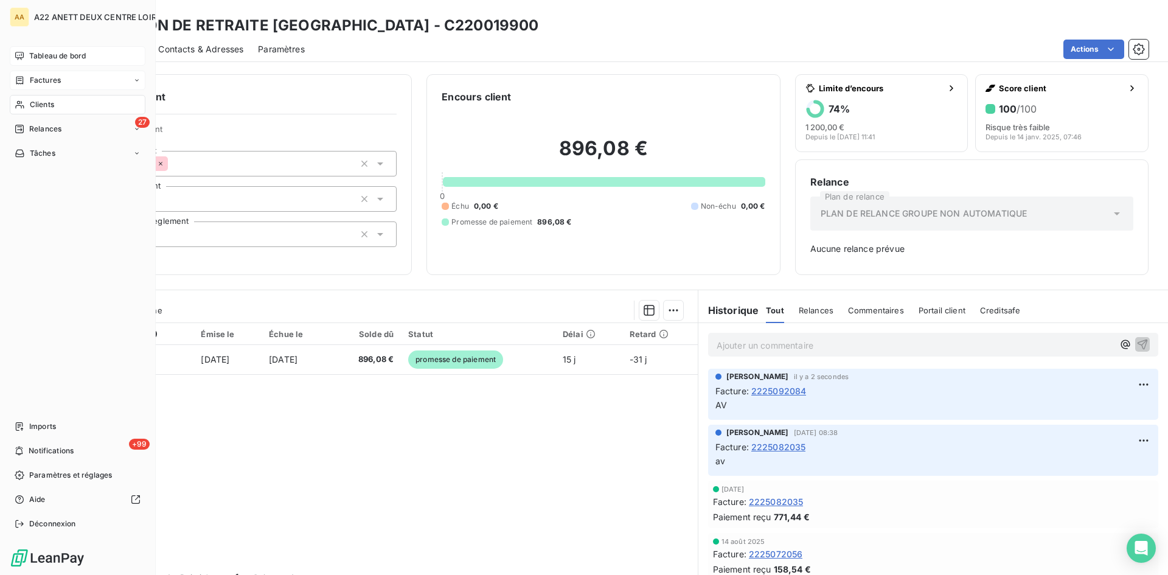
click at [34, 102] on span "Clients" at bounding box center [42, 104] width 24 height 11
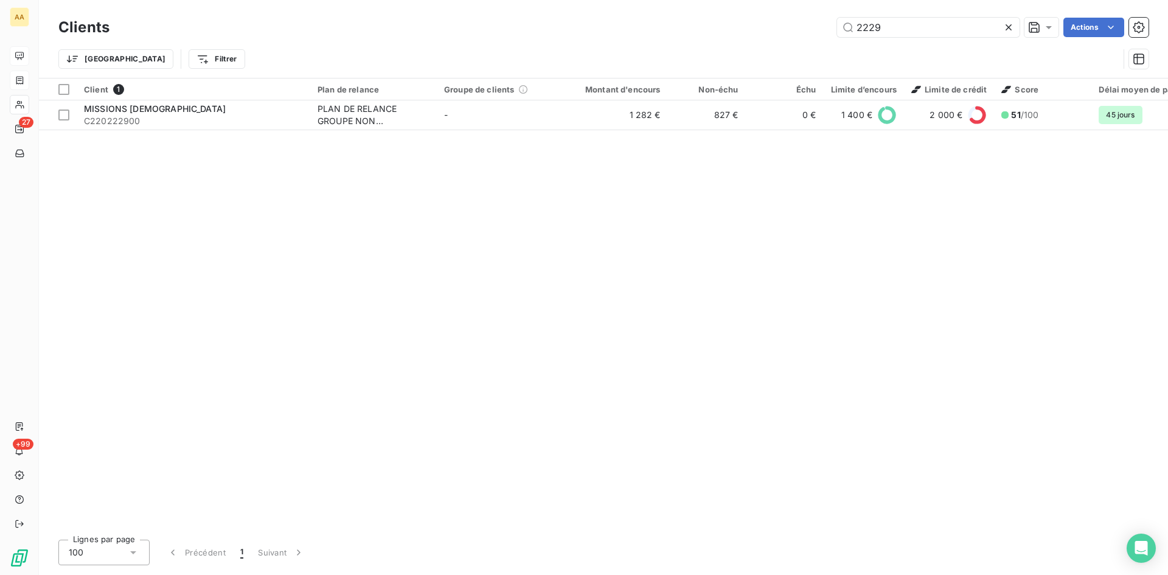
drag, startPoint x: 890, startPoint y: 26, endPoint x: 771, endPoint y: 29, distance: 119.3
click at [771, 29] on div "2229 Actions" at bounding box center [636, 27] width 1024 height 19
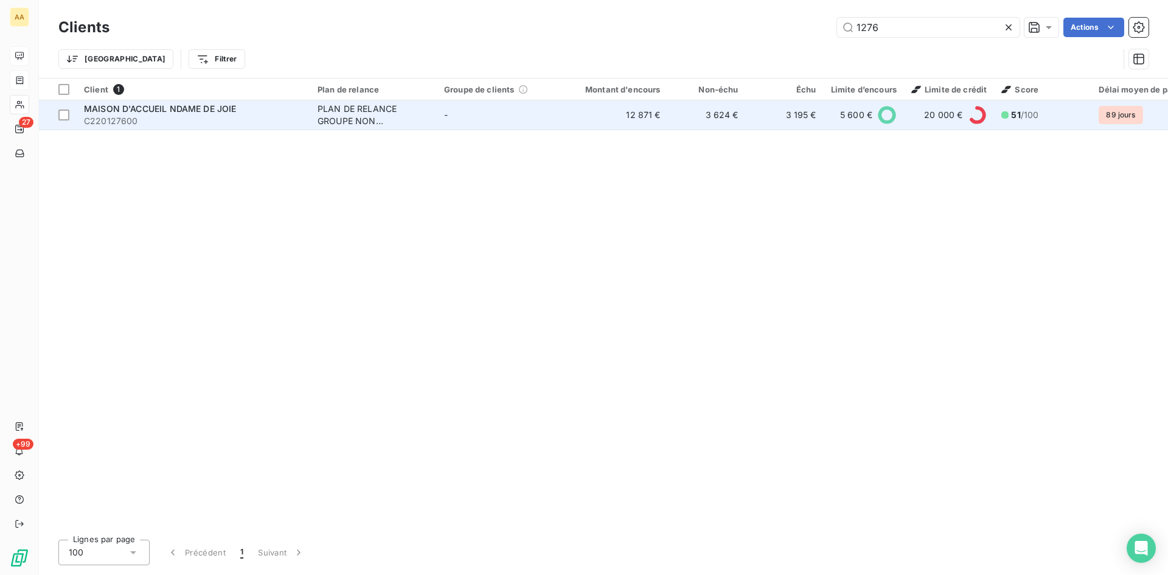
type input "1276"
click at [358, 114] on div "PLAN DE RELANCE GROUPE NON AUTOMATIQUE" at bounding box center [374, 115] width 112 height 24
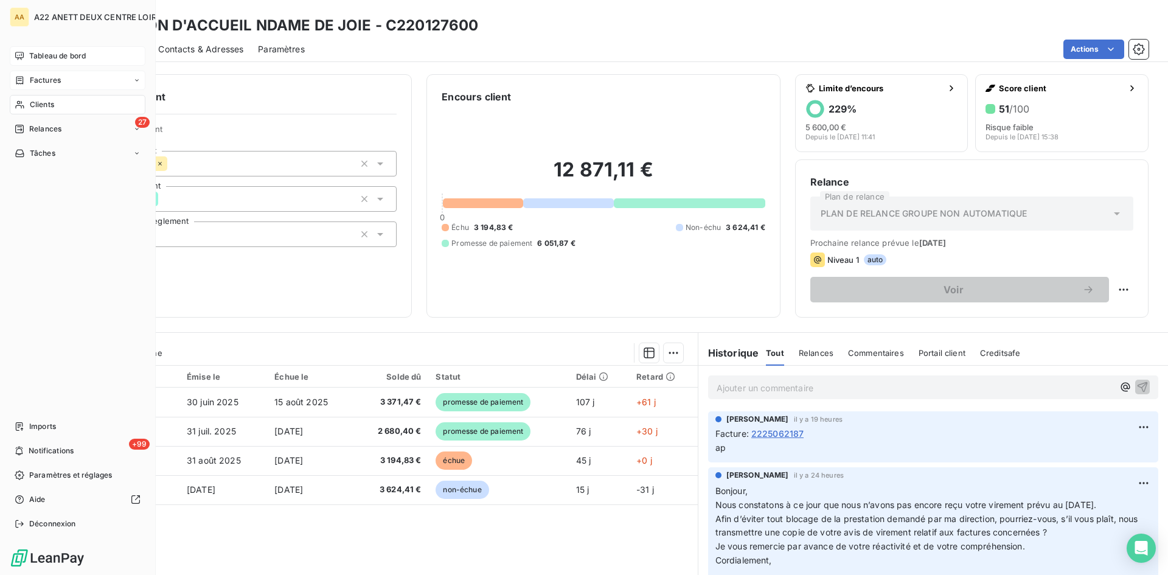
click at [31, 102] on span "Clients" at bounding box center [42, 104] width 24 height 11
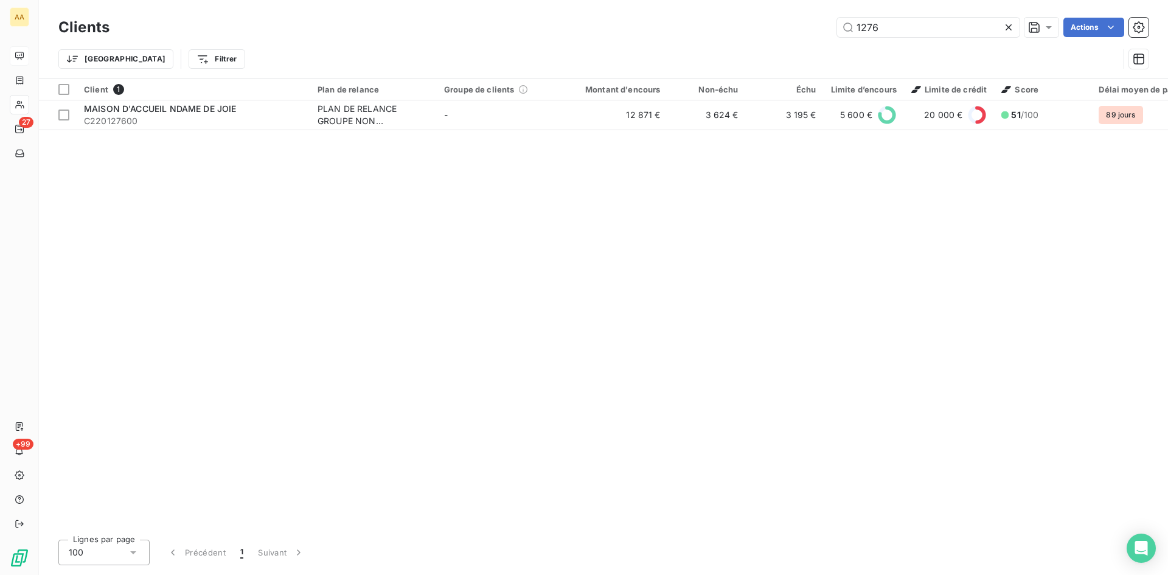
drag, startPoint x: 912, startPoint y: 25, endPoint x: 740, endPoint y: 33, distance: 172.3
click at [740, 32] on div "1276 Actions" at bounding box center [636, 27] width 1024 height 19
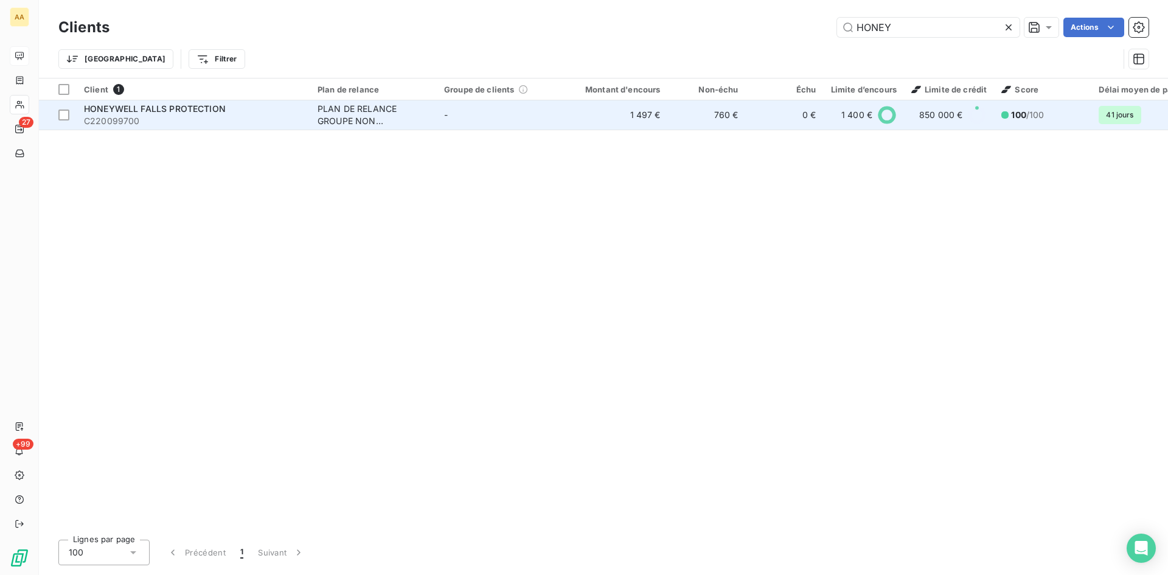
type input "HONEY"
click at [390, 115] on div "PLAN DE RELANCE GROUPE NON AUTOMATIQUE" at bounding box center [374, 115] width 112 height 24
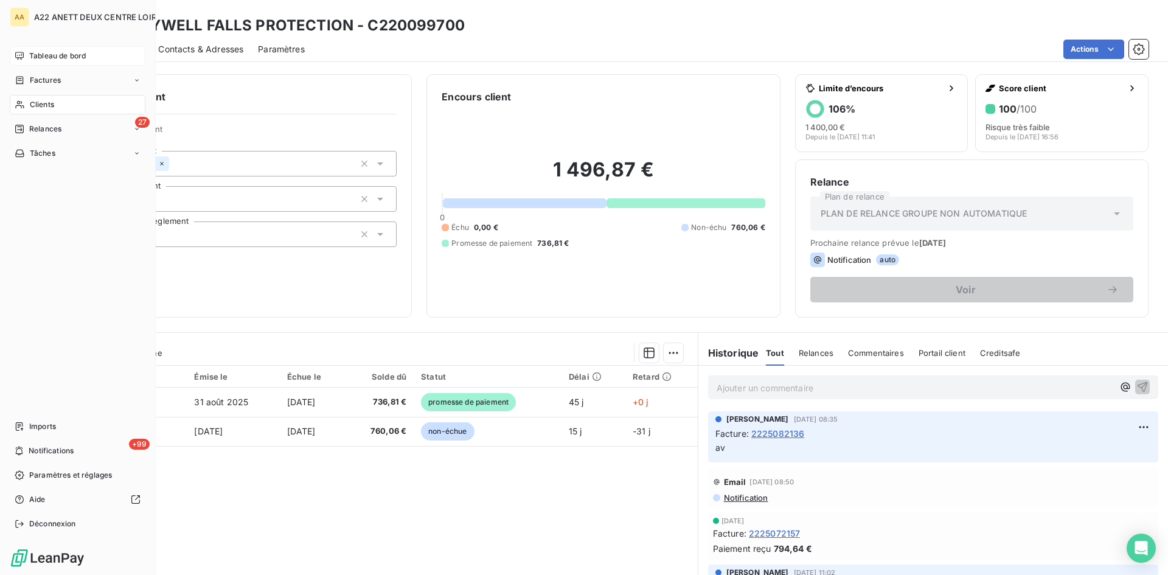
click at [42, 106] on span "Clients" at bounding box center [42, 104] width 24 height 11
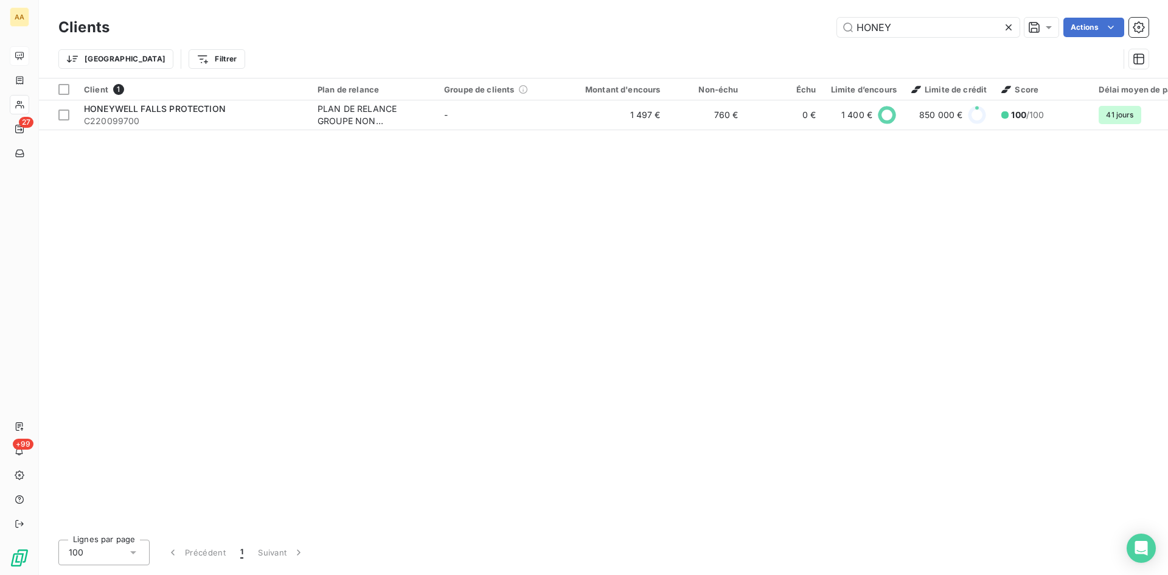
drag, startPoint x: 834, startPoint y: 37, endPoint x: 757, endPoint y: 37, distance: 76.7
click at [757, 37] on div "Clients HONEY Actions" at bounding box center [603, 28] width 1090 height 26
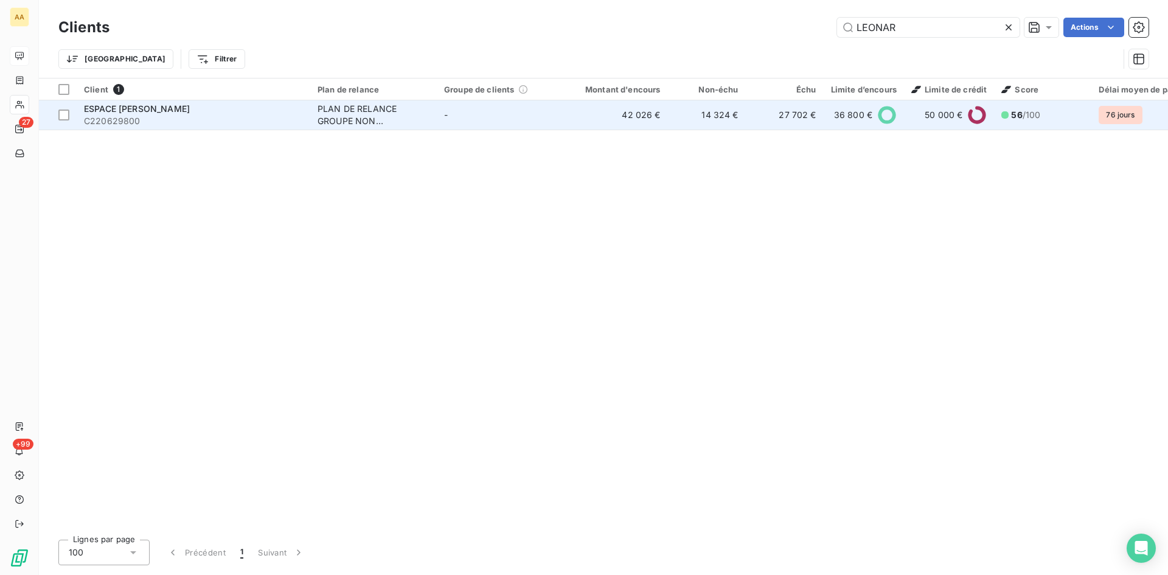
type input "LEONAR"
click at [356, 113] on div "PLAN DE RELANCE GROUPE NON AUTOMATIQUE" at bounding box center [374, 115] width 112 height 24
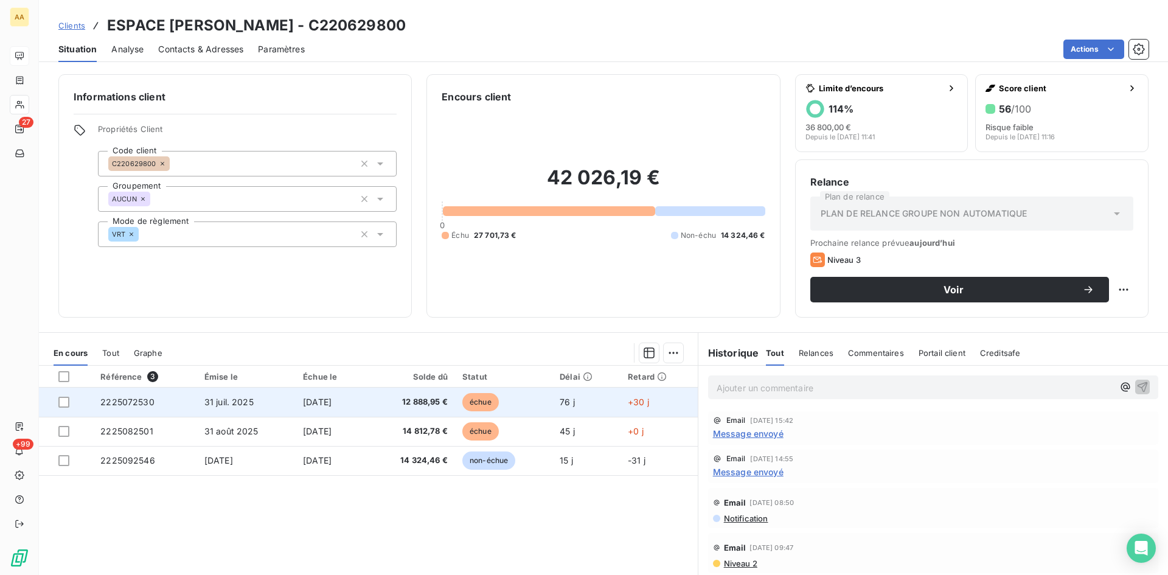
click at [128, 400] on span "2225072530" at bounding box center [127, 402] width 54 height 10
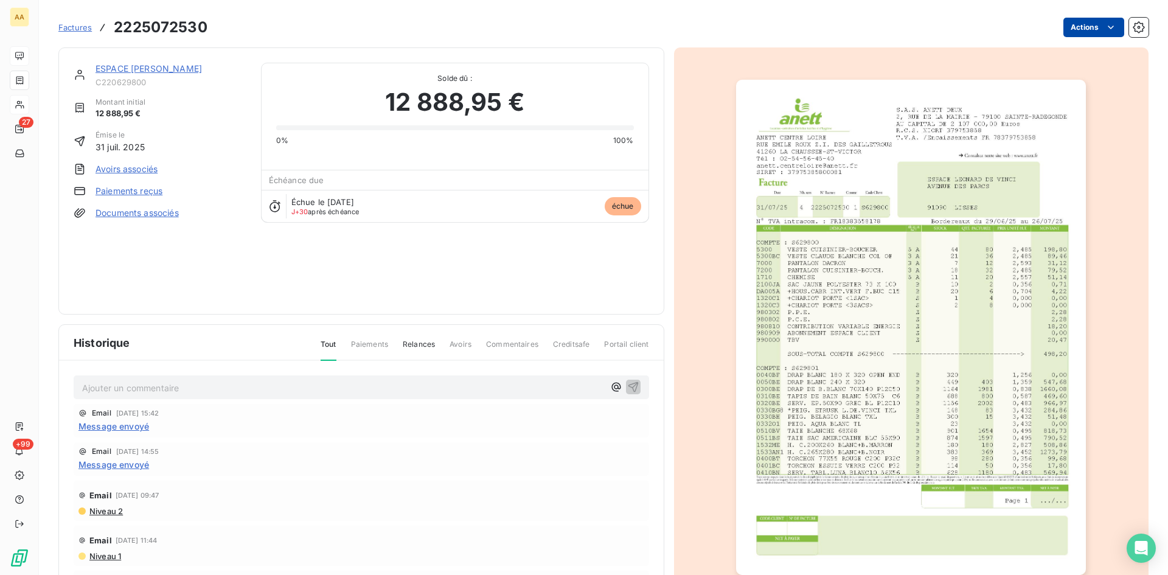
click at [1074, 29] on html "AA 27 +99 Factures 2225072530 Actions ESPACE [PERSON_NAME] C220629800 Montant i…" at bounding box center [584, 287] width 1168 height 575
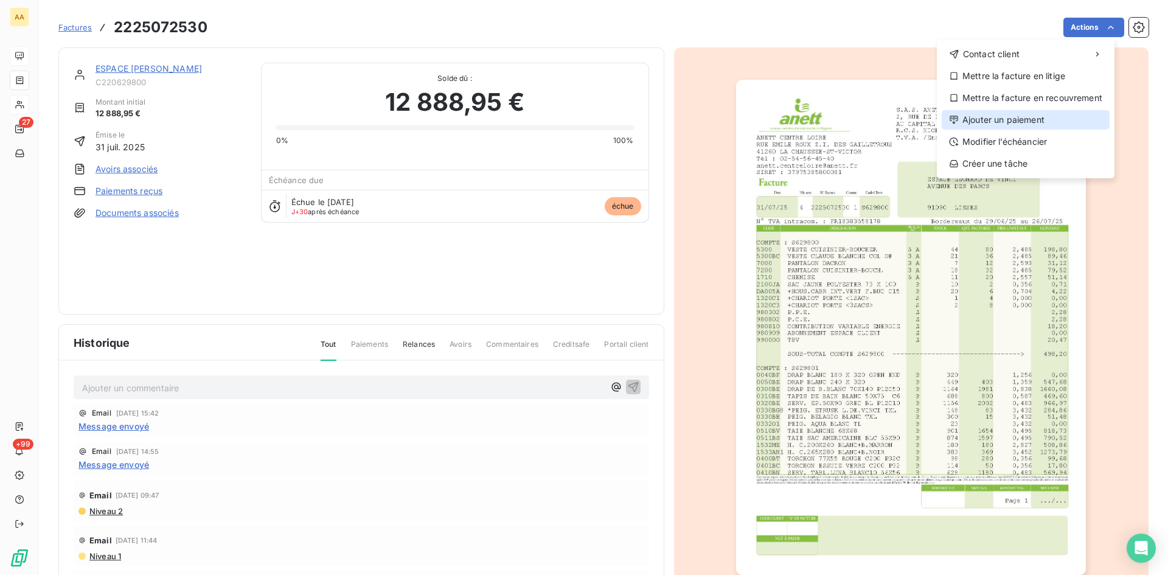
click at [986, 124] on div "Ajouter un paiement" at bounding box center [1026, 119] width 168 height 19
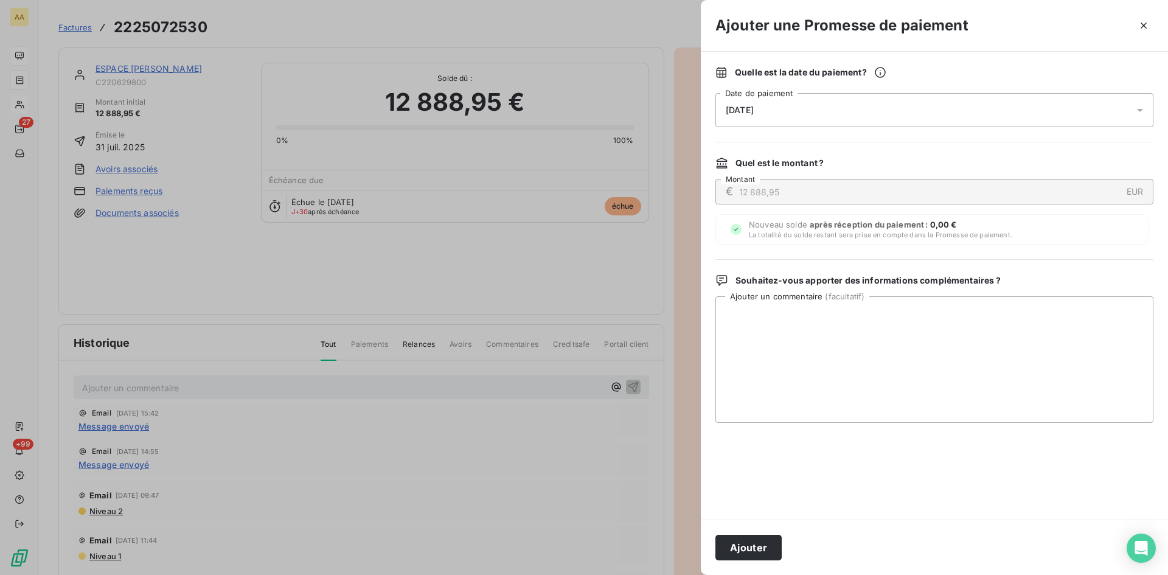
click at [778, 107] on div "[DATE]" at bounding box center [934, 110] width 438 height 34
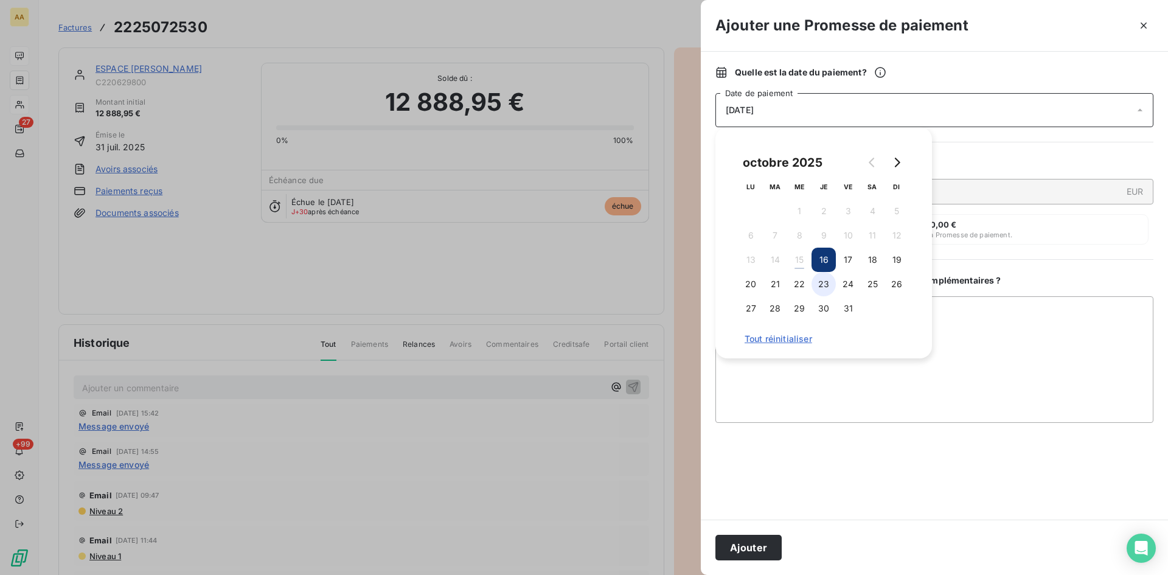
click at [830, 281] on button "23" at bounding box center [824, 284] width 24 height 24
drag, startPoint x: 767, startPoint y: 550, endPoint x: 759, endPoint y: 549, distance: 8.0
click at [763, 550] on button "Ajouter" at bounding box center [748, 548] width 66 height 26
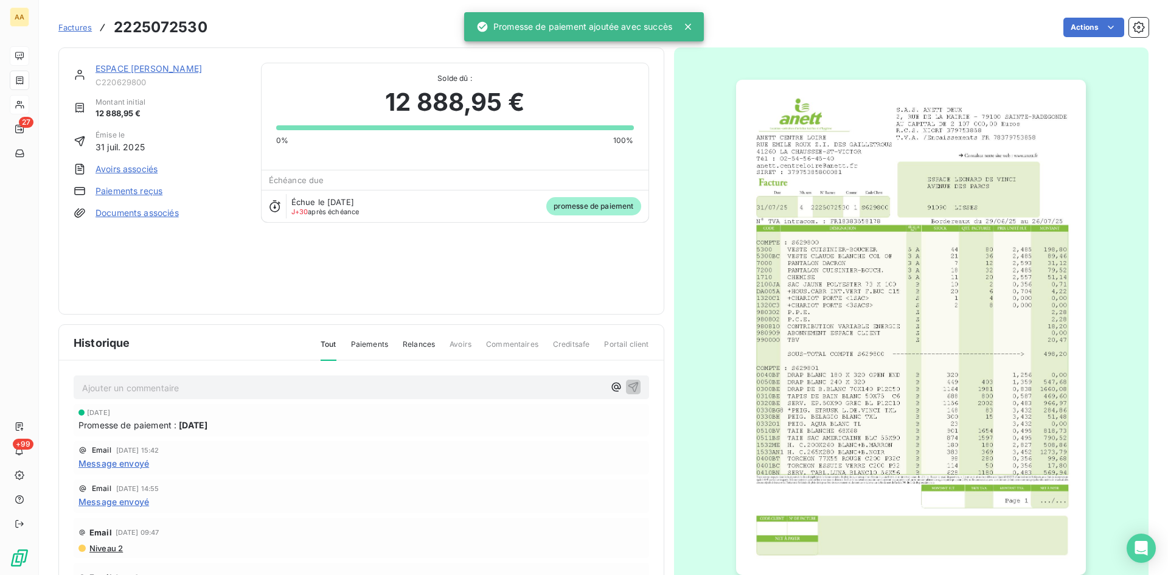
click at [496, 391] on p "Ajouter un commentaire ﻿" at bounding box center [343, 387] width 522 height 15
click at [627, 383] on icon "button" at bounding box center [633, 386] width 12 height 12
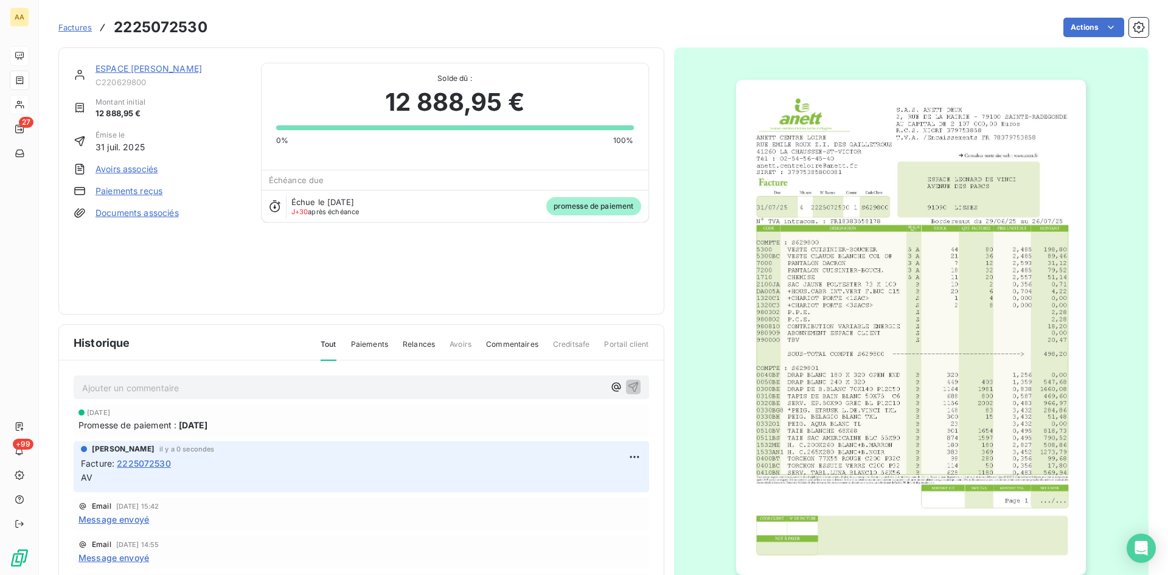
click at [178, 70] on link "ESPACE [PERSON_NAME]" at bounding box center [149, 68] width 106 height 10
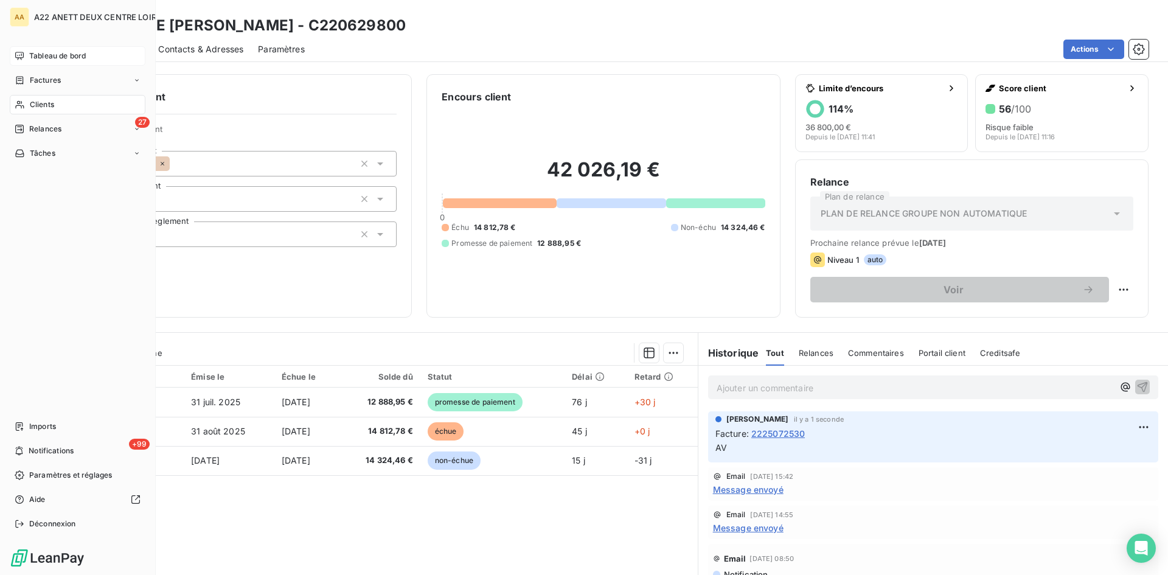
click at [27, 105] on div "Clients" at bounding box center [78, 104] width 136 height 19
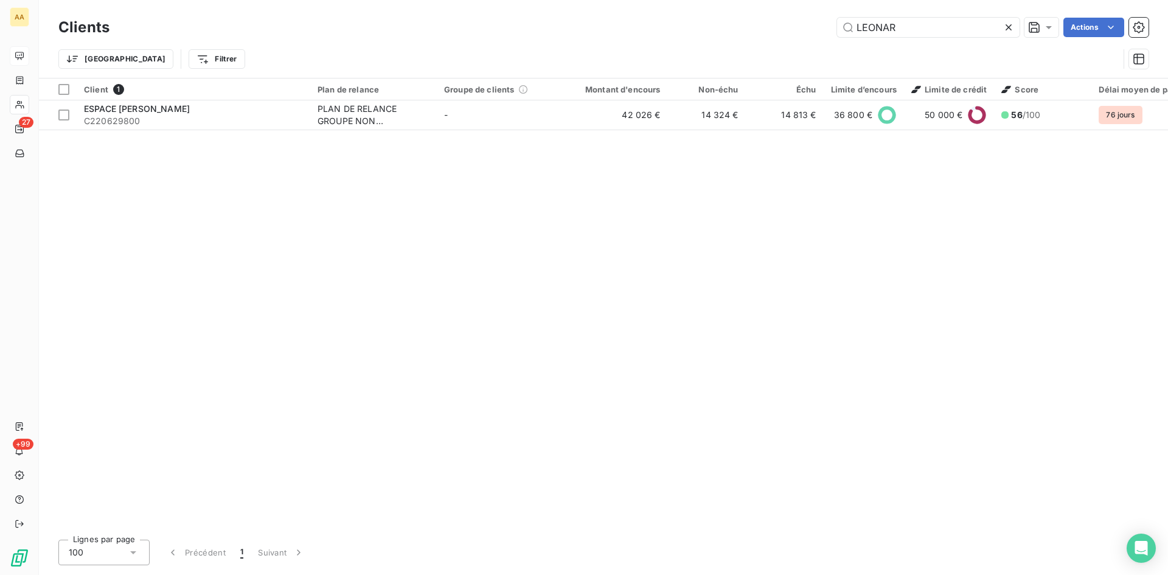
drag, startPoint x: 903, startPoint y: 26, endPoint x: 794, endPoint y: 30, distance: 109.0
click at [794, 30] on div "LEONAR Actions" at bounding box center [636, 27] width 1024 height 19
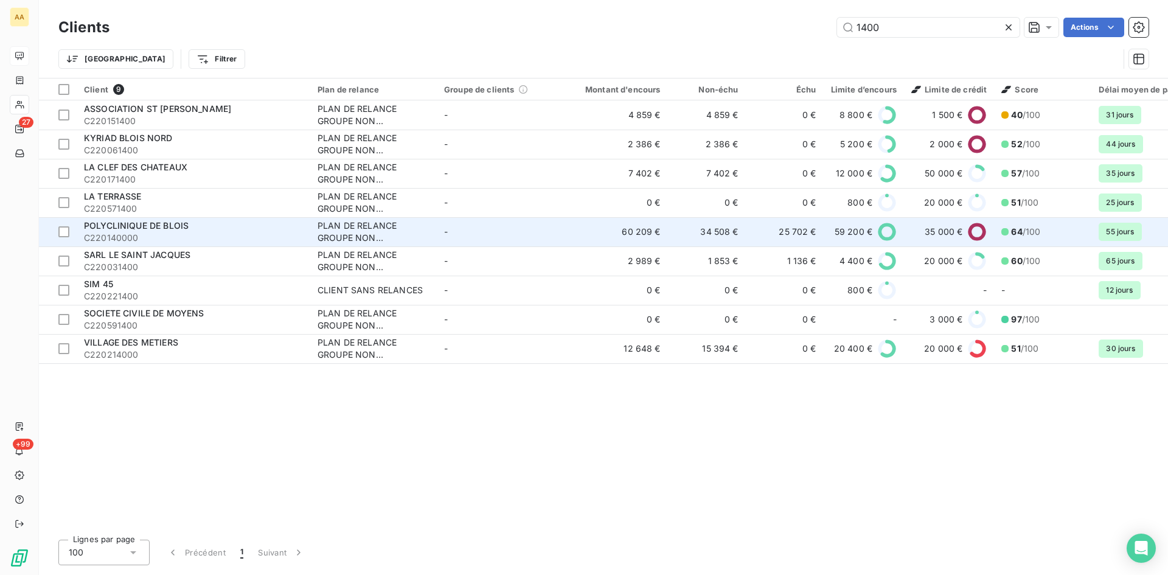
type input "1400"
click at [357, 226] on div "PLAN DE RELANCE GROUPE NON AUTOMATIQUE" at bounding box center [374, 232] width 112 height 24
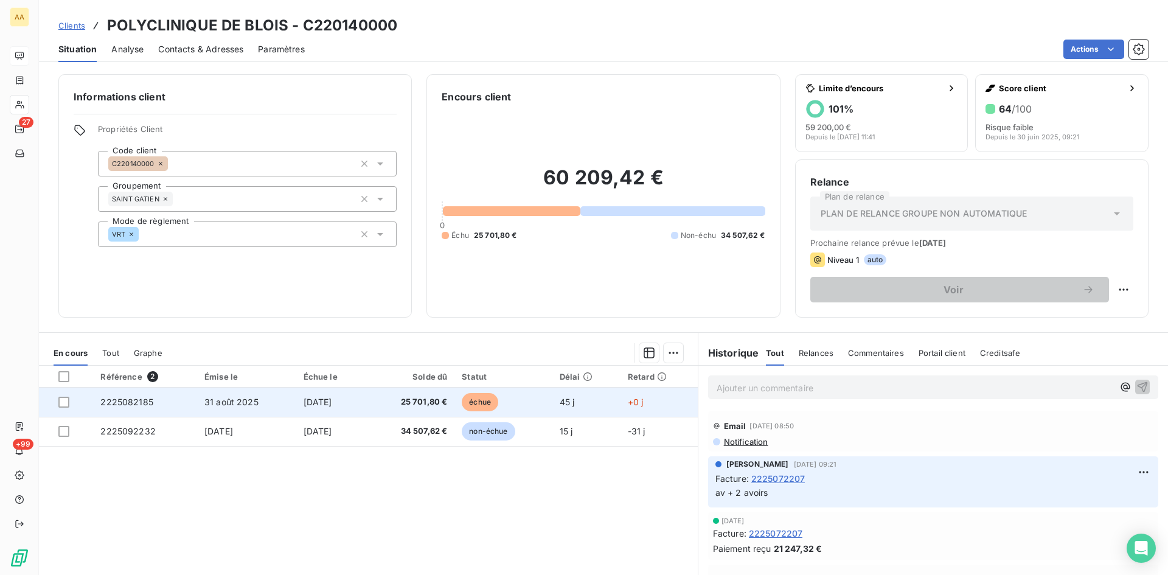
click at [121, 403] on span "2225082185" at bounding box center [126, 402] width 53 height 10
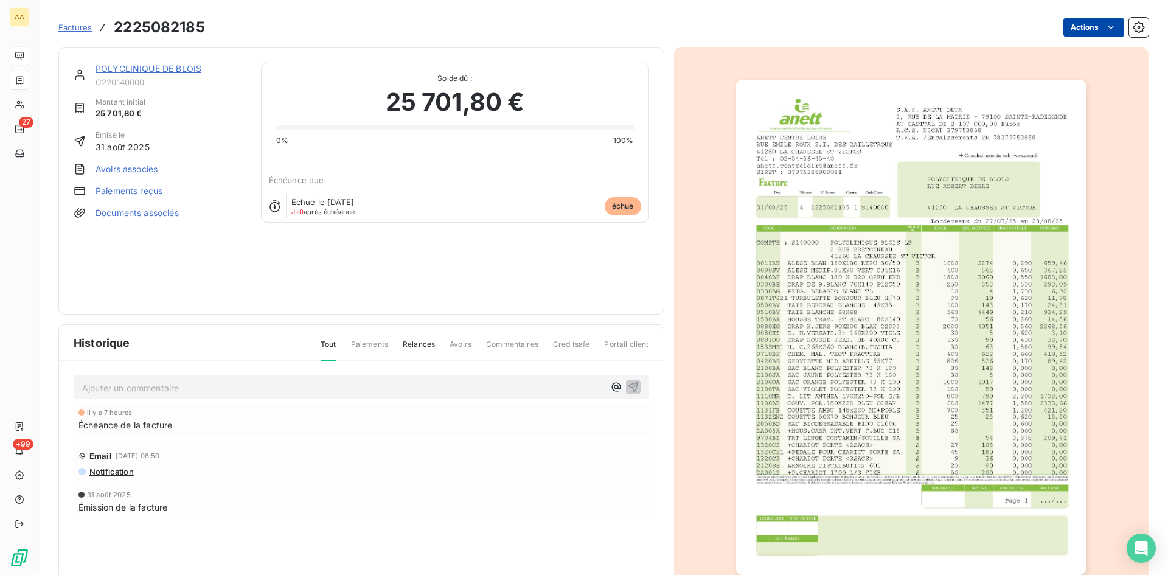
click at [1072, 27] on html "AA 27 +99 Factures 2225082185 Actions POLYCLINIQUE DE BLOIS C220140000 Montant …" at bounding box center [584, 287] width 1168 height 575
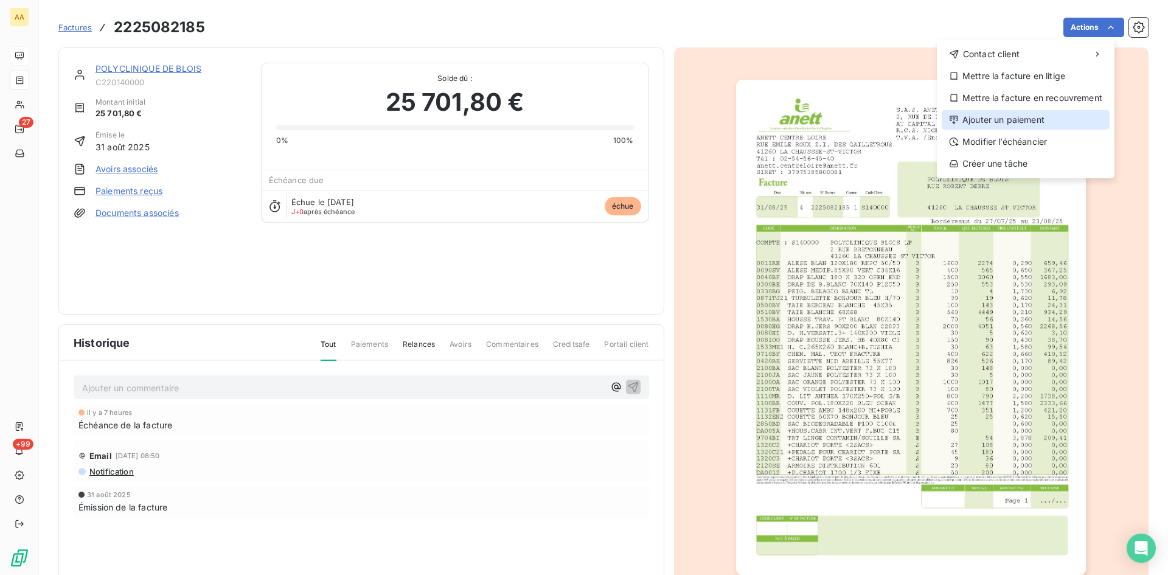
click at [995, 128] on div "Ajouter un paiement" at bounding box center [1026, 119] width 168 height 19
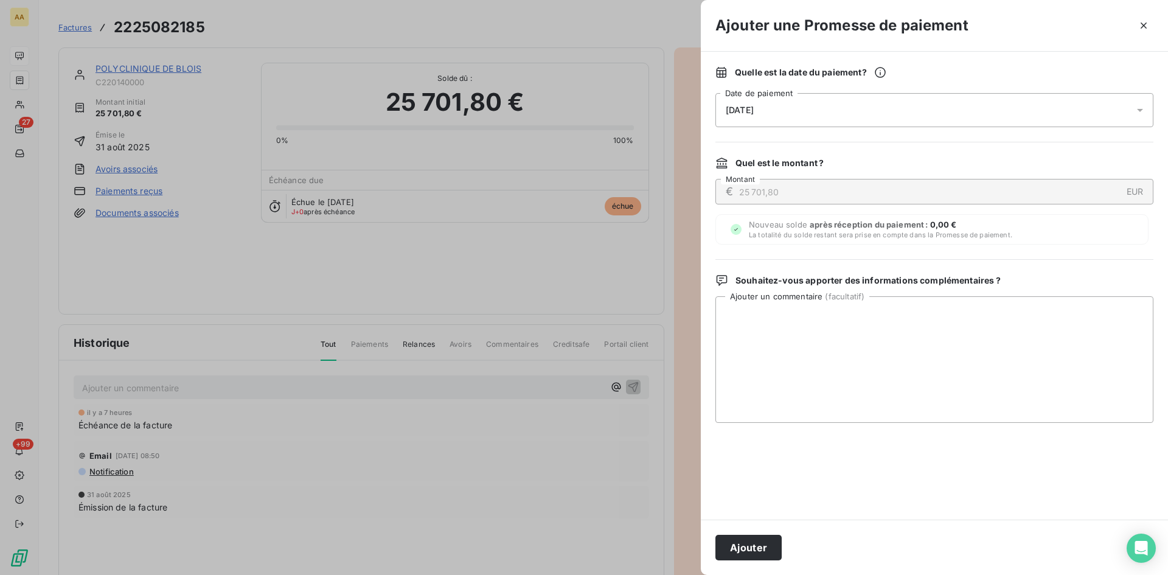
click at [801, 106] on div "[DATE]" at bounding box center [934, 110] width 438 height 34
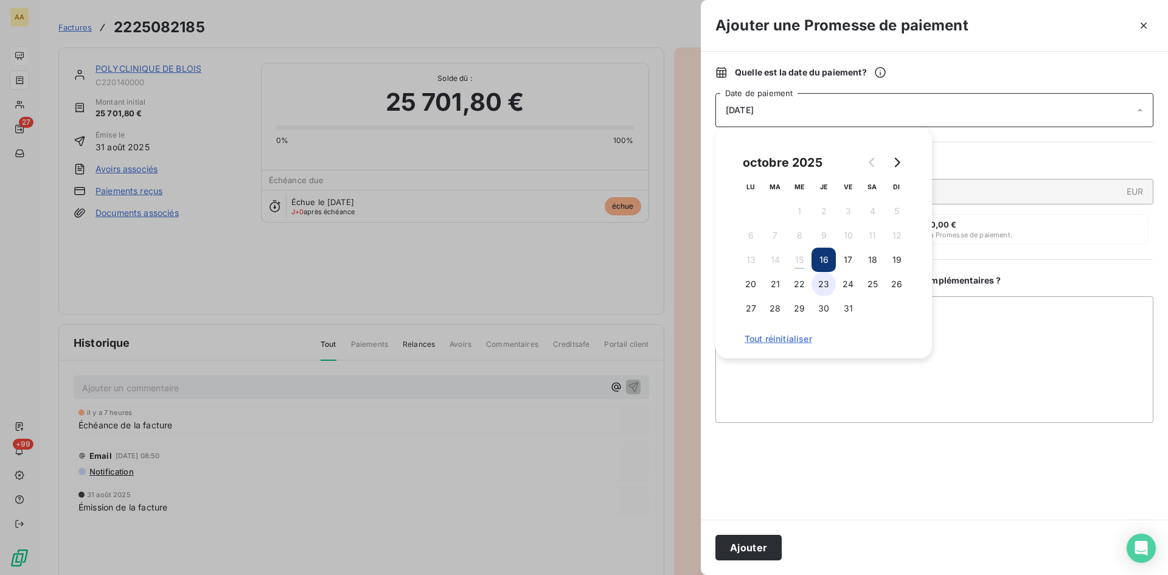
click at [826, 285] on button "23" at bounding box center [824, 284] width 24 height 24
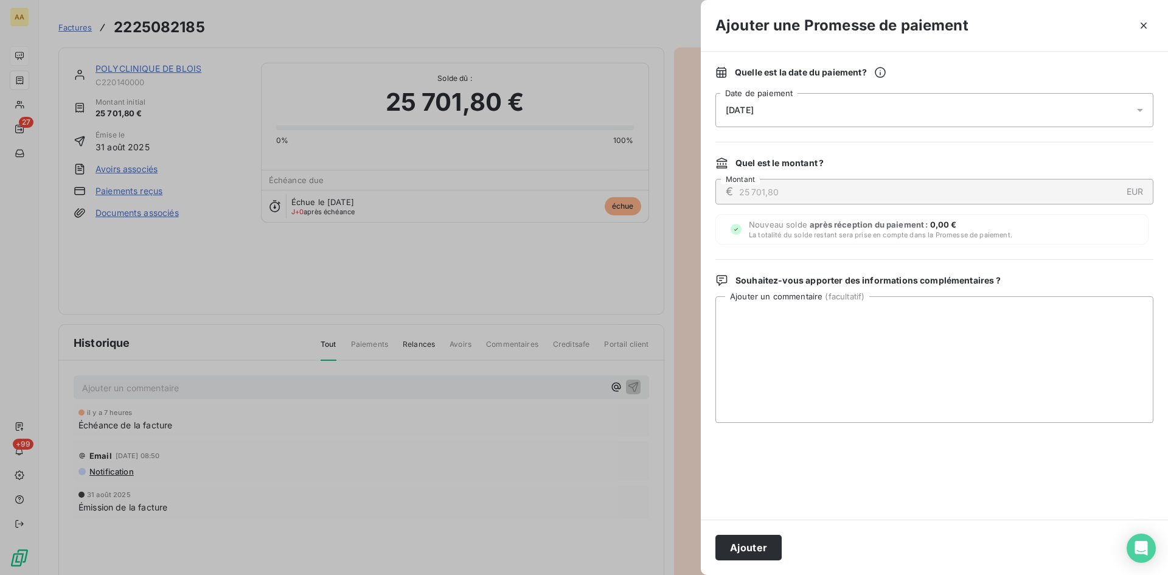
drag, startPoint x: 733, startPoint y: 552, endPoint x: 449, endPoint y: 439, distance: 305.8
click at [731, 551] on button "Ajouter" at bounding box center [748, 548] width 66 height 26
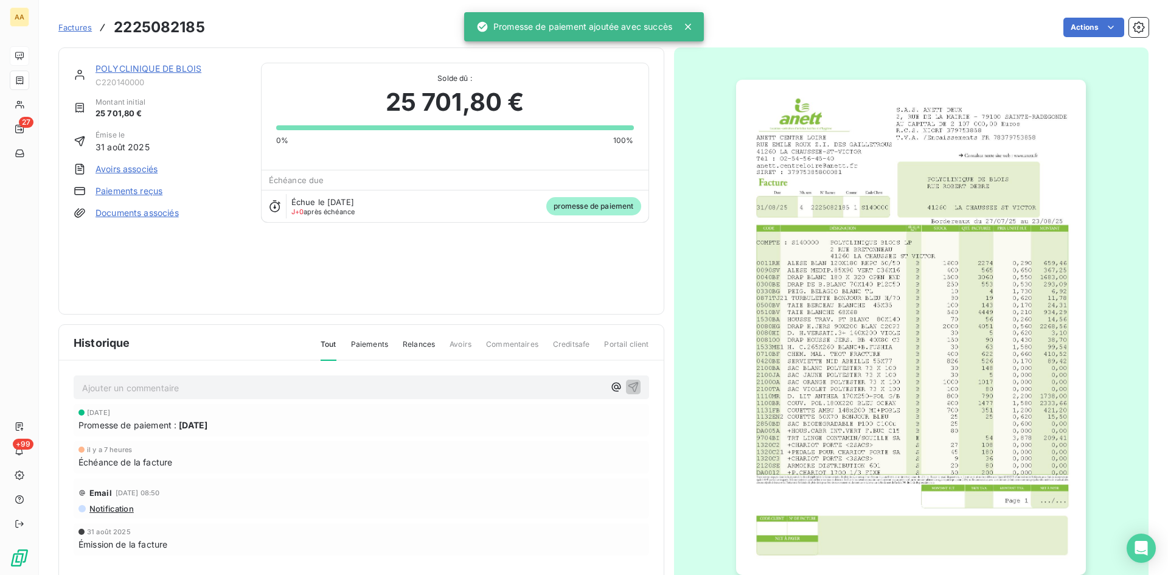
click at [385, 390] on p "Ajouter un commentaire ﻿" at bounding box center [343, 387] width 522 height 15
drag, startPoint x: 630, startPoint y: 387, endPoint x: 596, endPoint y: 363, distance: 41.4
click at [628, 384] on icon "button" at bounding box center [633, 386] width 12 height 12
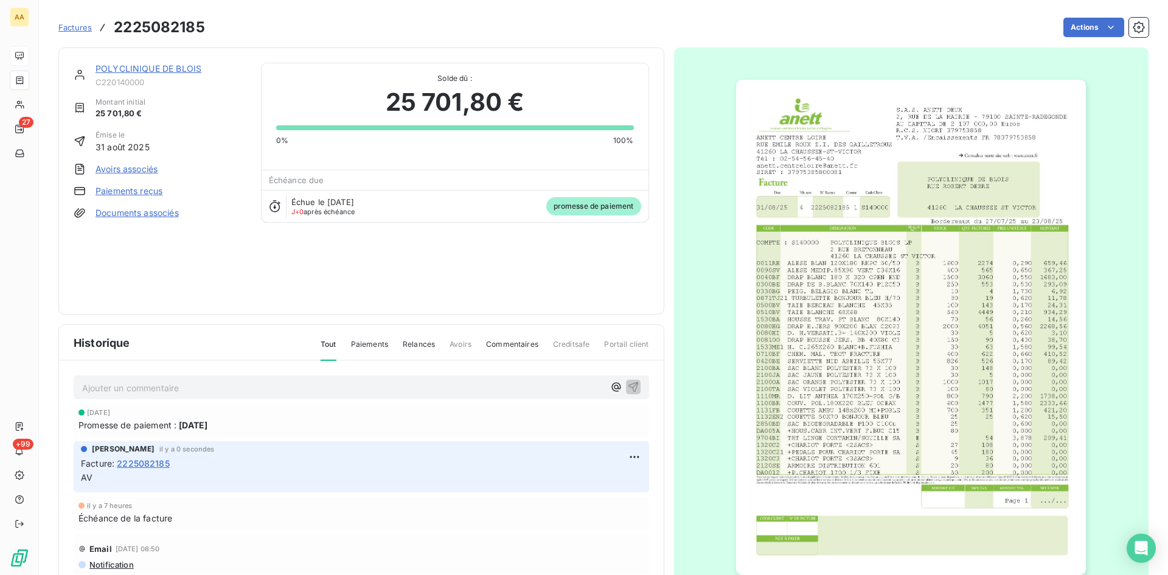
click at [172, 72] on link "POLYCLINIQUE DE BLOIS" at bounding box center [149, 68] width 106 height 10
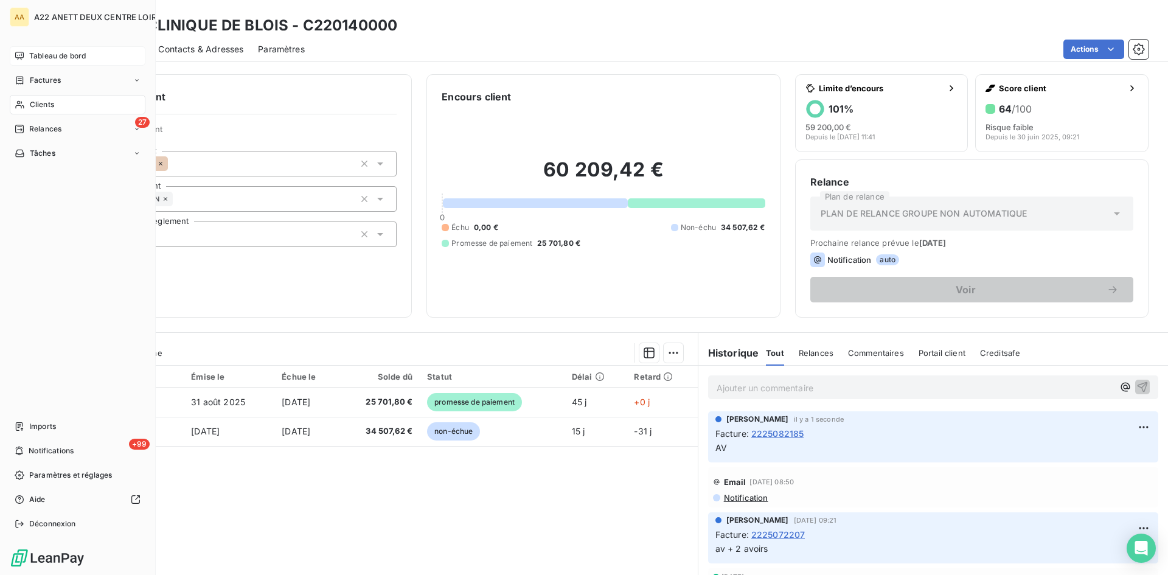
click at [23, 79] on icon at bounding box center [19, 80] width 7 height 8
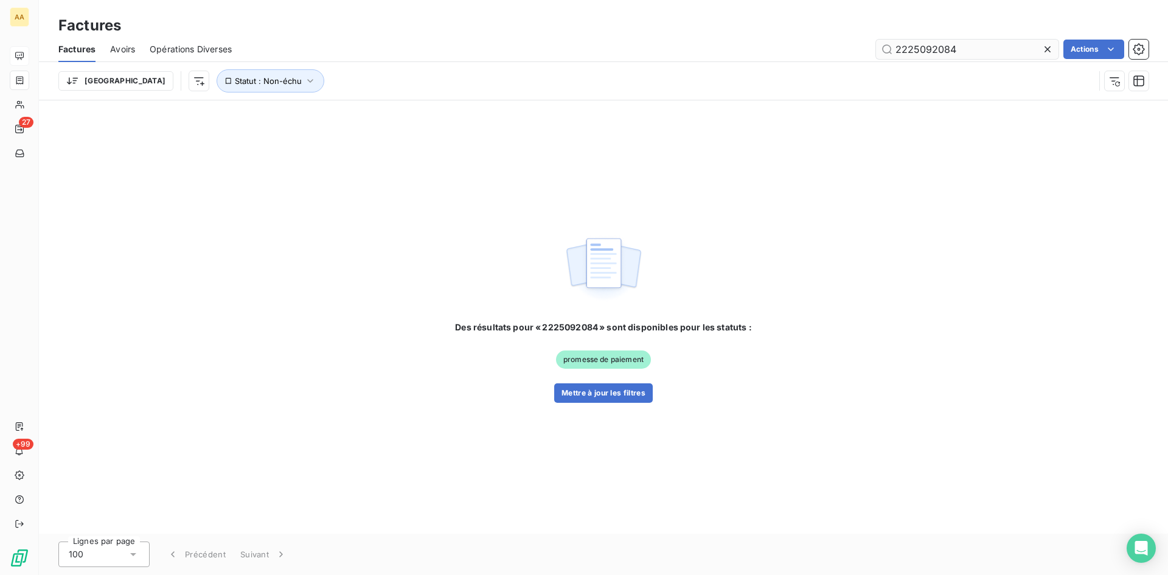
drag, startPoint x: 973, startPoint y: 48, endPoint x: 931, endPoint y: 46, distance: 42.0
click at [931, 46] on input "2225092084" at bounding box center [967, 49] width 183 height 19
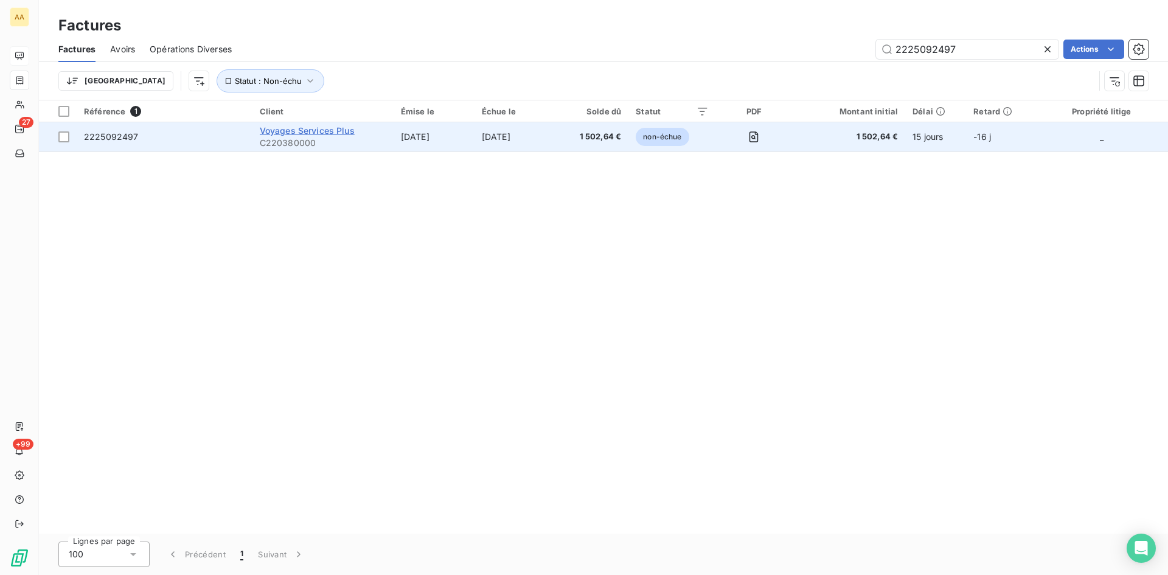
type input "2225092497"
click at [278, 134] on span "Voyages Services Plus" at bounding box center [307, 130] width 95 height 10
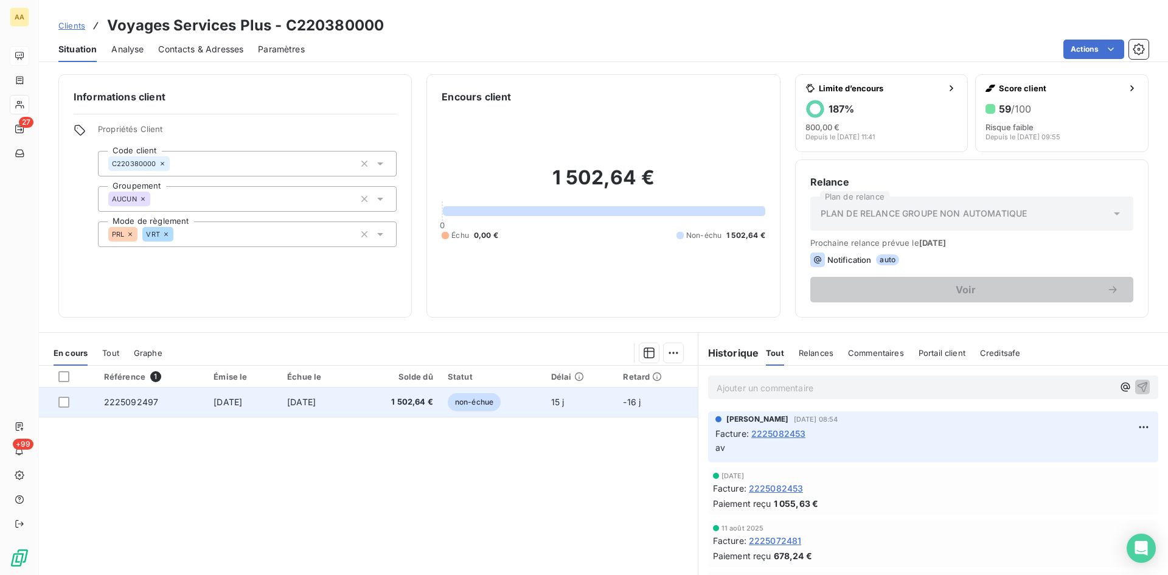
click at [114, 406] on span "2225092497" at bounding box center [131, 402] width 55 height 10
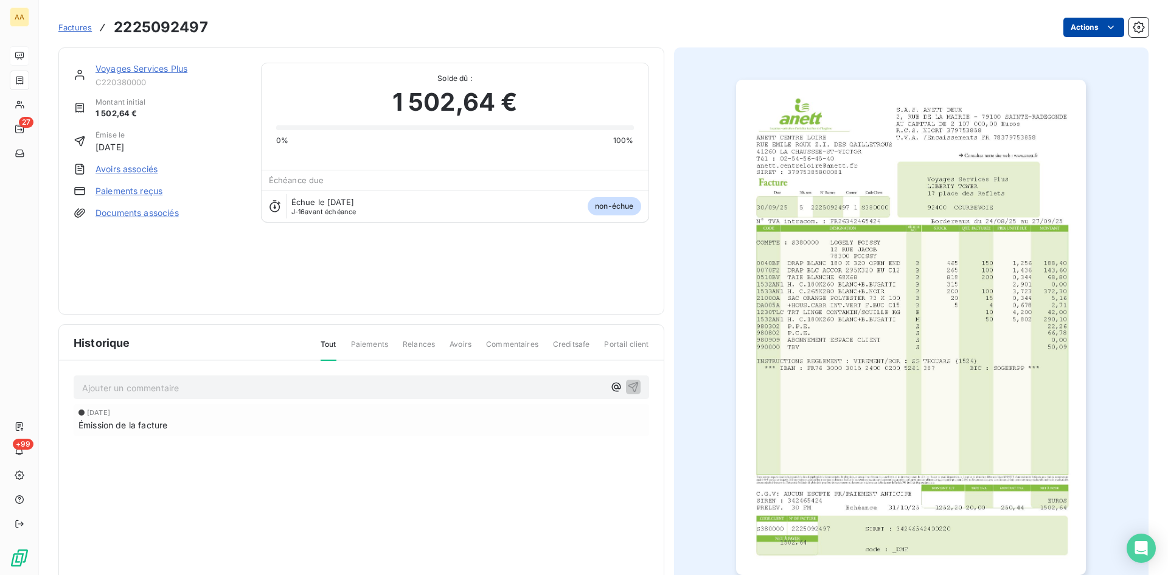
click at [1068, 31] on html "AA 27 +99 Factures 2225092497 Actions Voyages Services Plus C220380000 Montant …" at bounding box center [584, 287] width 1168 height 575
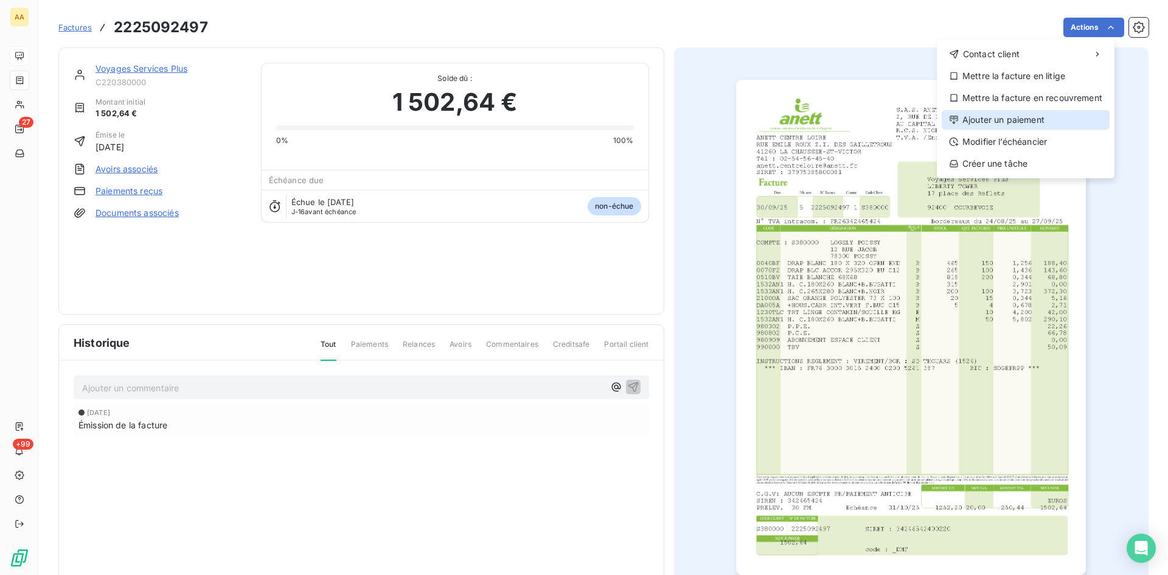
click at [995, 119] on div "Ajouter un paiement" at bounding box center [1026, 119] width 168 height 19
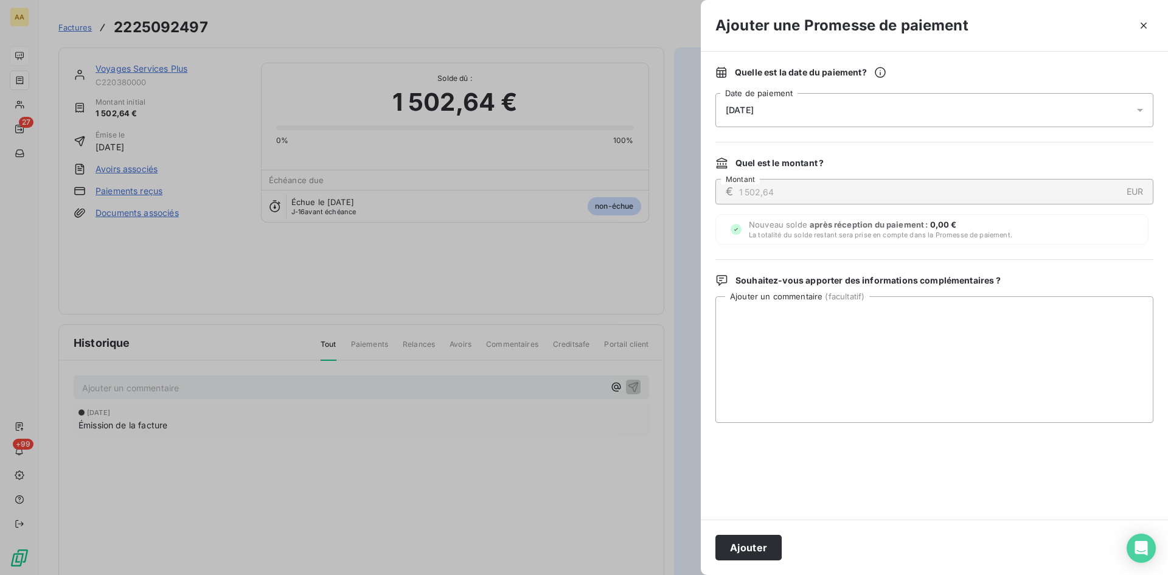
click at [788, 111] on div "[DATE]" at bounding box center [934, 110] width 438 height 34
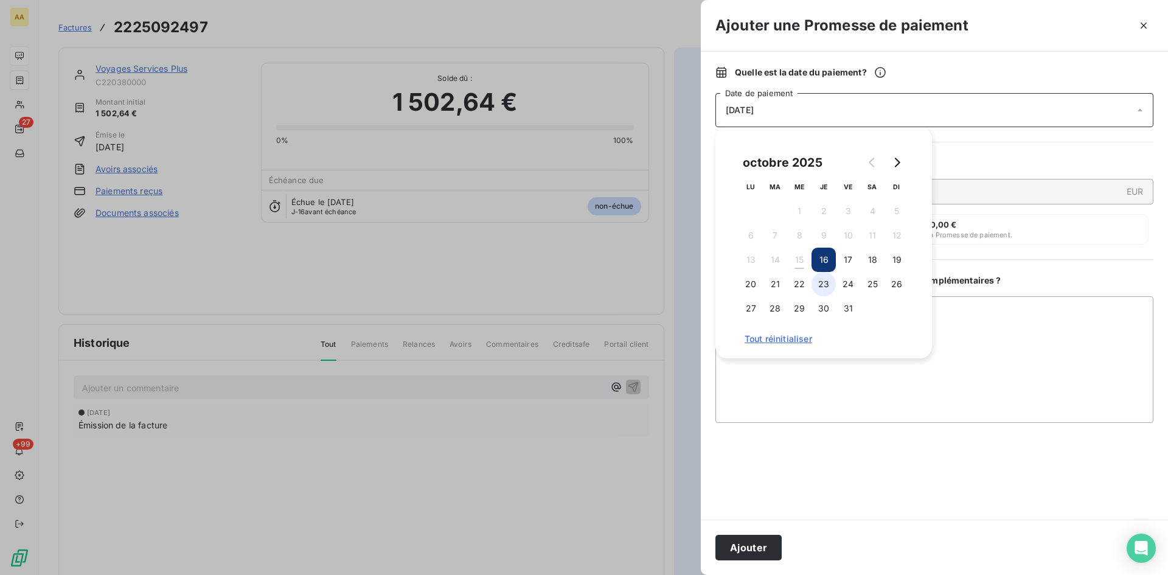
click at [830, 288] on button "23" at bounding box center [824, 284] width 24 height 24
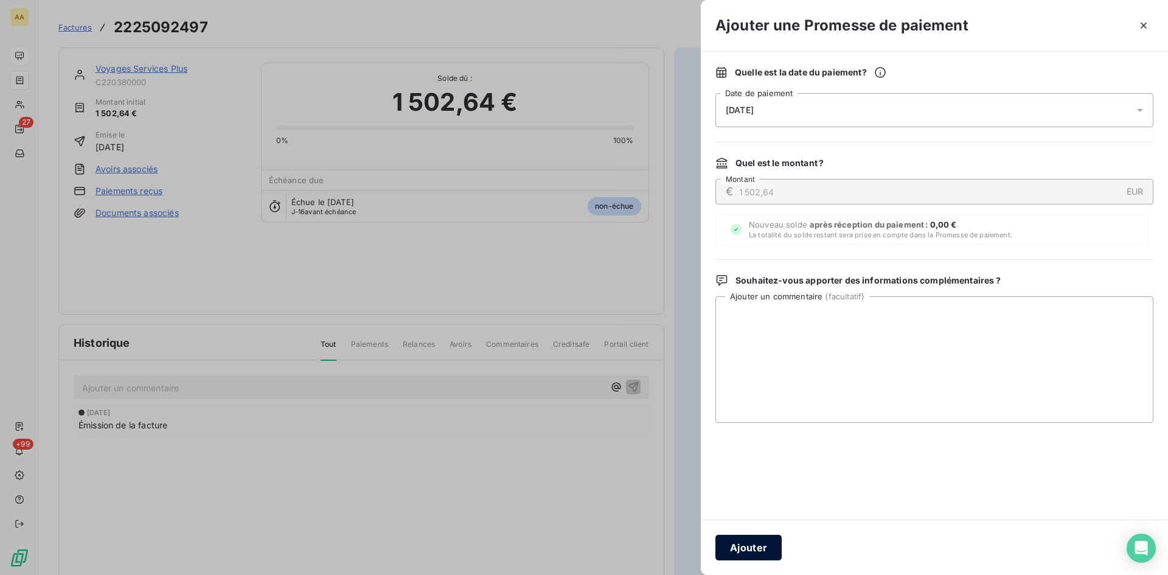
click at [732, 554] on button "Ajouter" at bounding box center [748, 548] width 66 height 26
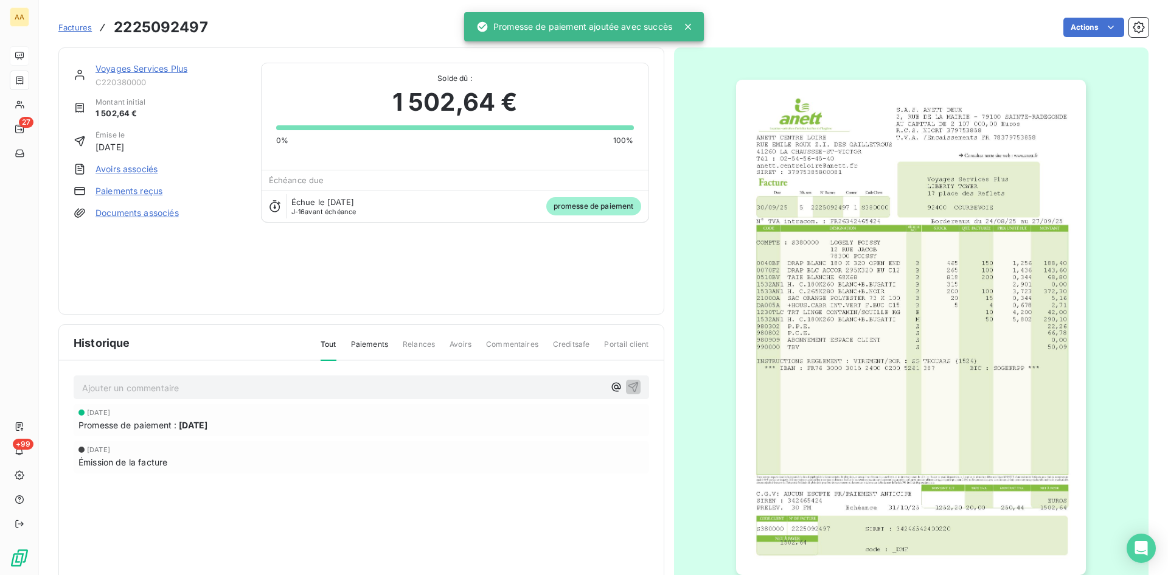
click at [306, 390] on p "Ajouter un commentaire ﻿" at bounding box center [343, 387] width 522 height 15
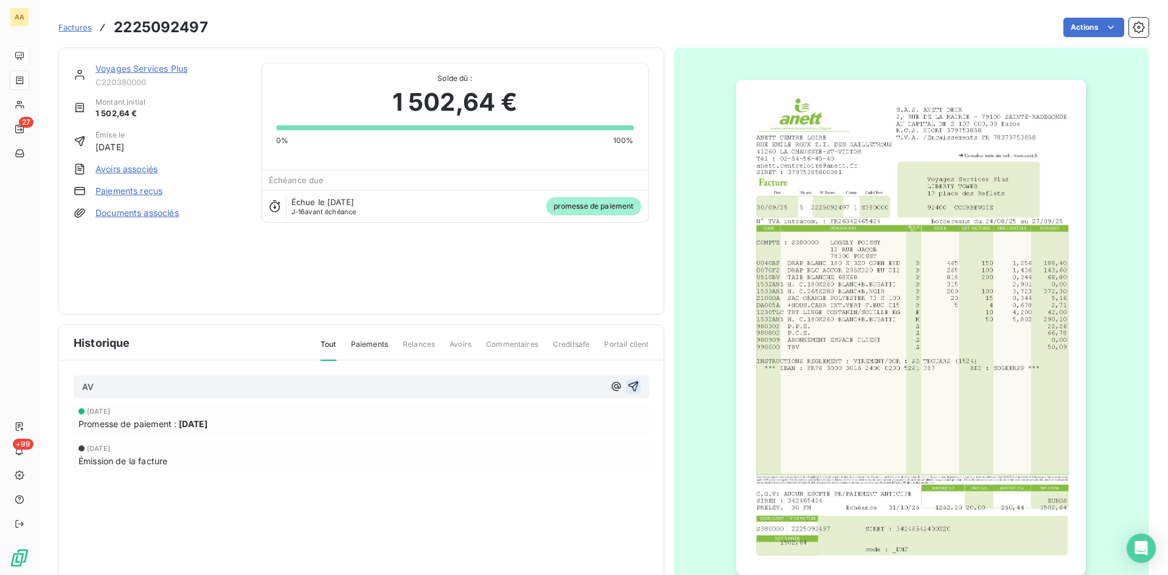
click at [628, 380] on button "button" at bounding box center [633, 386] width 15 height 15
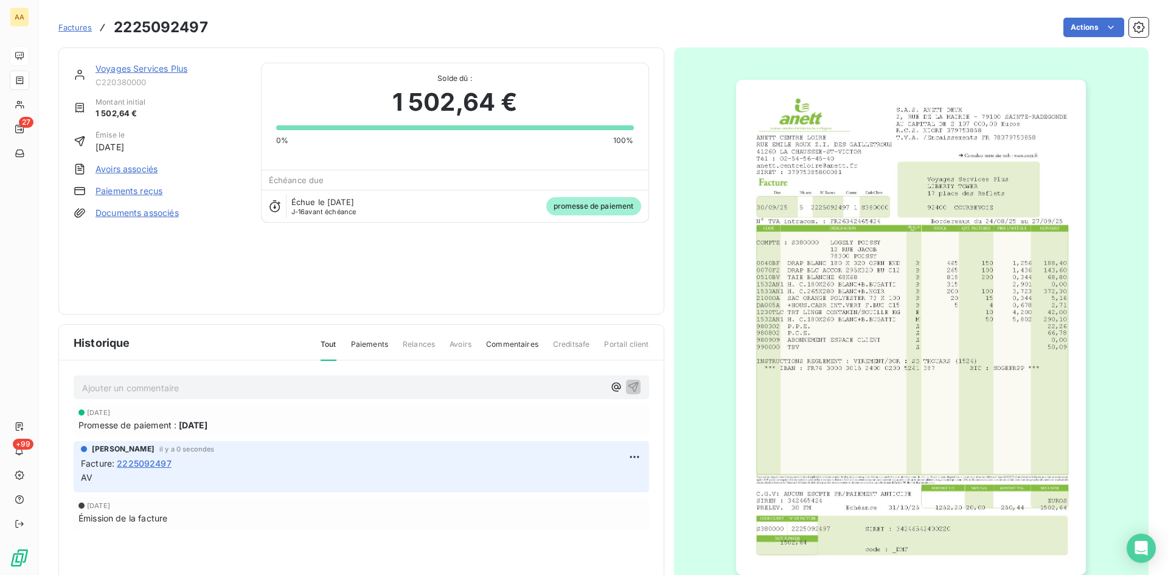
click at [136, 73] on link "Voyages Services Plus" at bounding box center [142, 68] width 92 height 10
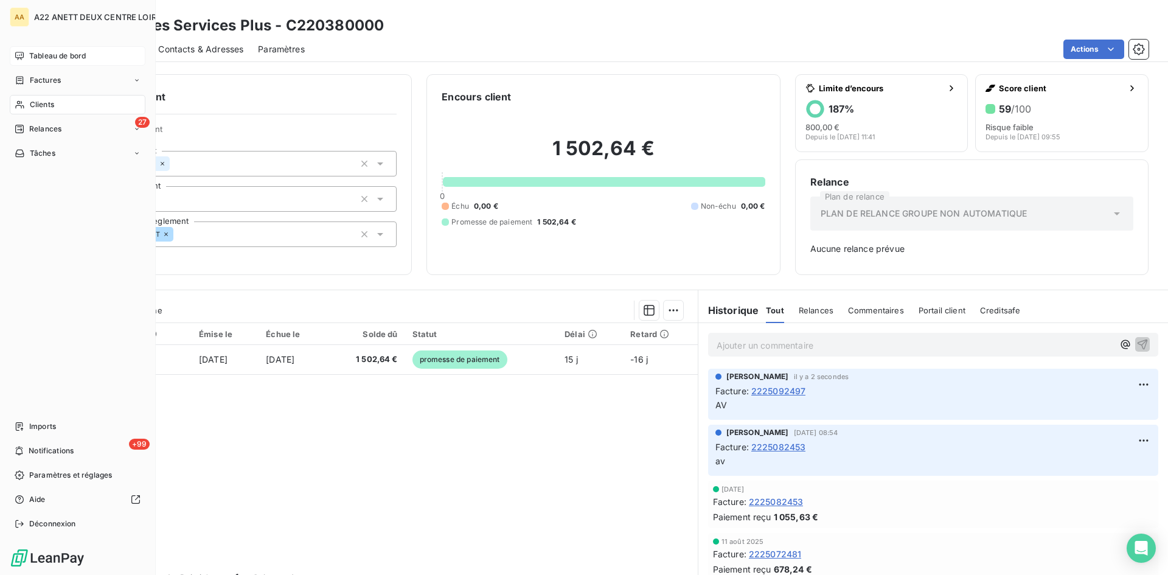
click at [43, 107] on span "Clients" at bounding box center [42, 104] width 24 height 11
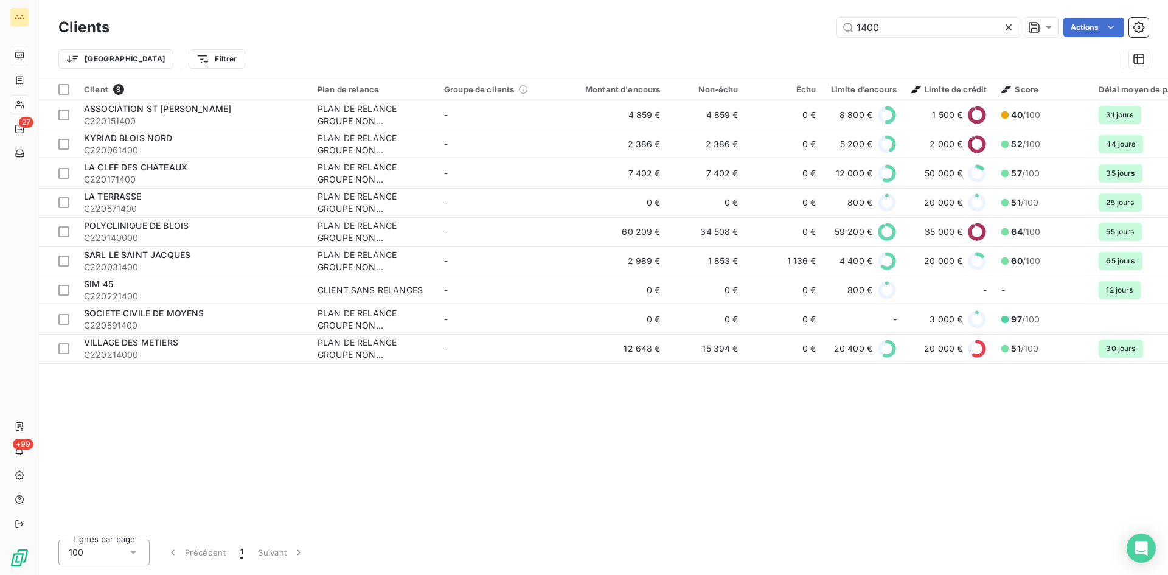
drag, startPoint x: 886, startPoint y: 32, endPoint x: 814, endPoint y: 32, distance: 72.4
click at [814, 32] on div "1400 Actions" at bounding box center [636, 27] width 1024 height 19
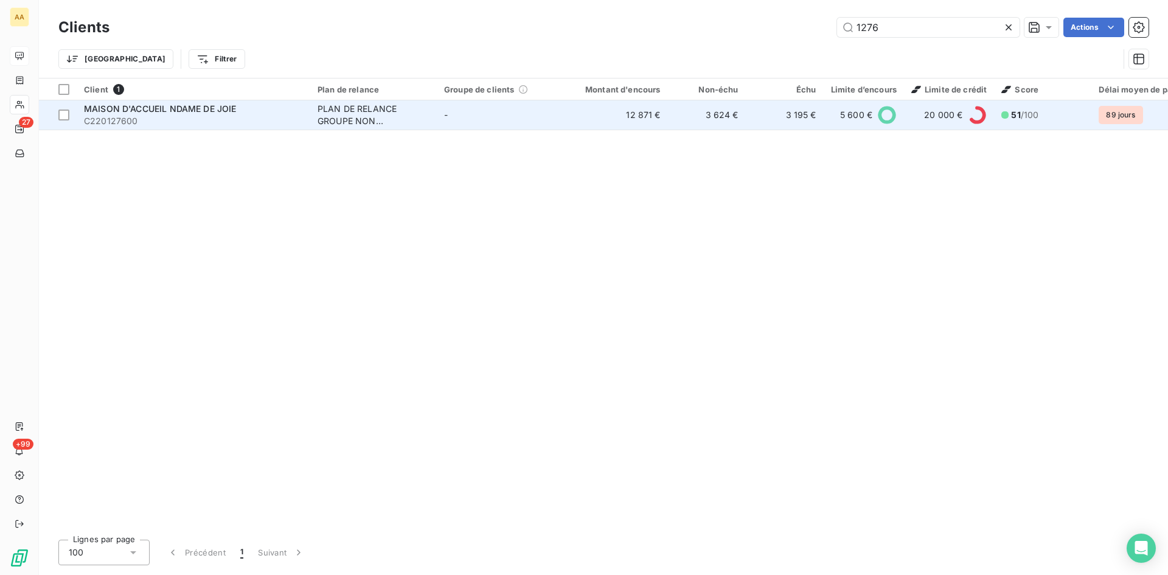
type input "1276"
click at [343, 117] on div "PLAN DE RELANCE GROUPE NON AUTOMATIQUE" at bounding box center [374, 115] width 112 height 24
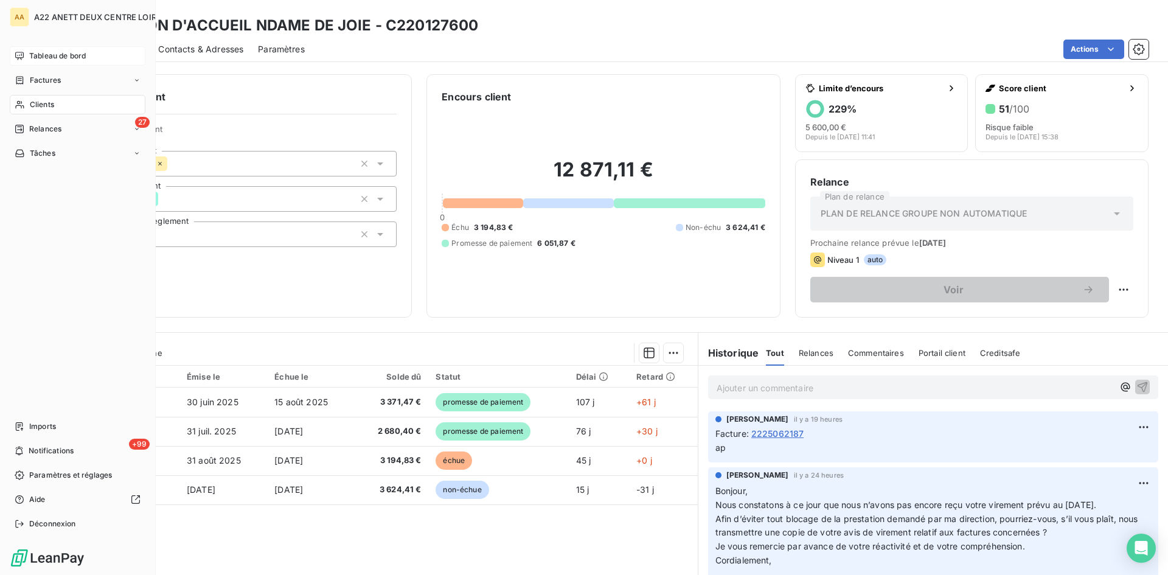
click at [37, 58] on span "Tableau de bord" at bounding box center [57, 55] width 57 height 11
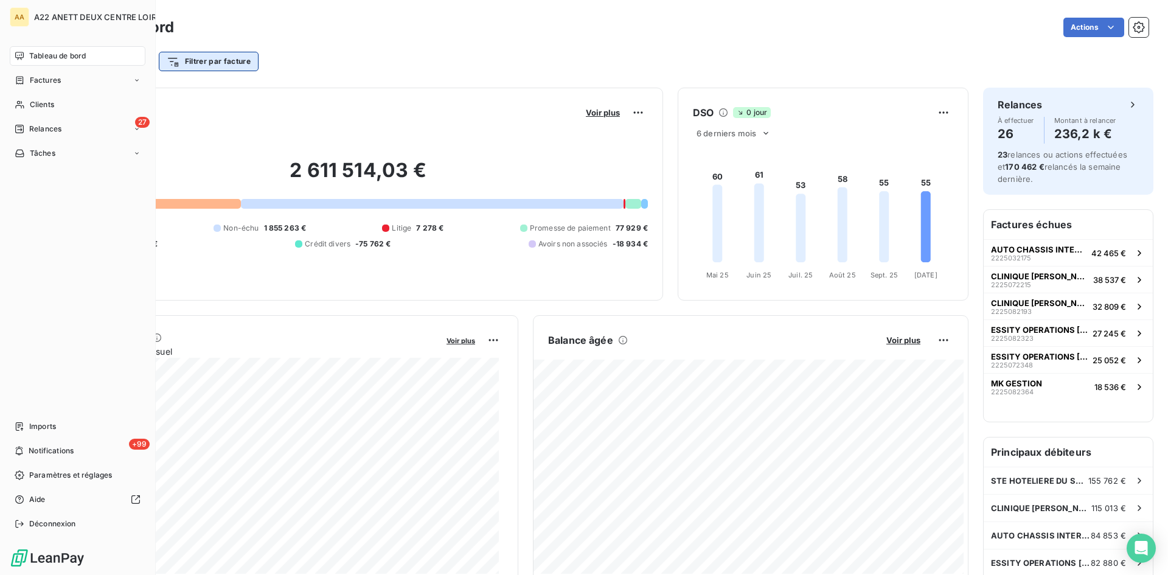
drag, startPoint x: 35, startPoint y: 101, endPoint x: 159, endPoint y: 68, distance: 129.1
click at [35, 101] on span "Clients" at bounding box center [42, 104] width 24 height 11
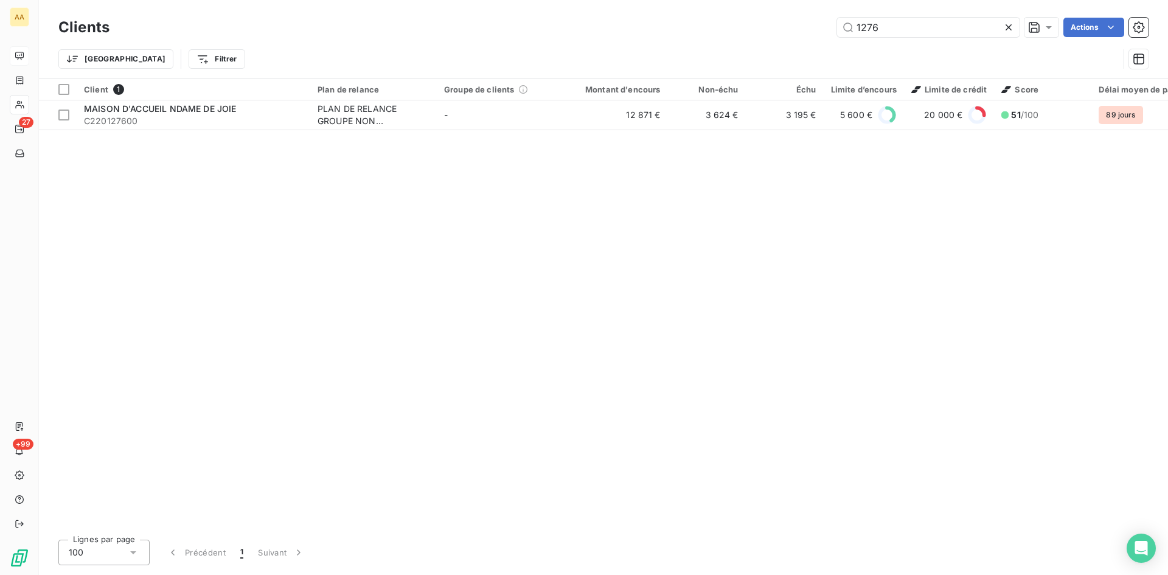
drag, startPoint x: 885, startPoint y: 24, endPoint x: 772, endPoint y: 33, distance: 113.5
click at [772, 33] on div "1276 Actions" at bounding box center [636, 27] width 1024 height 19
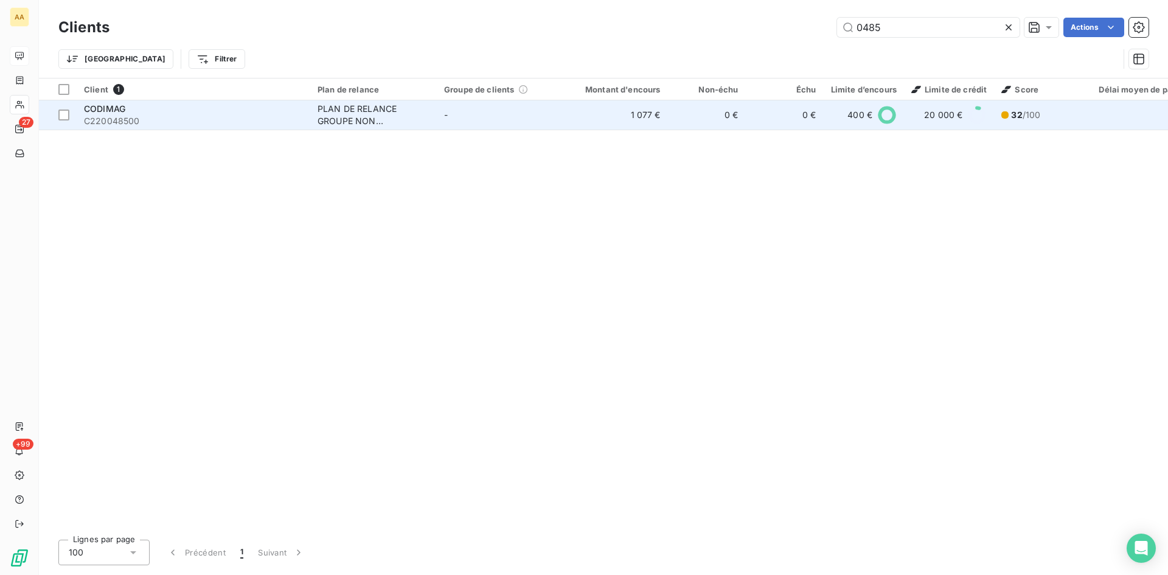
type input "0485"
click at [340, 117] on div "PLAN DE RELANCE GROUPE NON AUTOMATIQUE" at bounding box center [374, 115] width 112 height 24
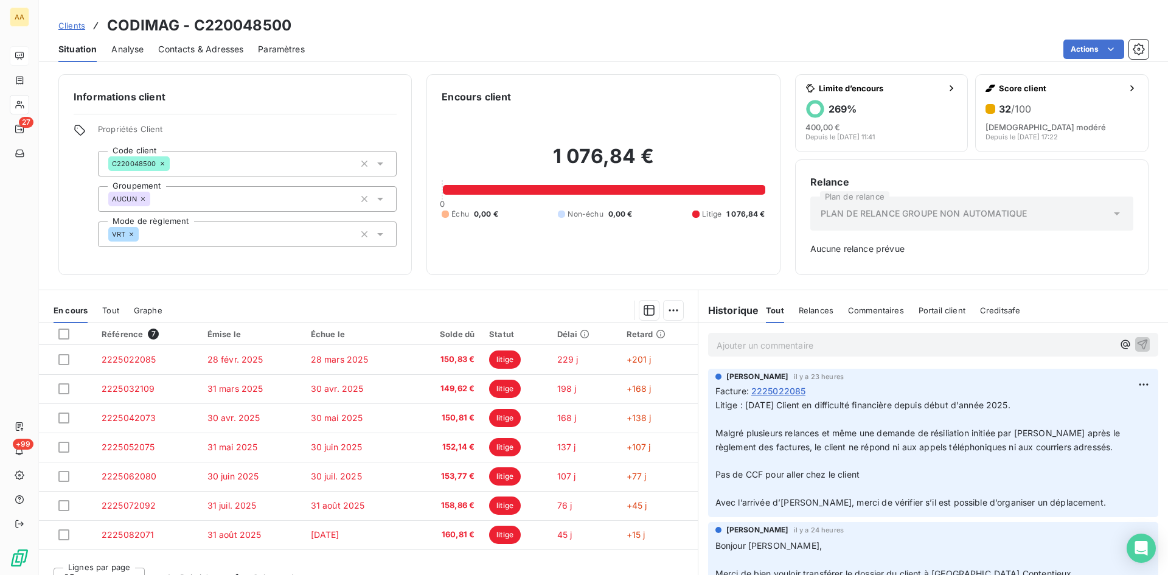
click at [739, 342] on p "Ajouter un commentaire ﻿" at bounding box center [915, 345] width 397 height 15
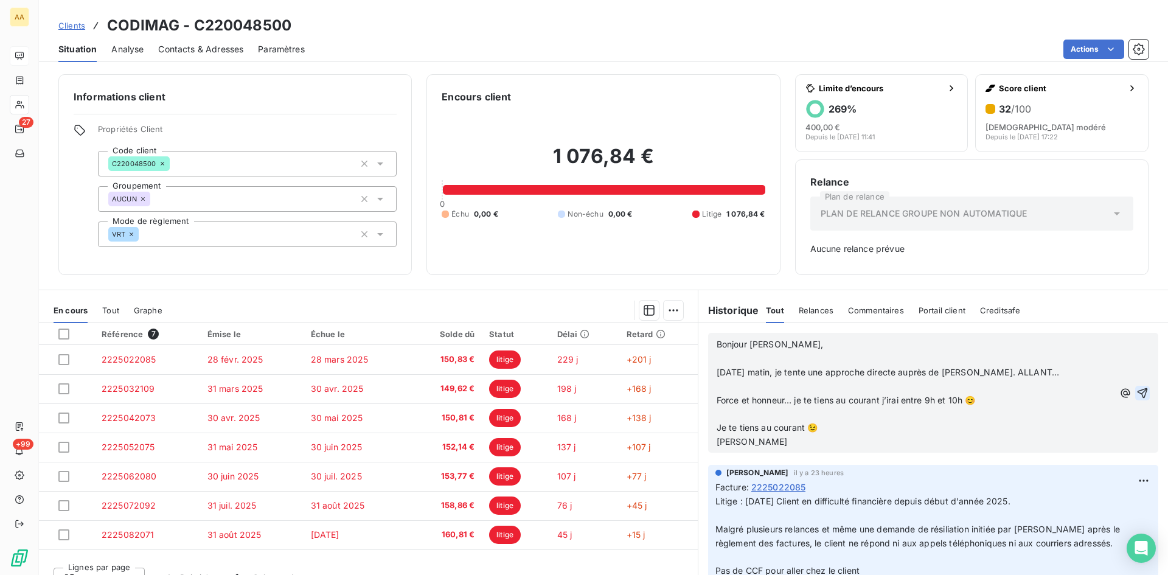
click at [1136, 387] on icon "button" at bounding box center [1142, 393] width 12 height 12
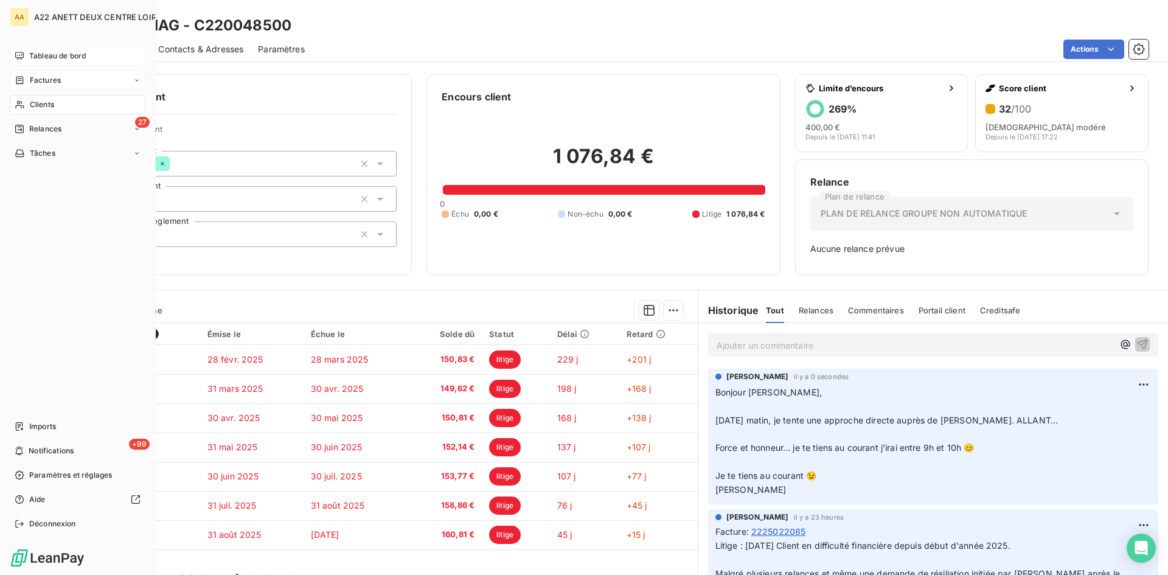
drag, startPoint x: 35, startPoint y: 101, endPoint x: 84, endPoint y: 89, distance: 50.2
click at [35, 101] on span "Clients" at bounding box center [42, 104] width 24 height 11
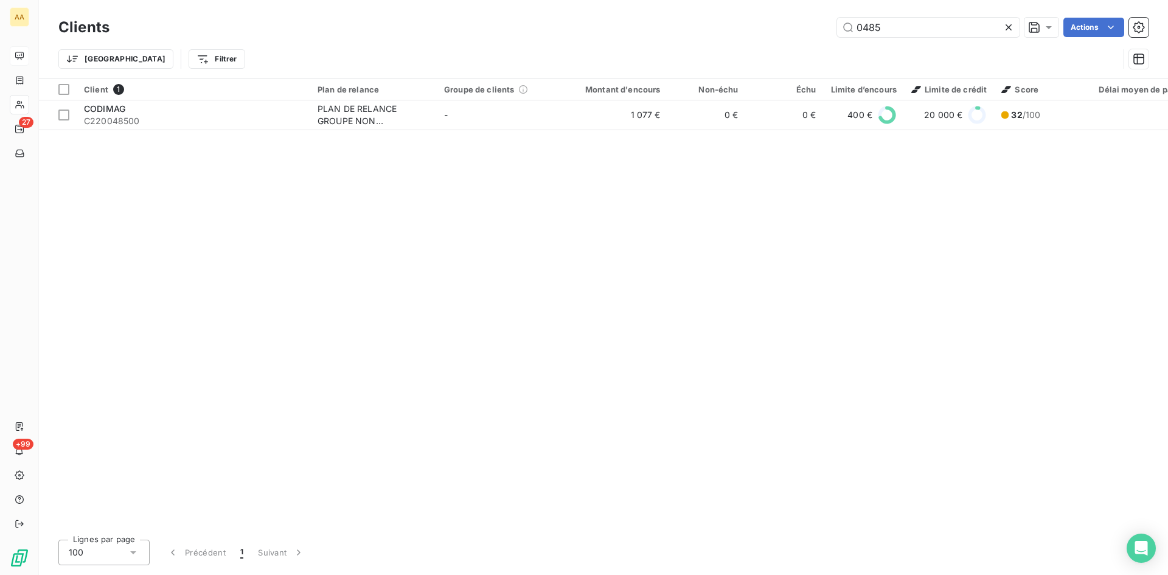
drag, startPoint x: 894, startPoint y: 29, endPoint x: 762, endPoint y: 43, distance: 132.1
click at [763, 42] on div "Clients 0485 Actions Trier Filtrer" at bounding box center [603, 46] width 1090 height 63
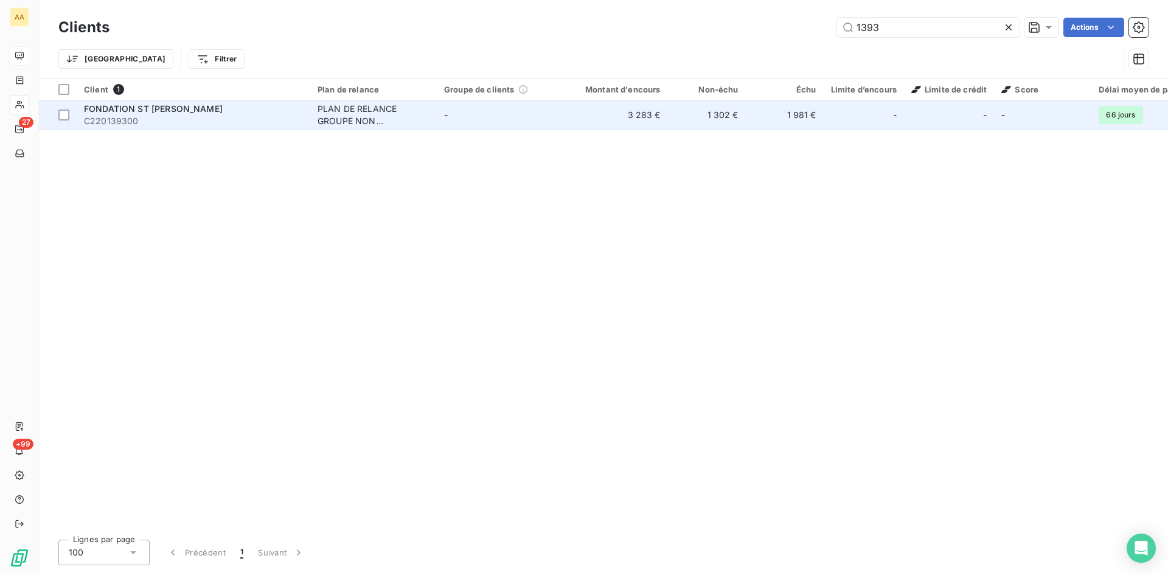
type input "1393"
click at [349, 108] on div "PLAN DE RELANCE GROUPE NON AUTOMATIQUE" at bounding box center [374, 115] width 112 height 24
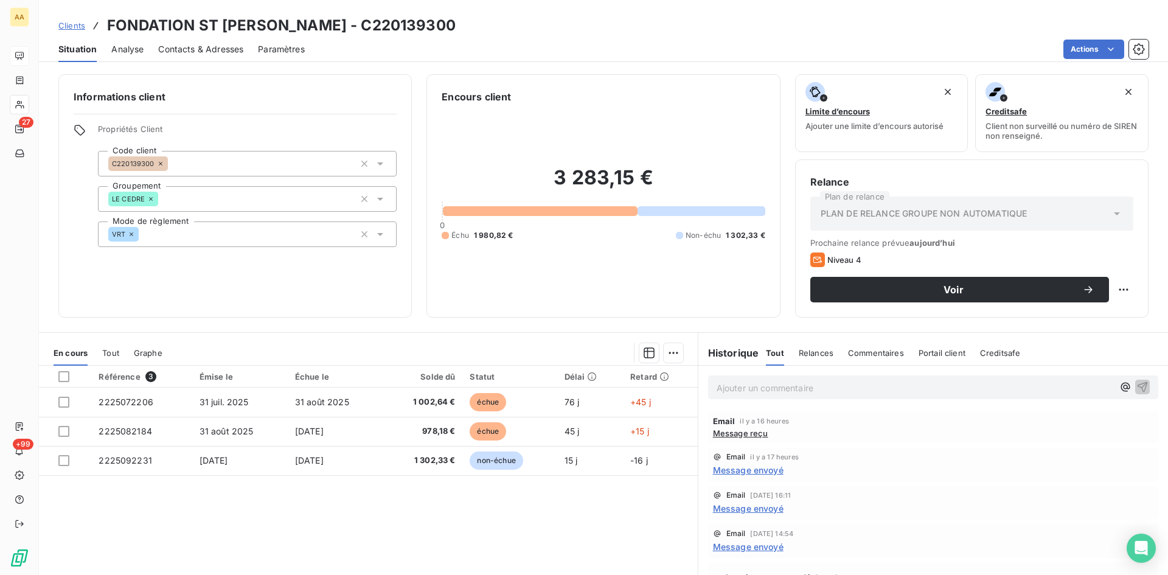
click at [741, 383] on p "Ajouter un commentaire ﻿" at bounding box center [915, 387] width 397 height 15
click at [1138, 384] on icon "button" at bounding box center [1143, 386] width 10 height 10
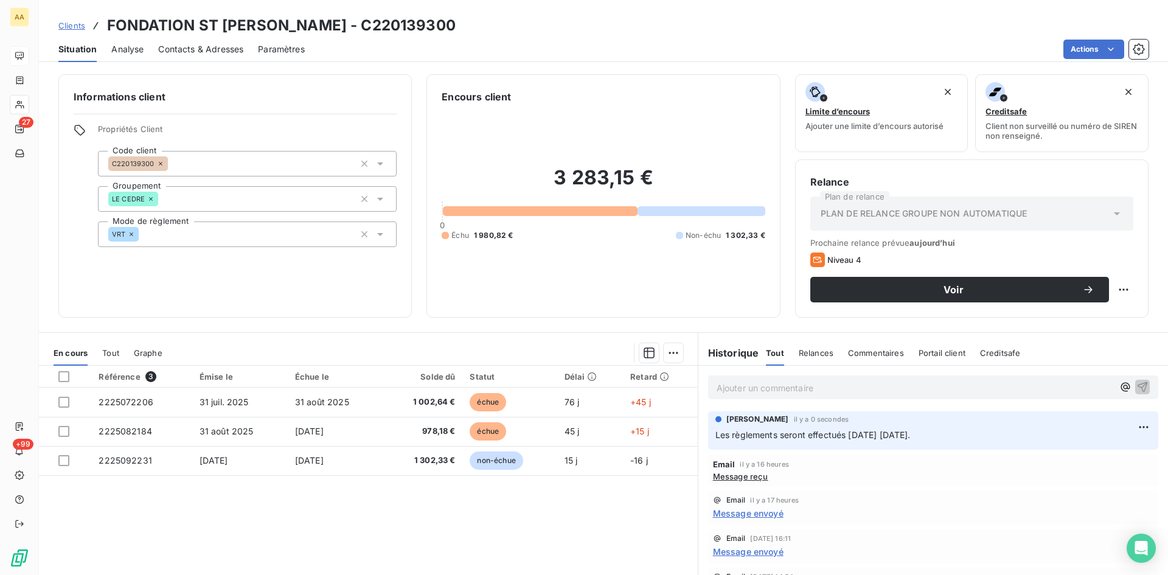
click at [733, 515] on span "Message envoyé" at bounding box center [748, 513] width 71 height 13
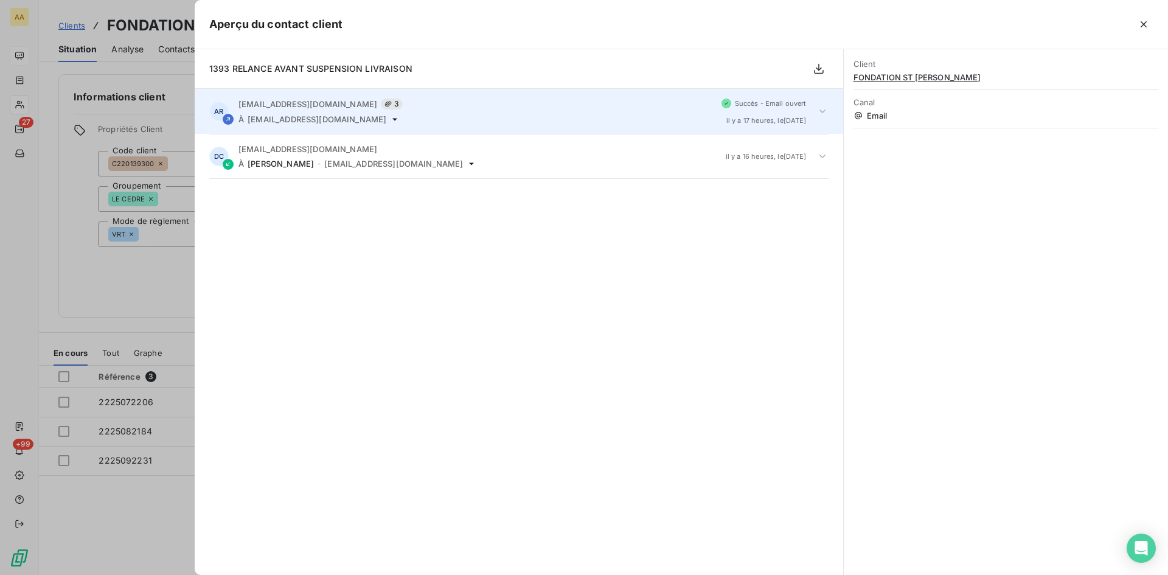
click at [305, 111] on div "[EMAIL_ADDRESS][DOMAIN_NAME] 3 À [EMAIL_ADDRESS][DOMAIN_NAME]" at bounding box center [474, 112] width 473 height 26
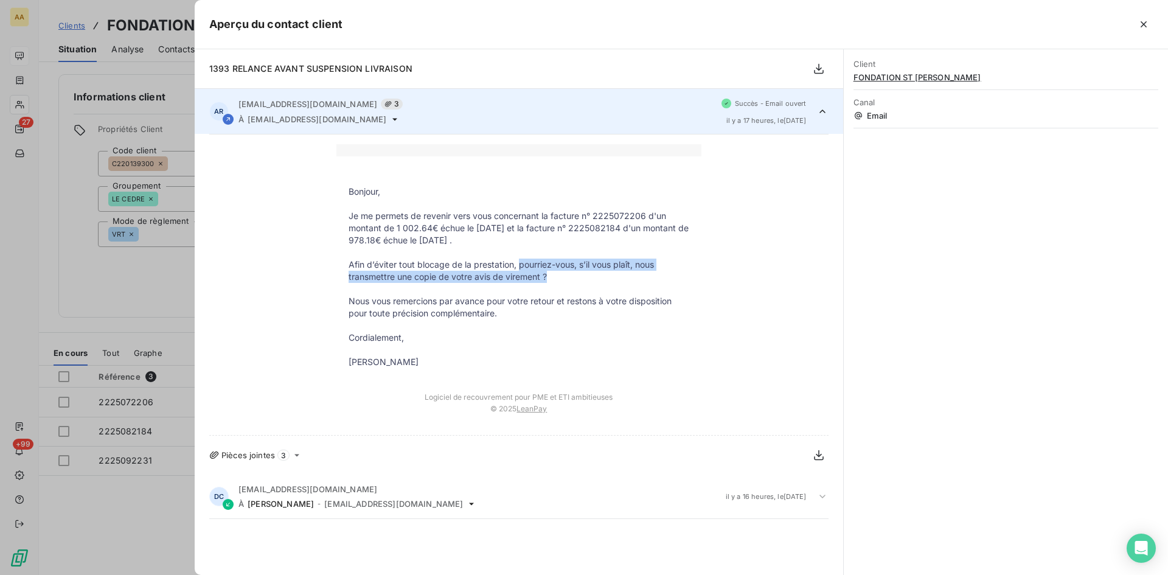
drag, startPoint x: 547, startPoint y: 279, endPoint x: 518, endPoint y: 260, distance: 33.9
click at [518, 260] on p "Afin d’éviter tout blocage de la prestation, pourriez-vous, s’il vous plaît, no…" at bounding box center [519, 271] width 341 height 24
copy p "pourriez-vous, s’il vous plaît, nous transmettre une copie de votre avis de vir…"
click at [133, 287] on div at bounding box center [584, 287] width 1168 height 575
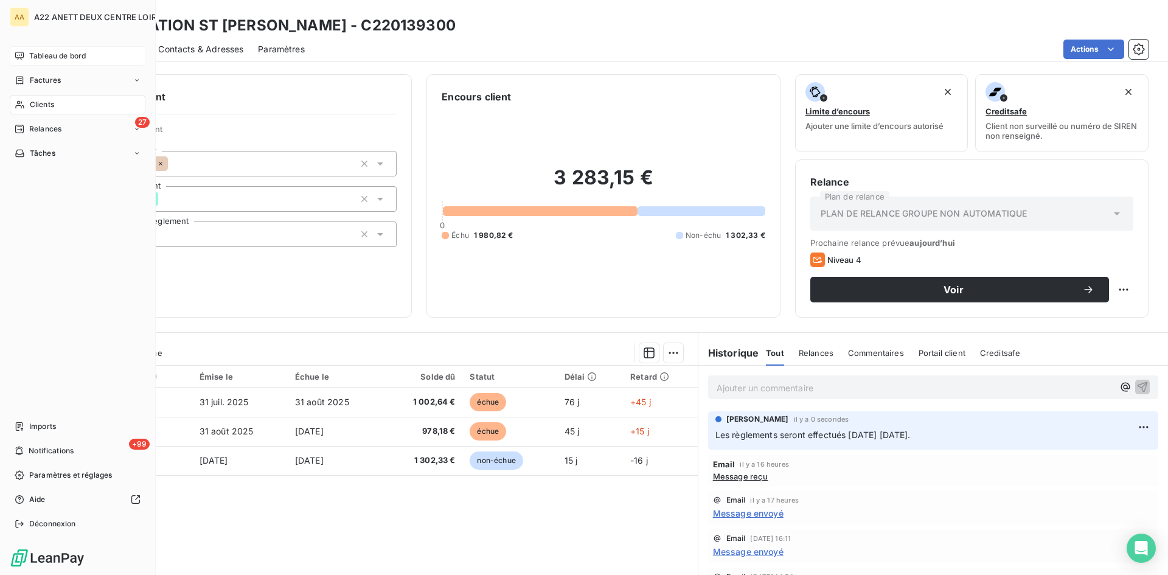
drag, startPoint x: 50, startPoint y: 51, endPoint x: 68, endPoint y: 62, distance: 20.2
click at [51, 51] on span "Tableau de bord" at bounding box center [57, 55] width 57 height 11
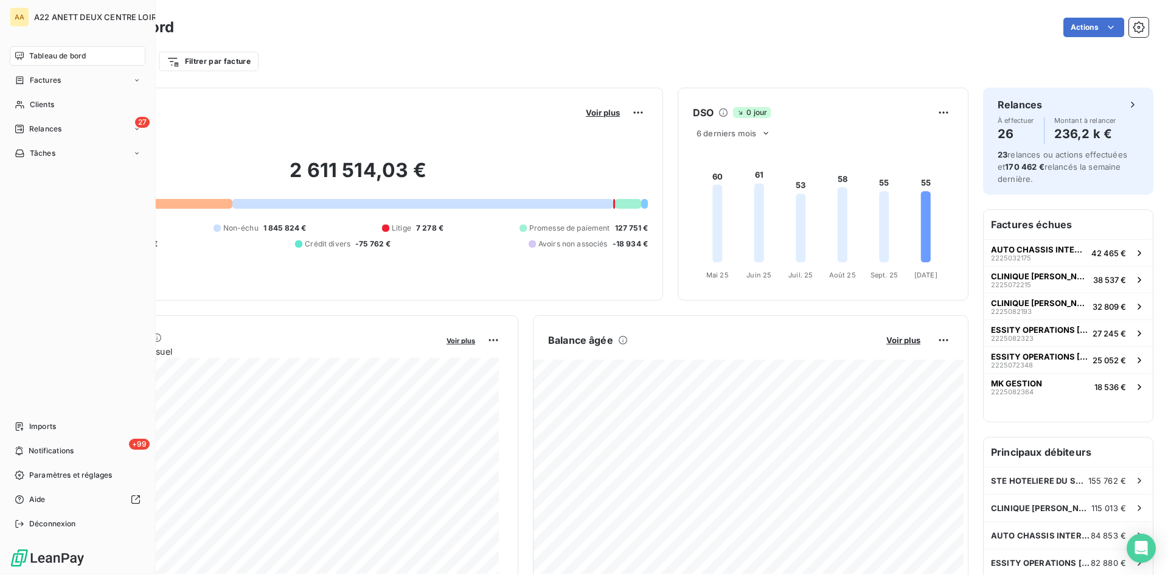
click at [35, 139] on nav "Tableau de bord Factures Clients 27 Relances Tâches" at bounding box center [78, 104] width 136 height 117
